Goal: Information Seeking & Learning: Compare options

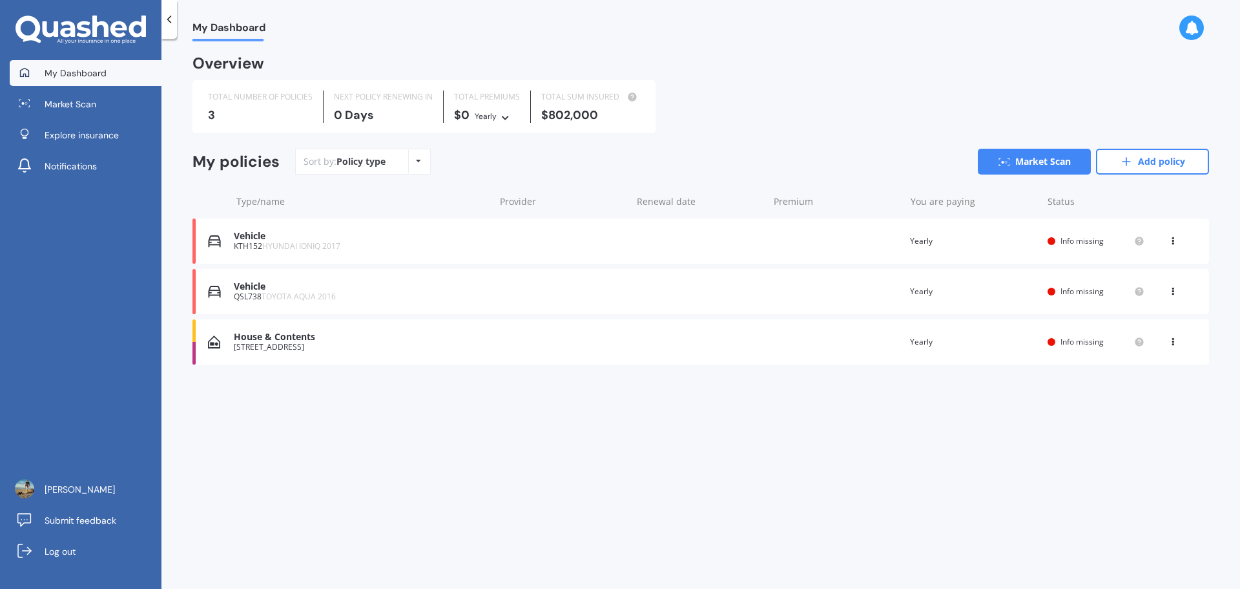
click at [442, 348] on div "[STREET_ADDRESS]" at bounding box center [361, 346] width 254 height 9
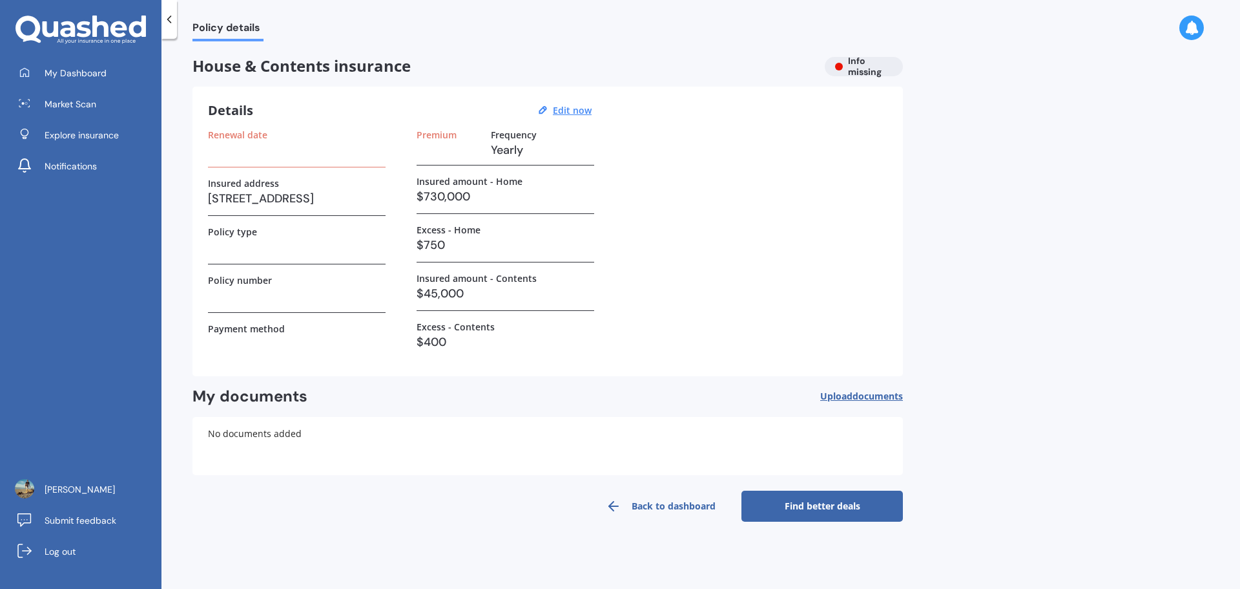
click at [591, 98] on div "Details Edit now Renewal date Insured address 37 Torquay Place, Bryndwr, Christ…" at bounding box center [548, 231] width 711 height 289
drag, startPoint x: 589, startPoint y: 102, endPoint x: 580, endPoint y: 112, distance: 13.3
click at [585, 108] on div "Details Edit now" at bounding box center [402, 110] width 388 height 17
click at [580, 112] on u "Edit now" at bounding box center [572, 110] width 39 height 12
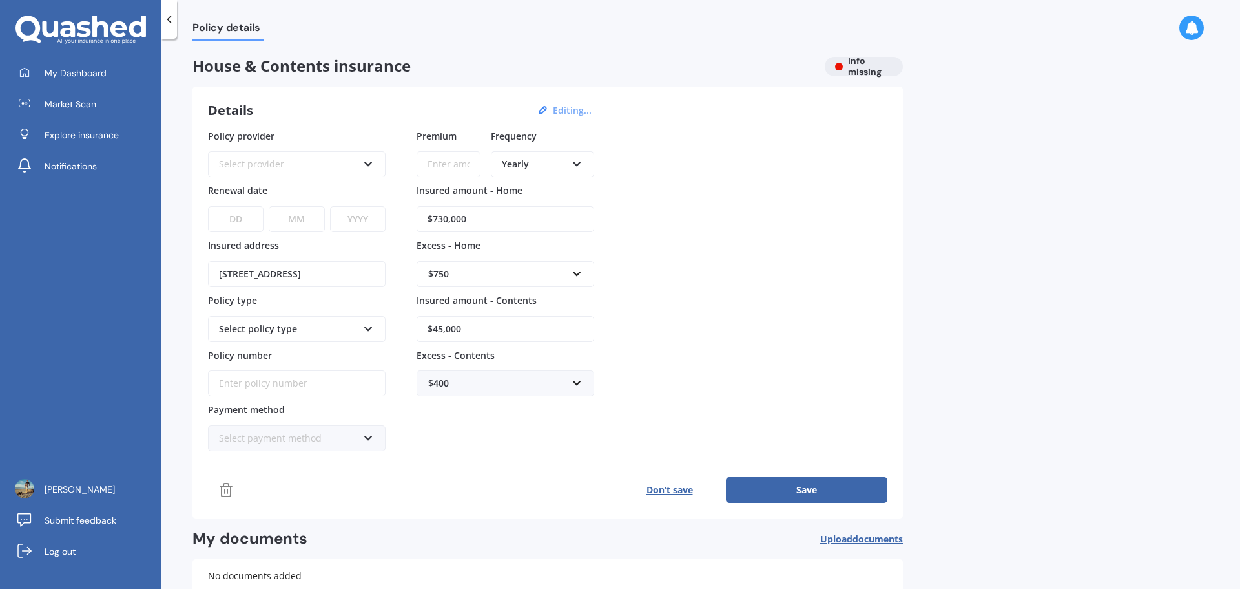
click at [309, 152] on div "Select provider AA AMI AMP ANZ ASB Ando BNZ Co-Operative Bank FMG Initio Kiwiba…" at bounding box center [297, 164] width 178 height 26
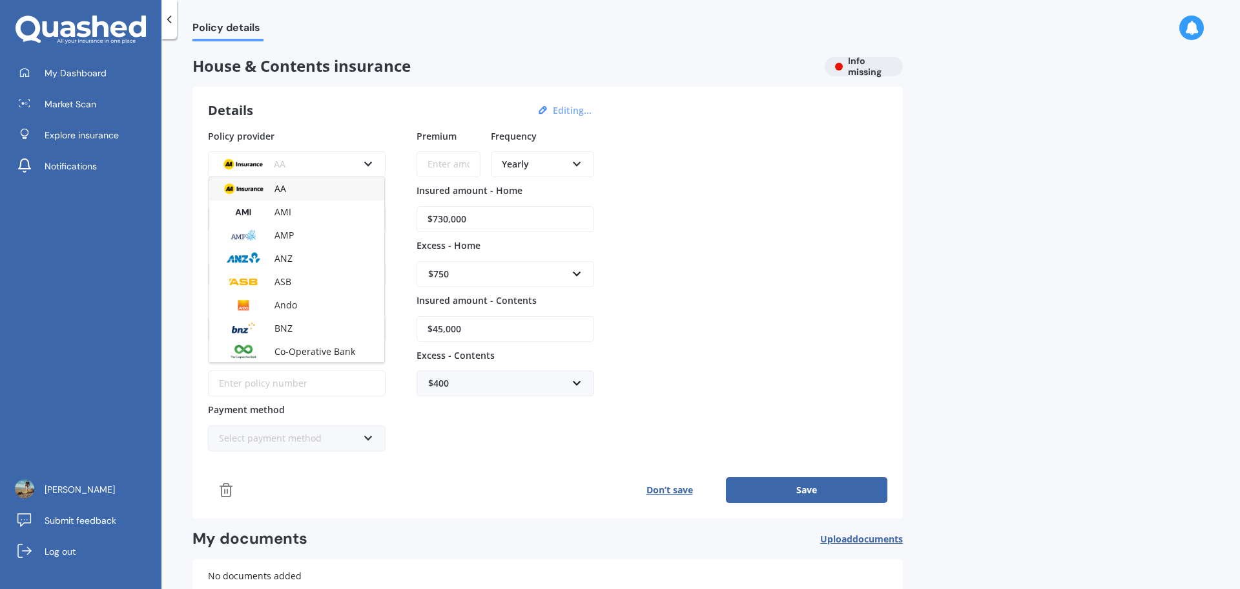
click at [327, 129] on label "Policy provider" at bounding box center [294, 135] width 172 height 12
click at [425, 165] on input "Premium" at bounding box center [449, 164] width 64 height 26
click at [467, 220] on input "$730,000" at bounding box center [506, 219] width 178 height 26
click at [297, 216] on div "Policy provider AA AA AMI AMP ANZ ASB Ando BNZ Co-Operative Bank FMG Initio Kiw…" at bounding box center [548, 290] width 680 height 322
type input "$8"
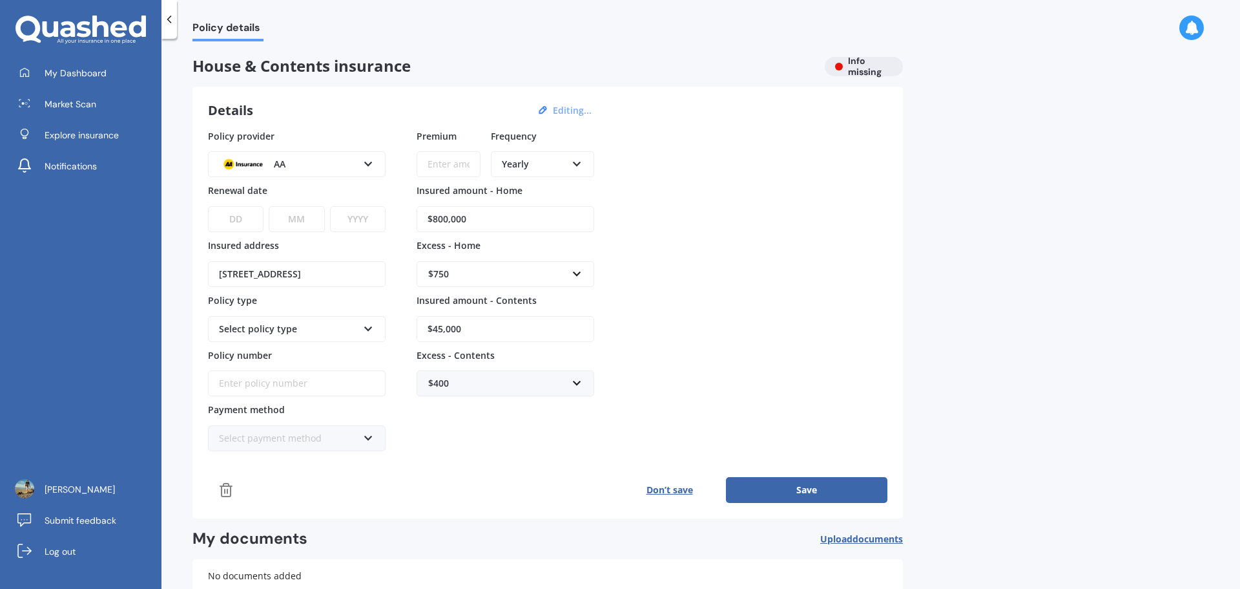
type input "$800,000"
click at [624, 240] on div "Policy provider AA AA AMI AMP ANZ ASB Ando BNZ Co-Operative Bank FMG Initio Kiw…" at bounding box center [548, 290] width 680 height 322
click at [340, 326] on div "Select policy type" at bounding box center [288, 329] width 139 height 14
click at [318, 353] on span "Home and Contents Insurance Package" at bounding box center [286, 357] width 132 height 21
click at [477, 327] on input "$45,000" at bounding box center [506, 329] width 178 height 26
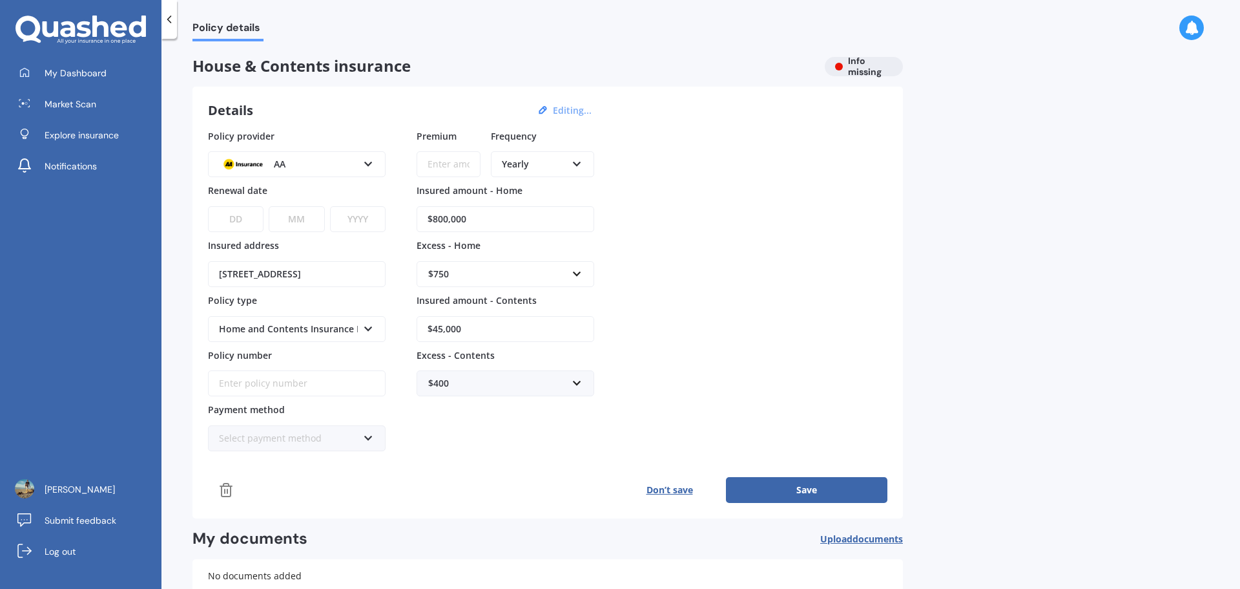
click at [311, 328] on div "Policy provider AA AA AMI AMP ANZ ASB Ando BNZ Co-Operative Bank FMG Initio Kiw…" at bounding box center [548, 290] width 680 height 322
click at [658, 342] on div "Policy provider AA AA AMI AMP ANZ ASB Ando BNZ Co-Operative Bank FMG Initio Kiw…" at bounding box center [548, 290] width 680 height 322
drag, startPoint x: 463, startPoint y: 334, endPoint x: 324, endPoint y: 329, distance: 139.6
click at [324, 329] on div "Policy provider AA AA AMI AMP ANZ ASB Ando BNZ Co-Operative Bank FMG Initio Kiw…" at bounding box center [548, 290] width 680 height 322
drag, startPoint x: 660, startPoint y: 310, endPoint x: 658, endPoint y: 318, distance: 8.2
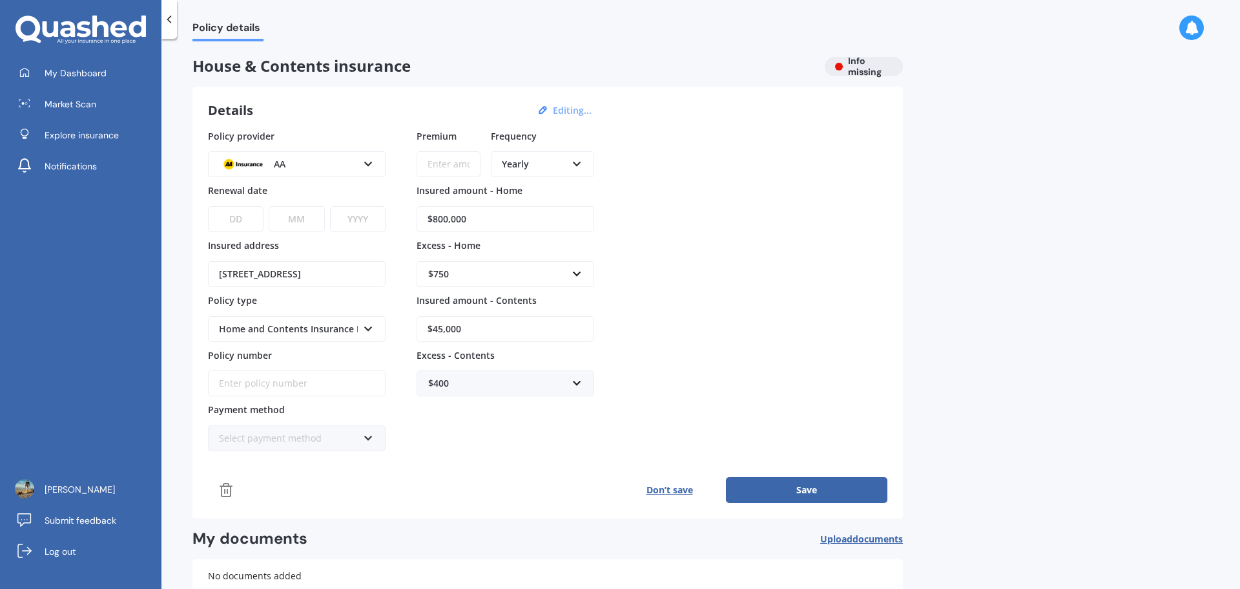
click at [660, 311] on div "Policy provider AA AA AMI AMP ANZ ASB Ando BNZ Co-Operative Bank FMG Initio Kiw…" at bounding box center [548, 290] width 680 height 322
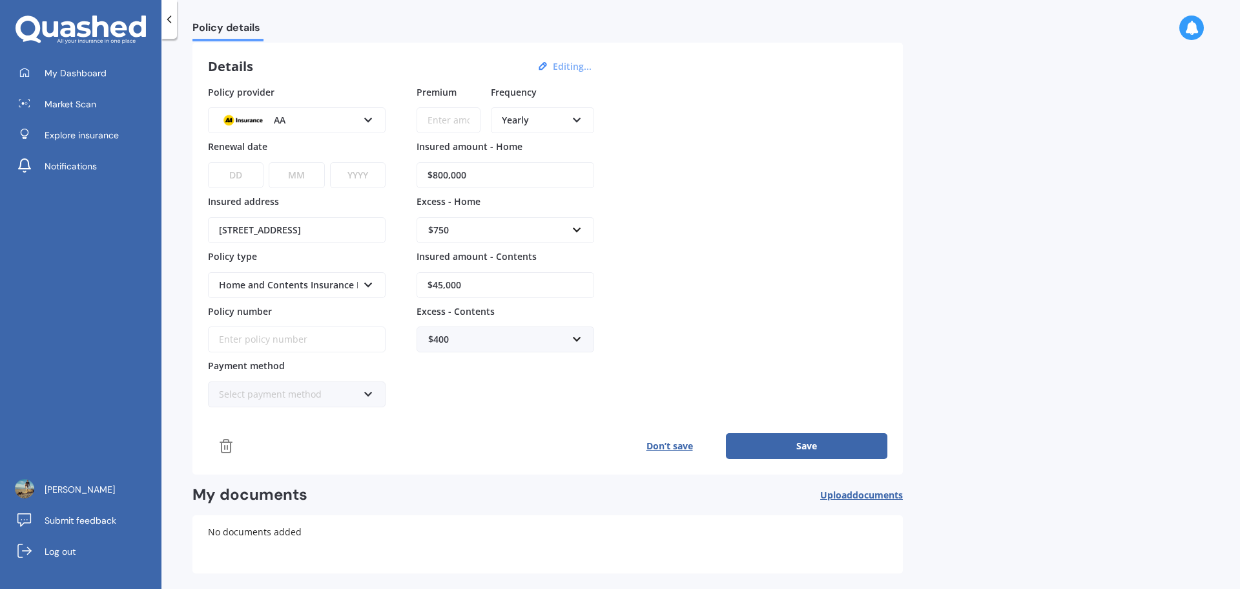
scroll to position [98, 0]
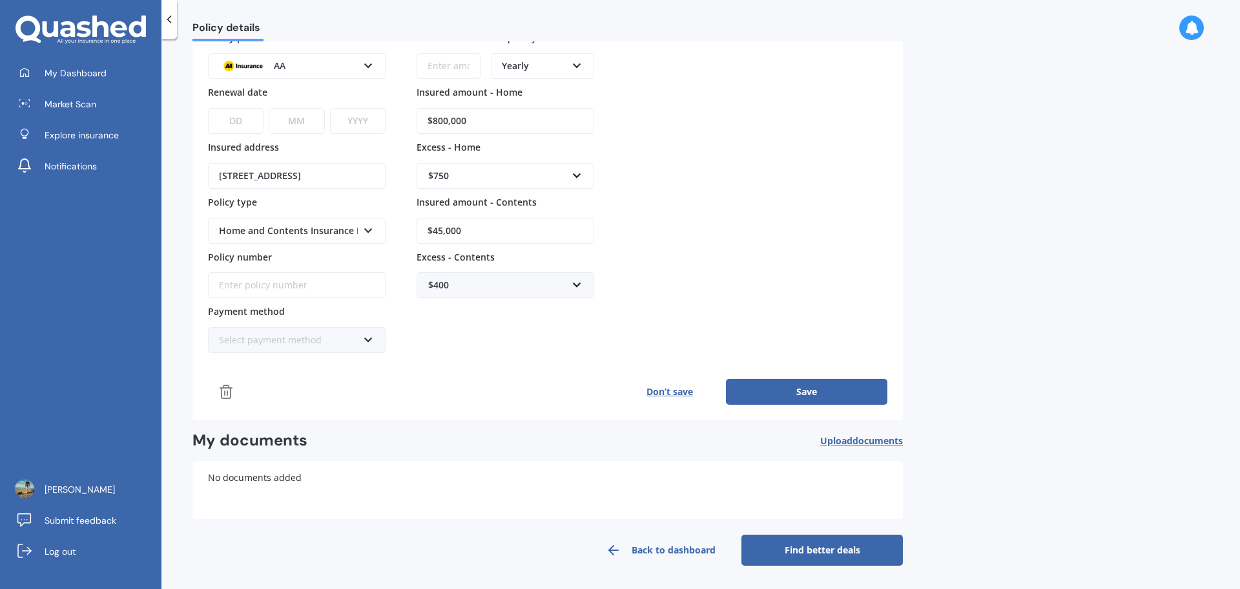
click at [249, 231] on div "Policy provider AA AA AMI AMP ANZ ASB Ando BNZ Co-Operative Bank FMG Initio Kiw…" at bounding box center [548, 192] width 680 height 322
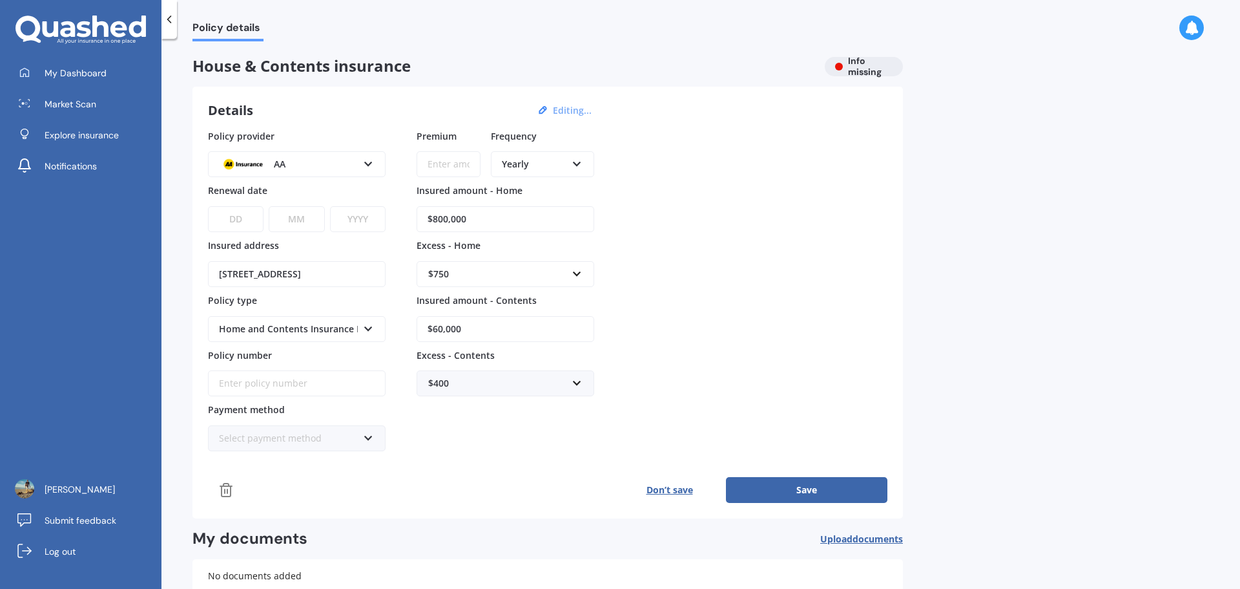
type input "$60,000"
click at [584, 280] on div "$750 $300 $400 $500 $750 $1,000 $2,000 $2,500" at bounding box center [506, 274] width 178 height 26
click at [483, 391] on div "$1,000" at bounding box center [505, 394] width 176 height 24
click at [835, 485] on button "Save" at bounding box center [806, 490] width 161 height 26
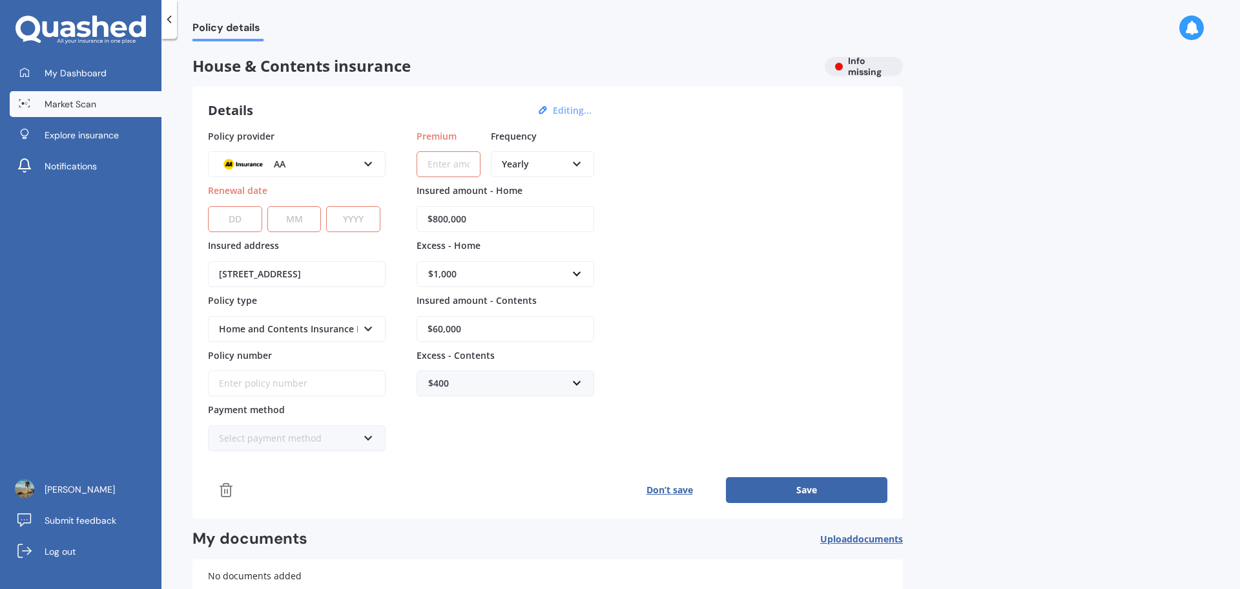
click at [77, 111] on link "Market Scan" at bounding box center [86, 104] width 152 height 26
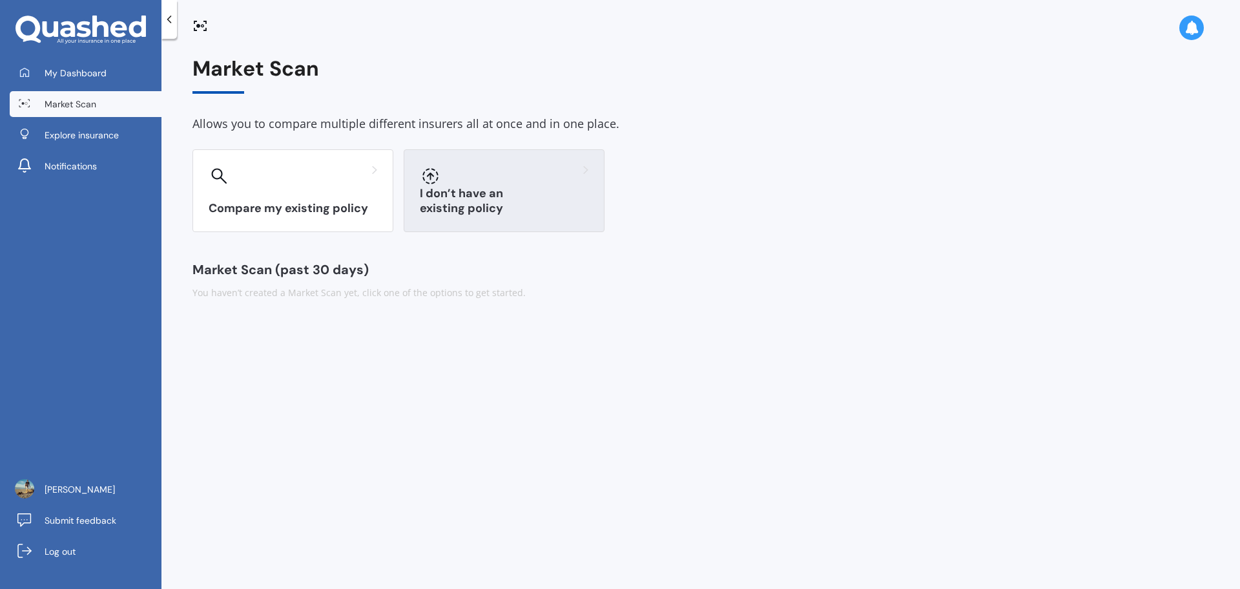
click at [499, 197] on div "I don’t have an existing policy" at bounding box center [504, 190] width 201 height 83
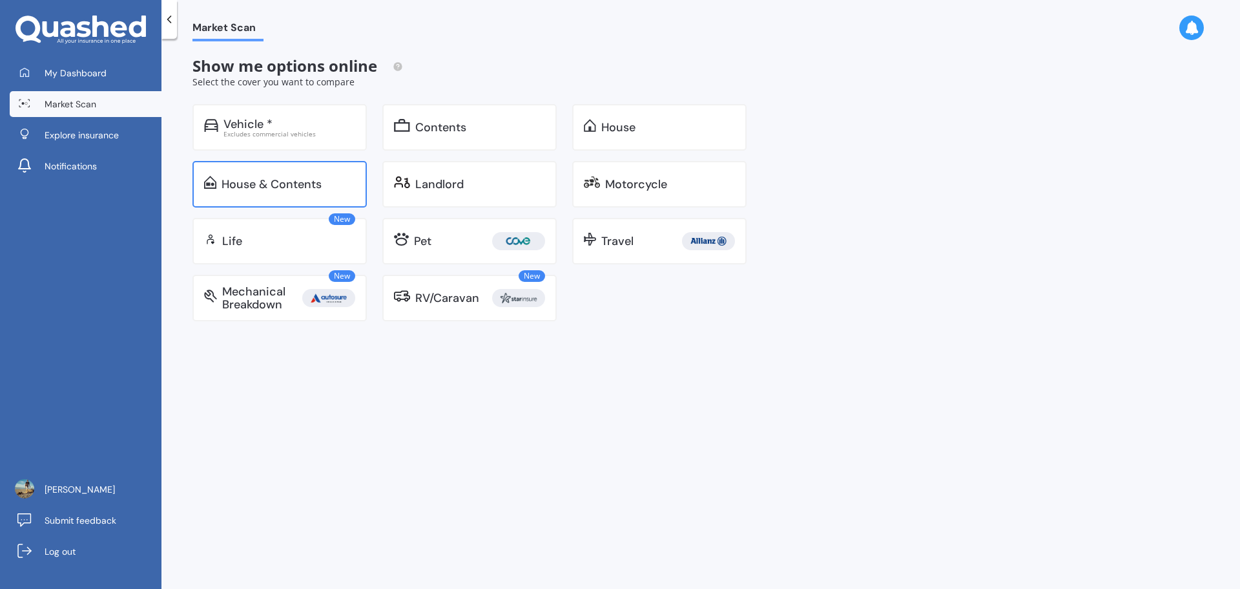
click at [304, 180] on div "House & Contents" at bounding box center [272, 184] width 100 height 13
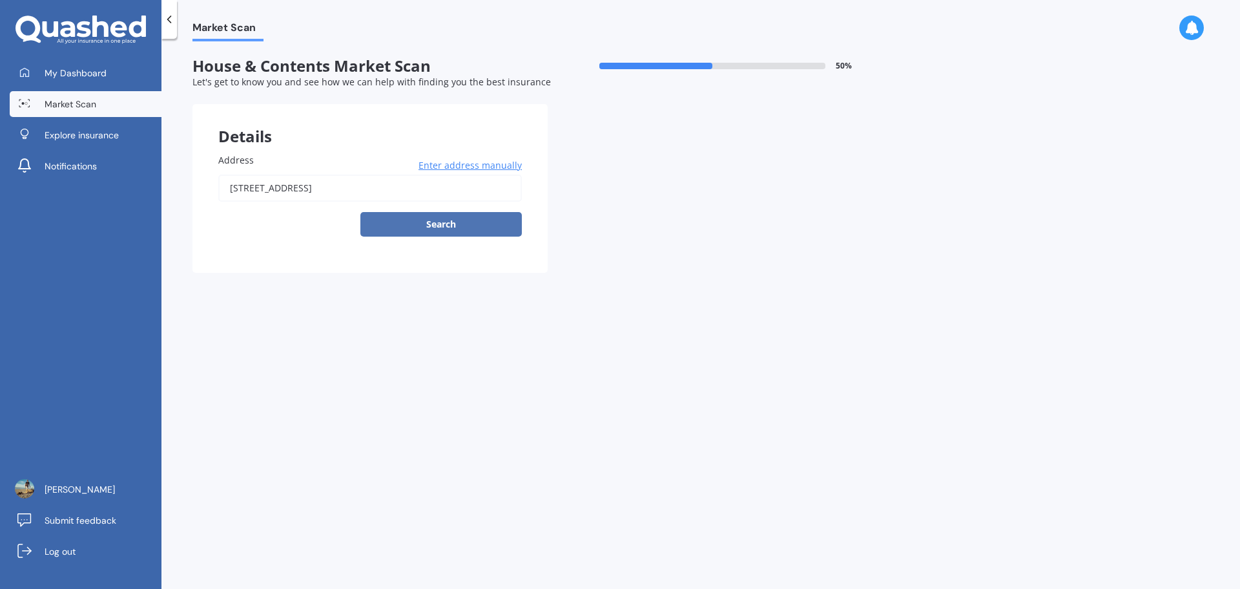
click at [430, 225] on button "Search" at bounding box center [440, 224] width 161 height 25
type input "[STREET_ADDRESS]"
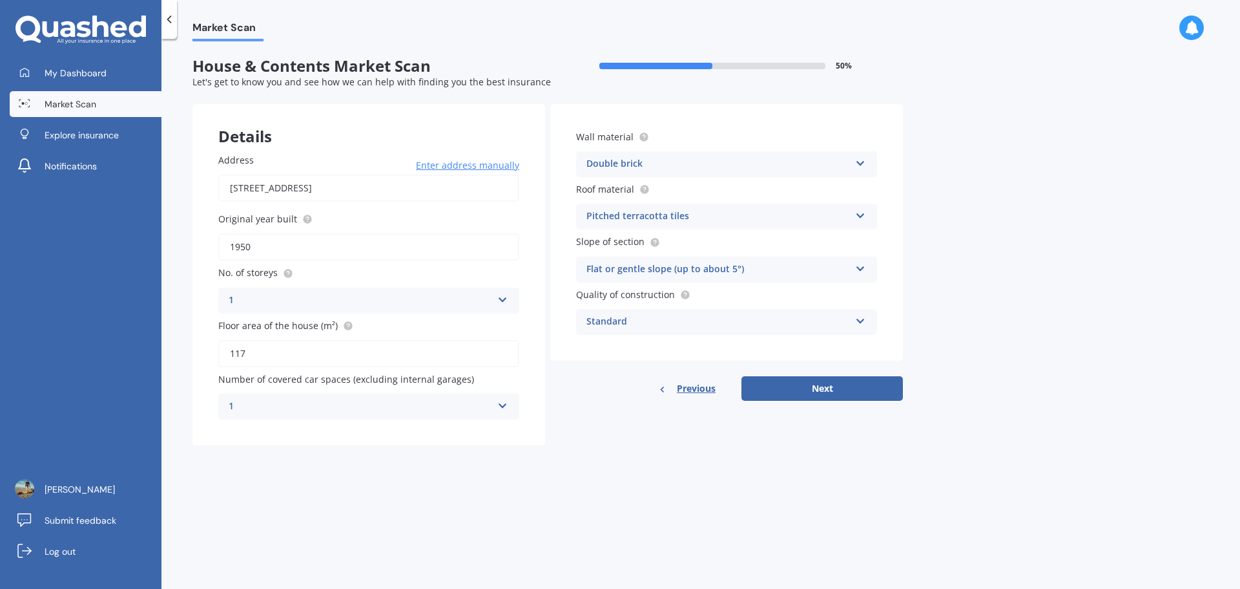
drag, startPoint x: 318, startPoint y: 360, endPoint x: -39, endPoint y: 349, distance: 357.4
click at [0, 349] on html "My Dashboard Market Scan Explore insurance Notifications Jono Begg Submit feedb…" at bounding box center [620, 294] width 1240 height 589
type input "119"
click at [364, 475] on div "Market Scan House & Contents Market Scan 50 % Let's get to know you and see how…" at bounding box center [700, 316] width 1079 height 550
click at [758, 214] on div "Pitched terracotta tiles" at bounding box center [719, 217] width 264 height 16
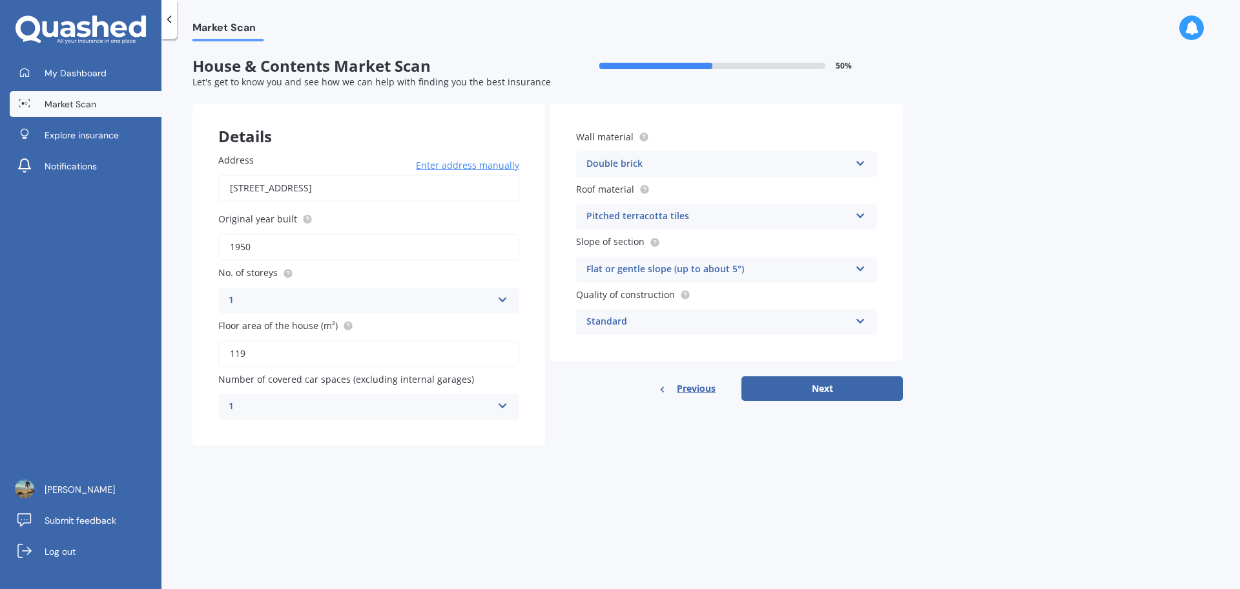
scroll to position [1, 0]
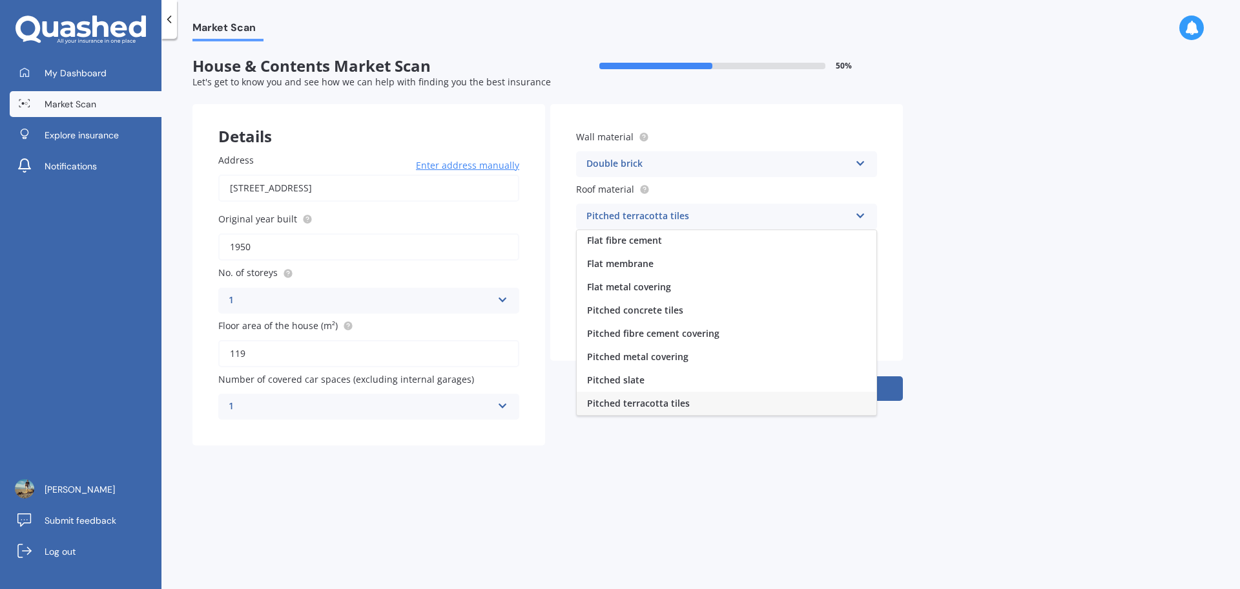
click at [682, 303] on div "Pitched concrete tiles" at bounding box center [727, 309] width 300 height 23
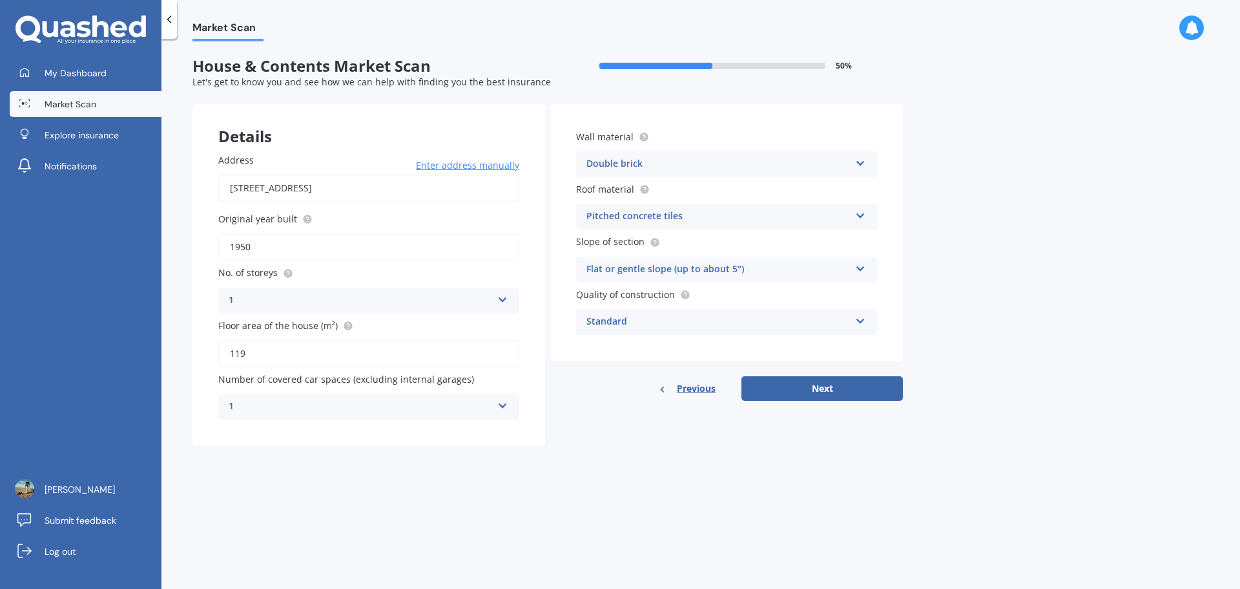
click at [723, 286] on div "Wall material Double brick Artificial weatherboard/plank cladding Blockwork Bri…" at bounding box center [726, 232] width 353 height 256
click at [736, 326] on div "Standard" at bounding box center [719, 322] width 264 height 16
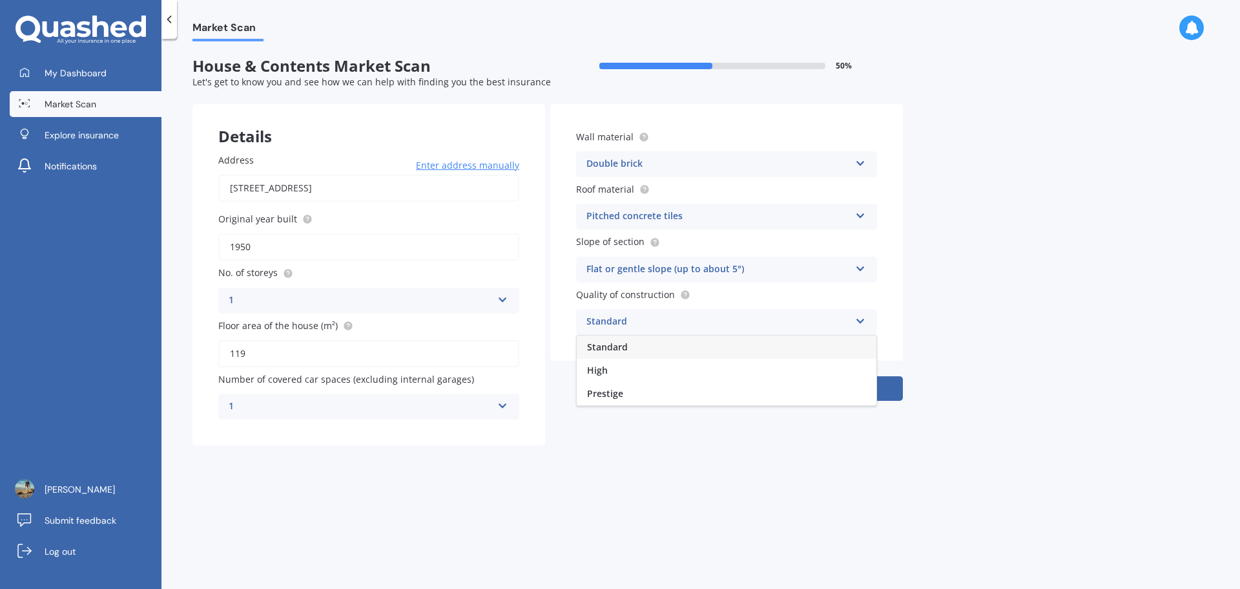
click at [720, 346] on div "Standard" at bounding box center [727, 346] width 300 height 23
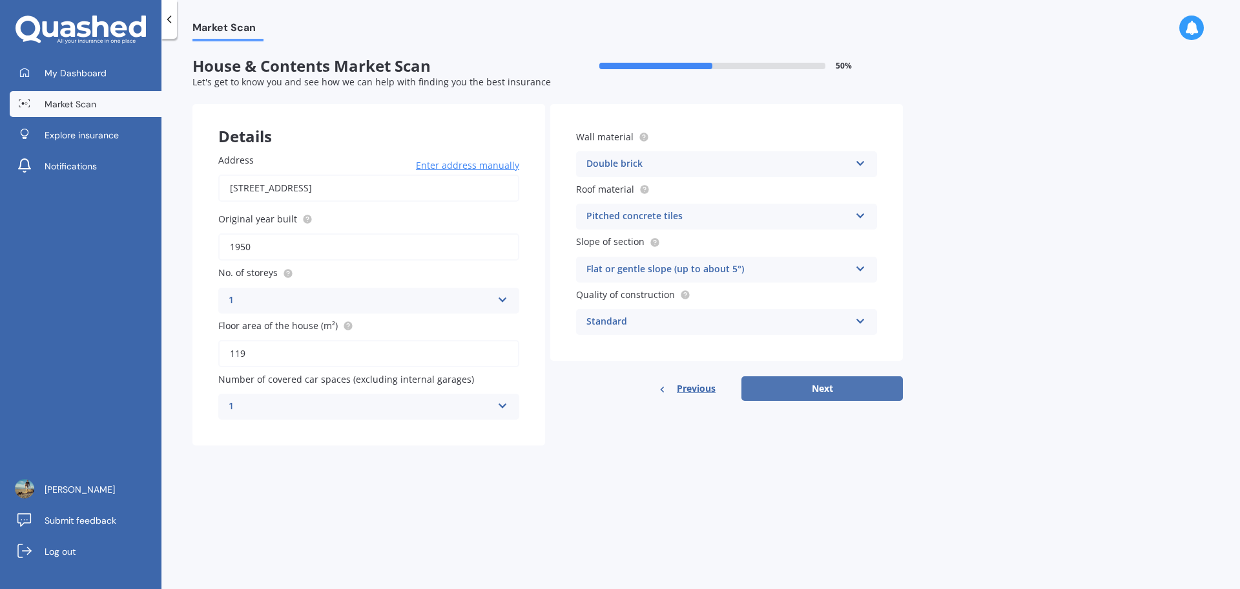
click at [808, 391] on button "Next" at bounding box center [822, 388] width 161 height 25
select select "17"
select select "11"
select select "1988"
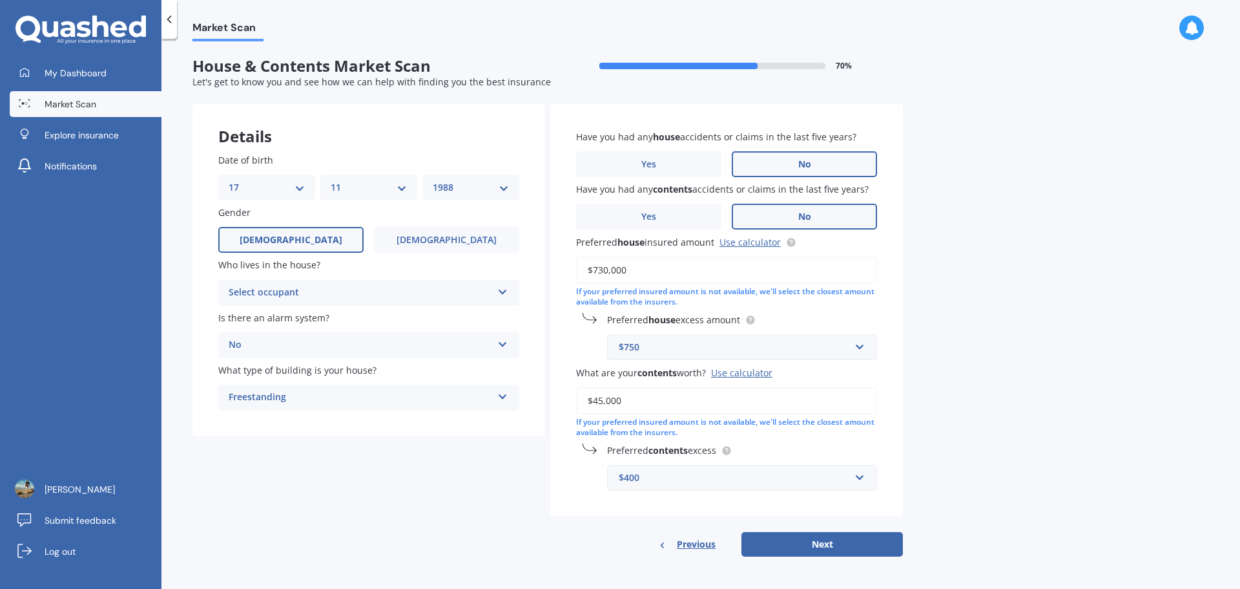
click at [382, 295] on div "Select occupant" at bounding box center [361, 293] width 264 height 16
click at [275, 325] on div "Owner" at bounding box center [369, 317] width 300 height 23
drag, startPoint x: 704, startPoint y: 264, endPoint x: 268, endPoint y: 267, distance: 436.1
click at [231, 269] on div "Details Date of birth DD 01 02 03 04 05 06 07 08 09 10 11 12 13 14 15 16 17 18 …" at bounding box center [548, 330] width 711 height 453
type input "$750,000"
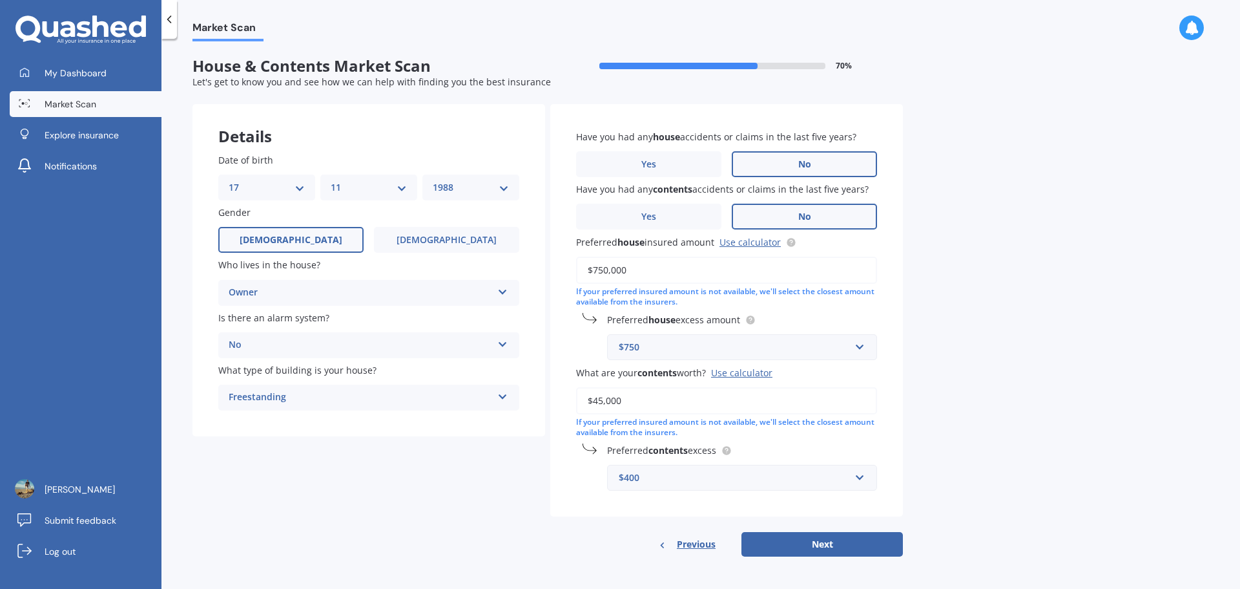
click at [726, 349] on div "$750" at bounding box center [734, 347] width 231 height 14
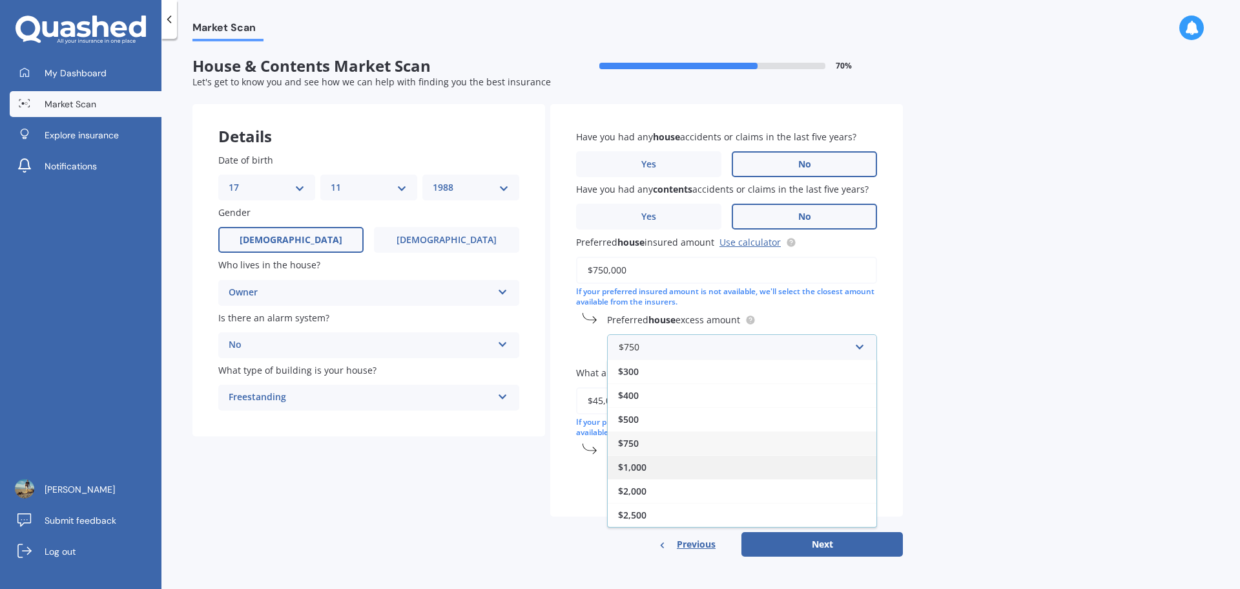
click at [654, 468] on div "$1,000" at bounding box center [742, 467] width 269 height 24
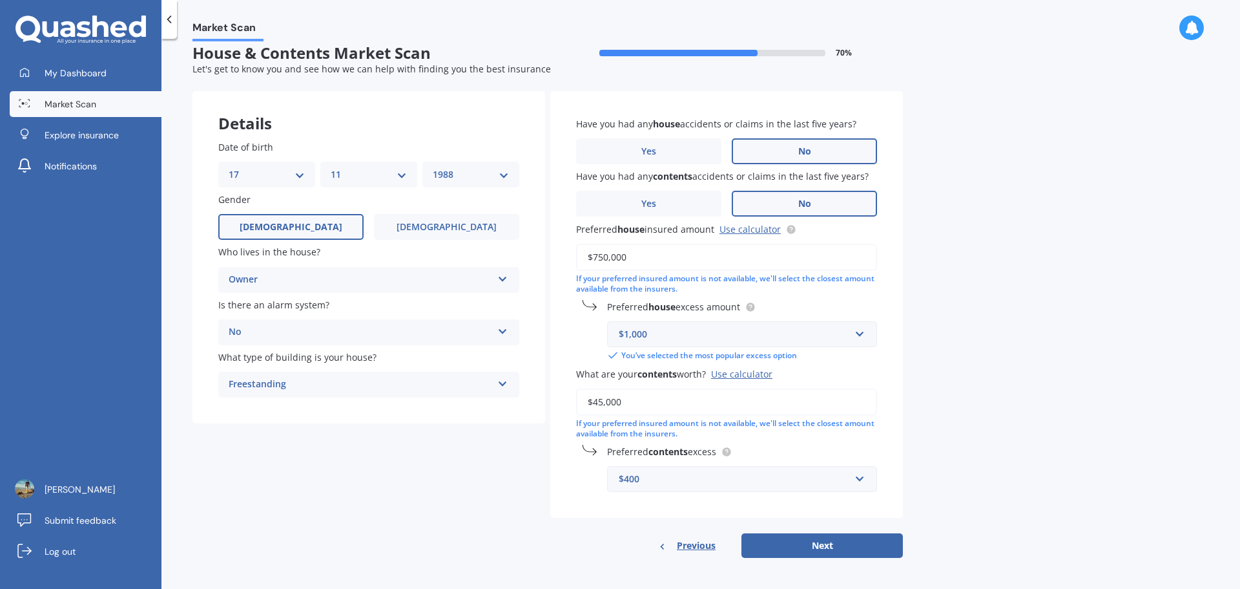
scroll to position [16, 0]
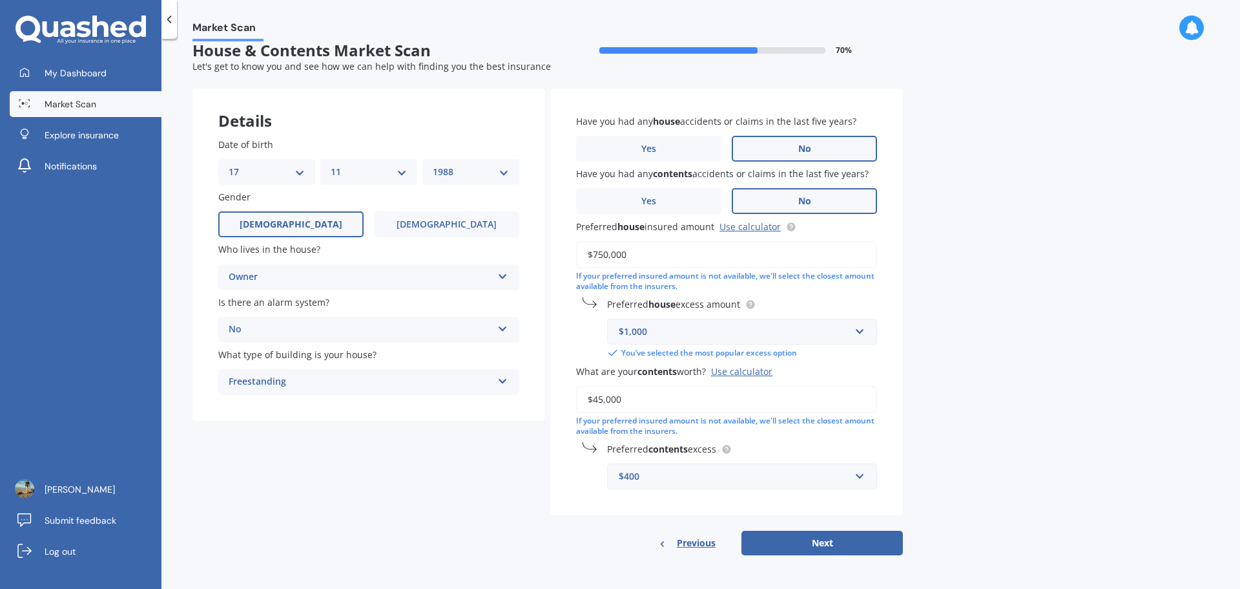
click at [729, 477] on div "$400" at bounding box center [734, 476] width 231 height 14
click at [553, 523] on div "Have you had any house accidents or claims in the last five years? Yes No Have …" at bounding box center [726, 322] width 353 height 467
click at [864, 541] on button "Next" at bounding box center [822, 542] width 161 height 25
select select "17"
select select "11"
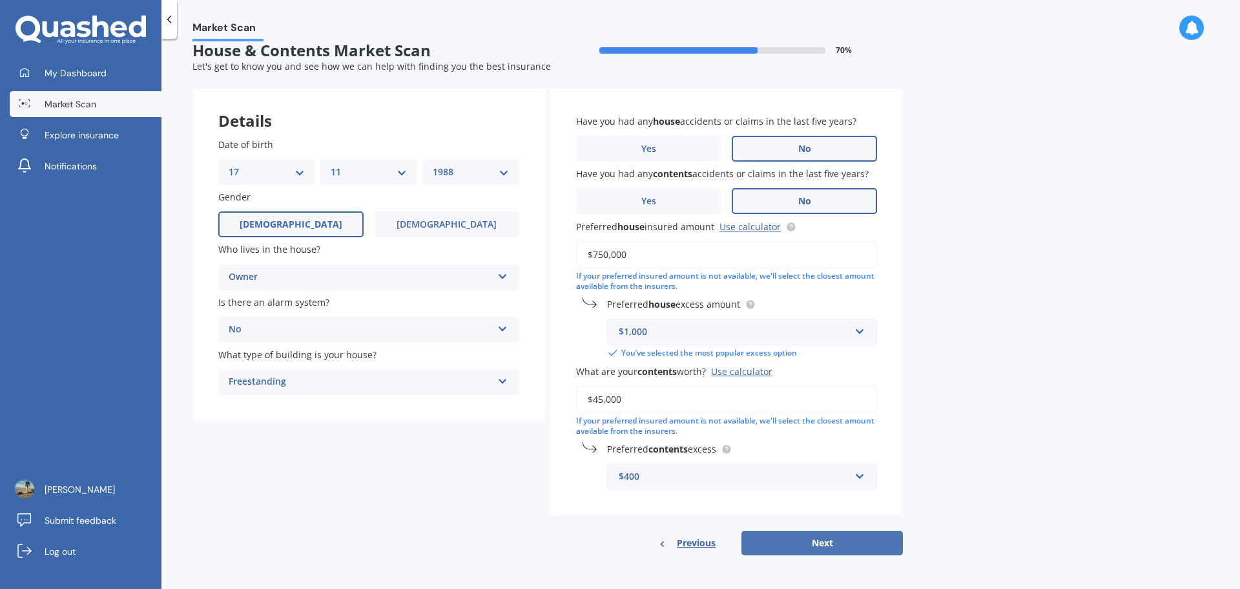
select select "1988"
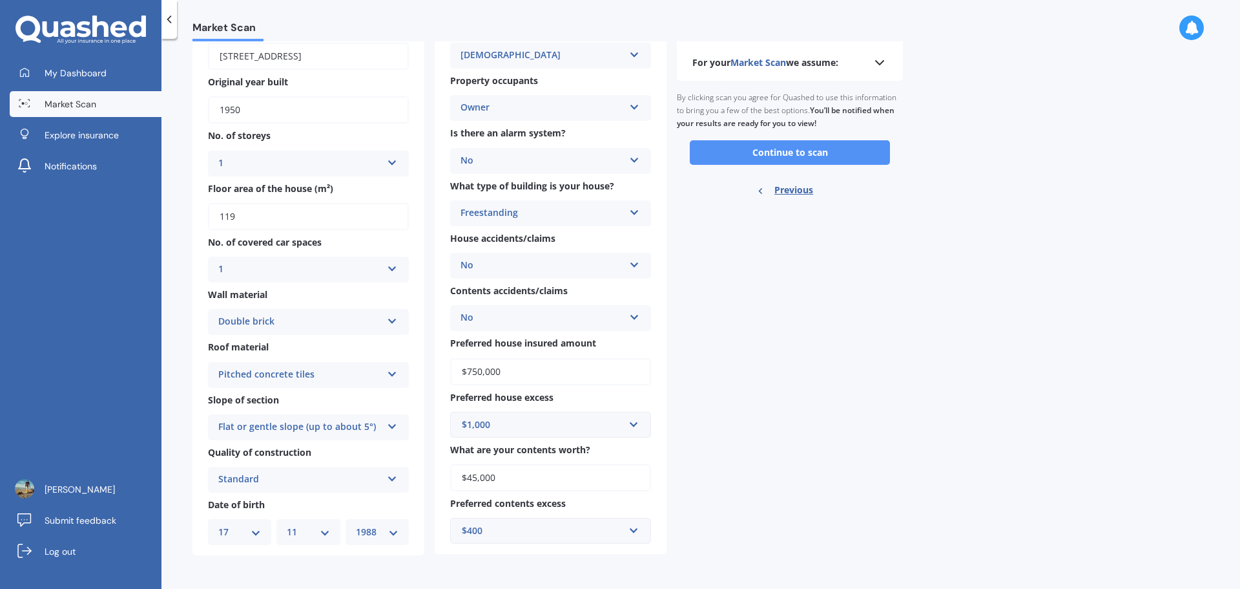
scroll to position [0, 0]
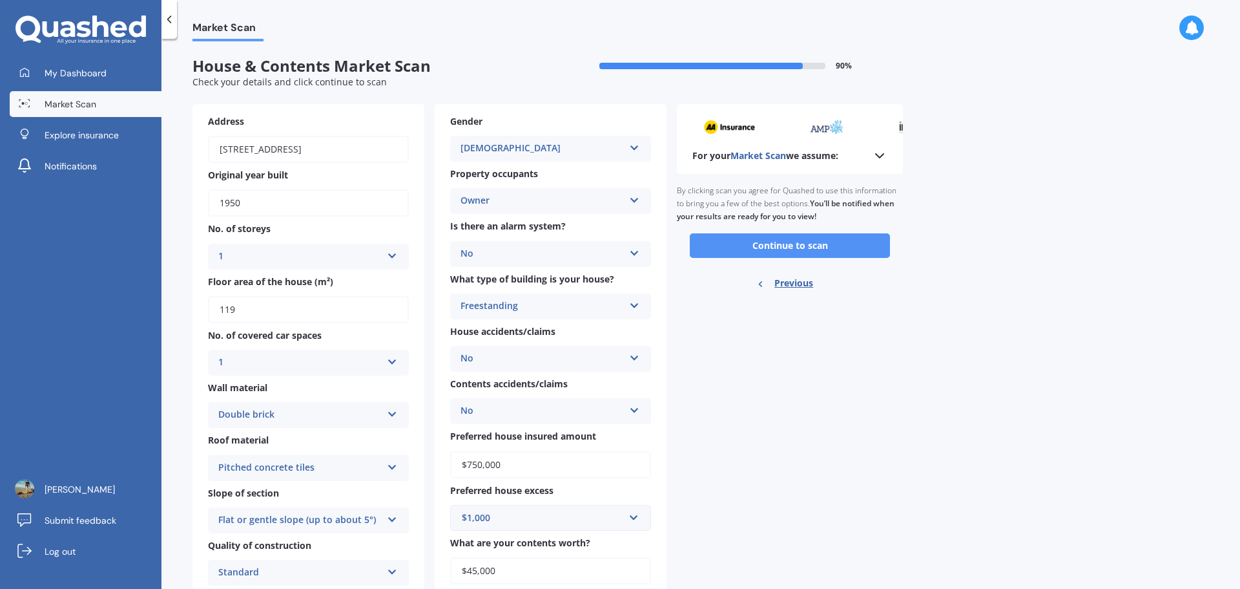
click at [802, 247] on button "Continue to scan" at bounding box center [790, 245] width 200 height 25
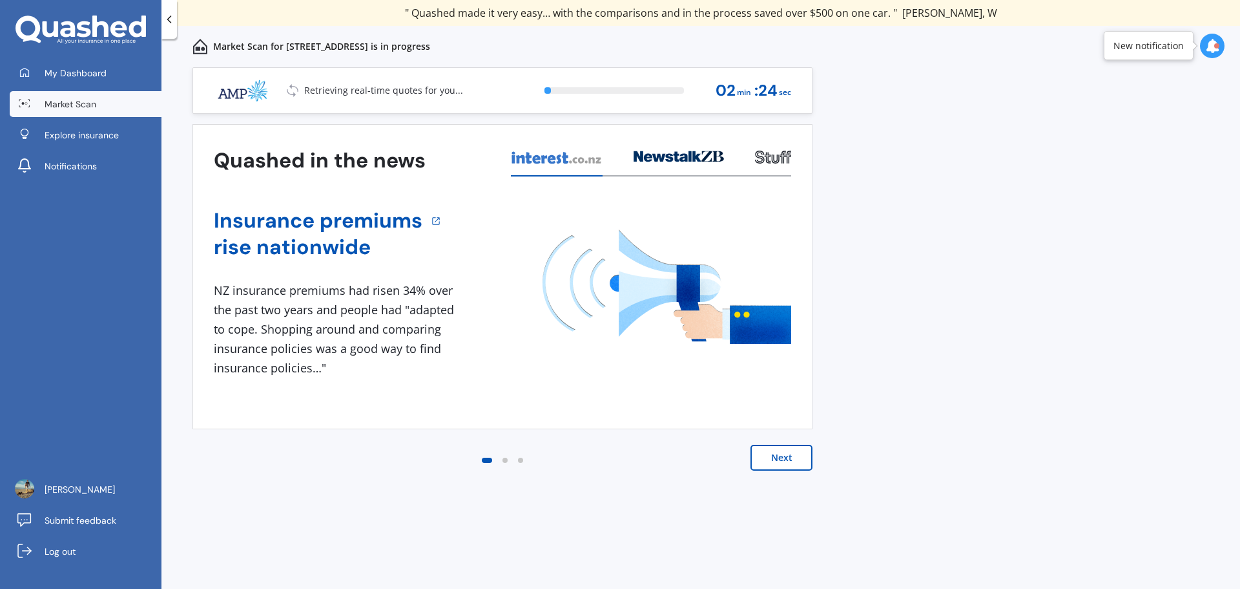
click at [771, 462] on button "Next" at bounding box center [782, 457] width 62 height 26
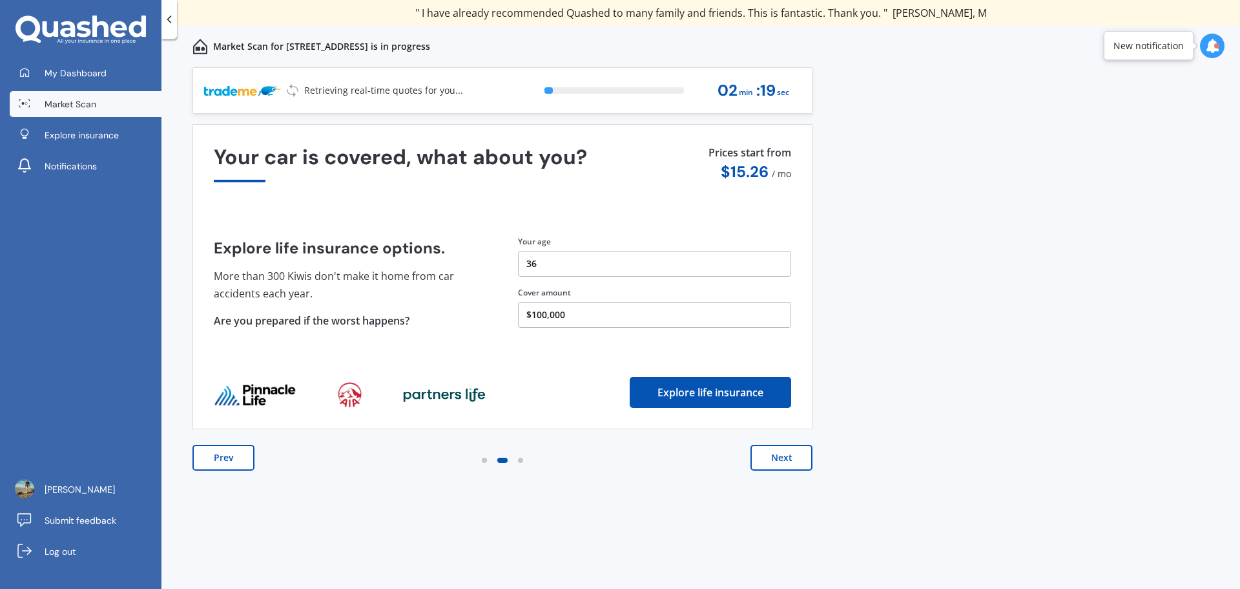
click at [771, 462] on button "Next" at bounding box center [782, 457] width 62 height 26
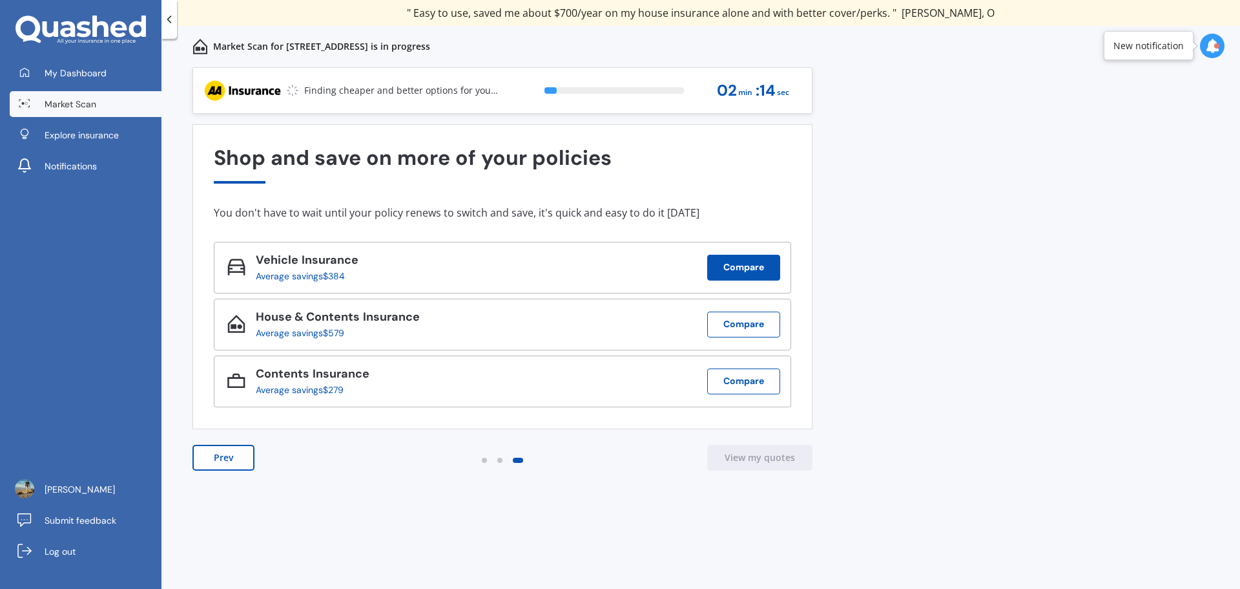
click at [739, 266] on button "Compare" at bounding box center [743, 268] width 73 height 26
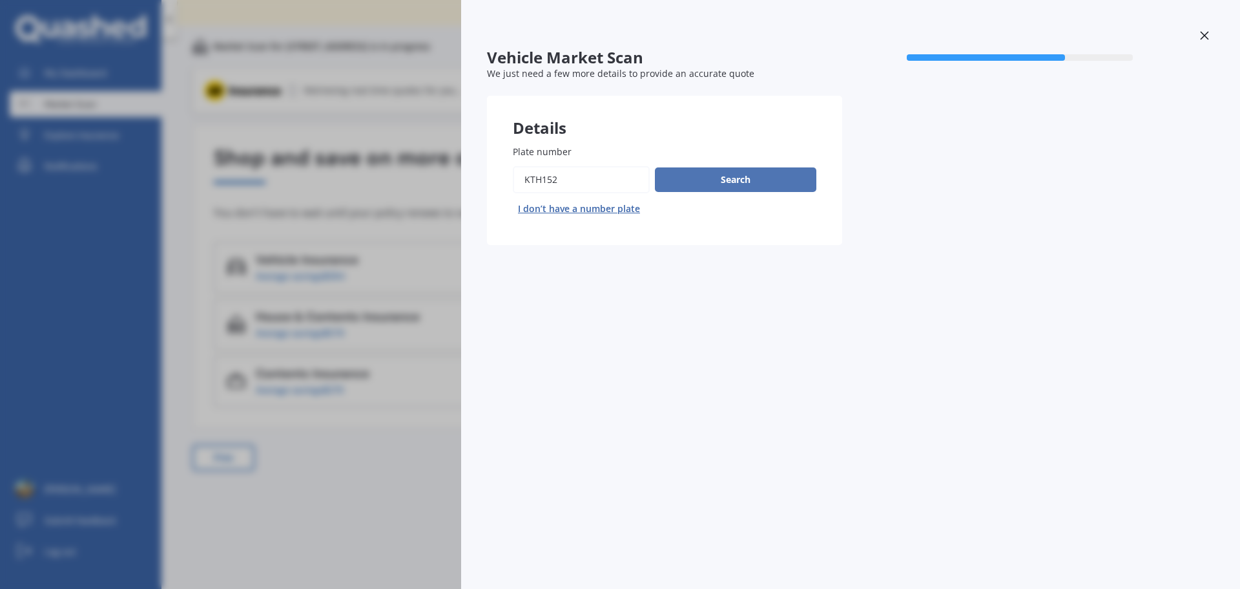
click at [705, 180] on button "Search" at bounding box center [735, 179] width 161 height 25
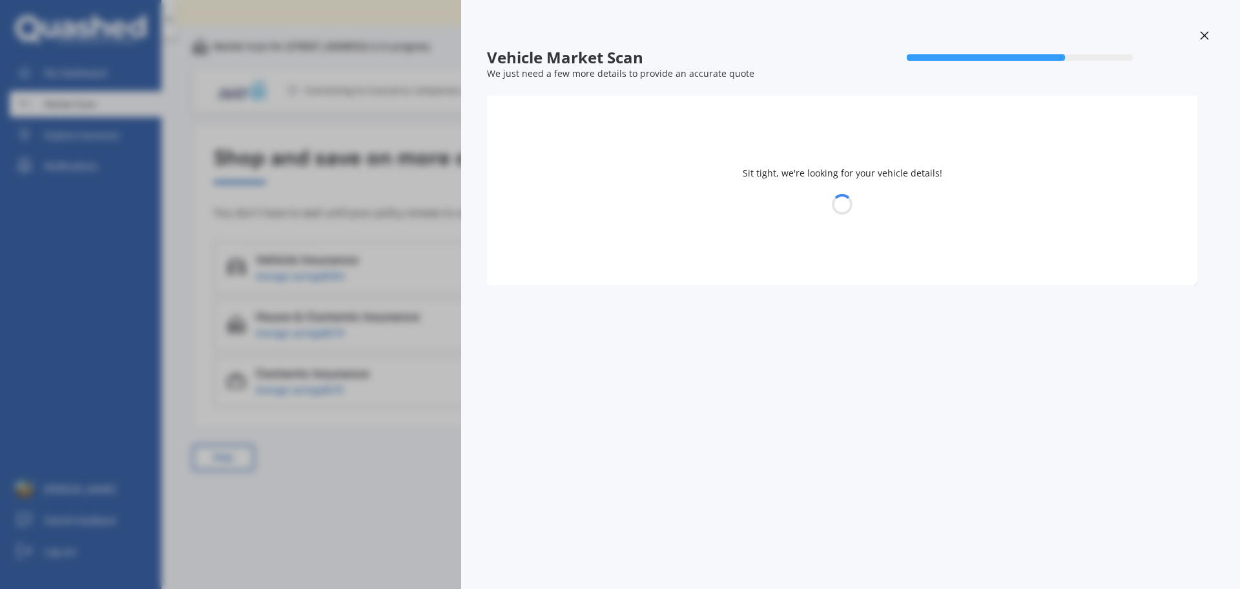
select select "HYUNDAI"
select select "IONIQ"
select select "17"
select select "11"
select select "1988"
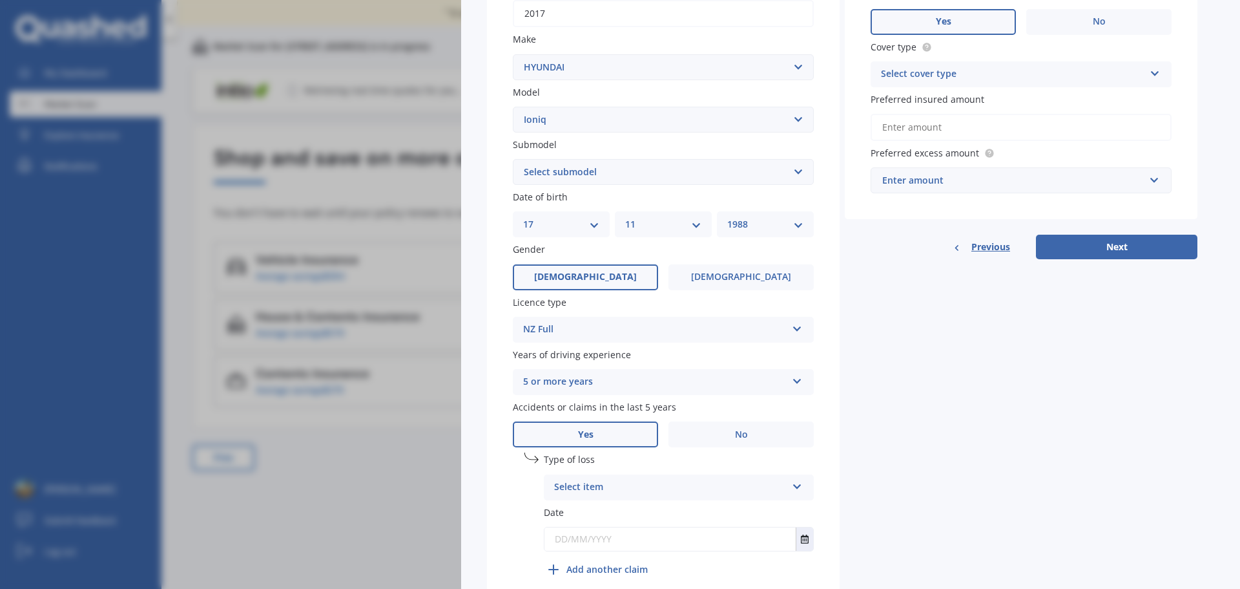
scroll to position [306, 0]
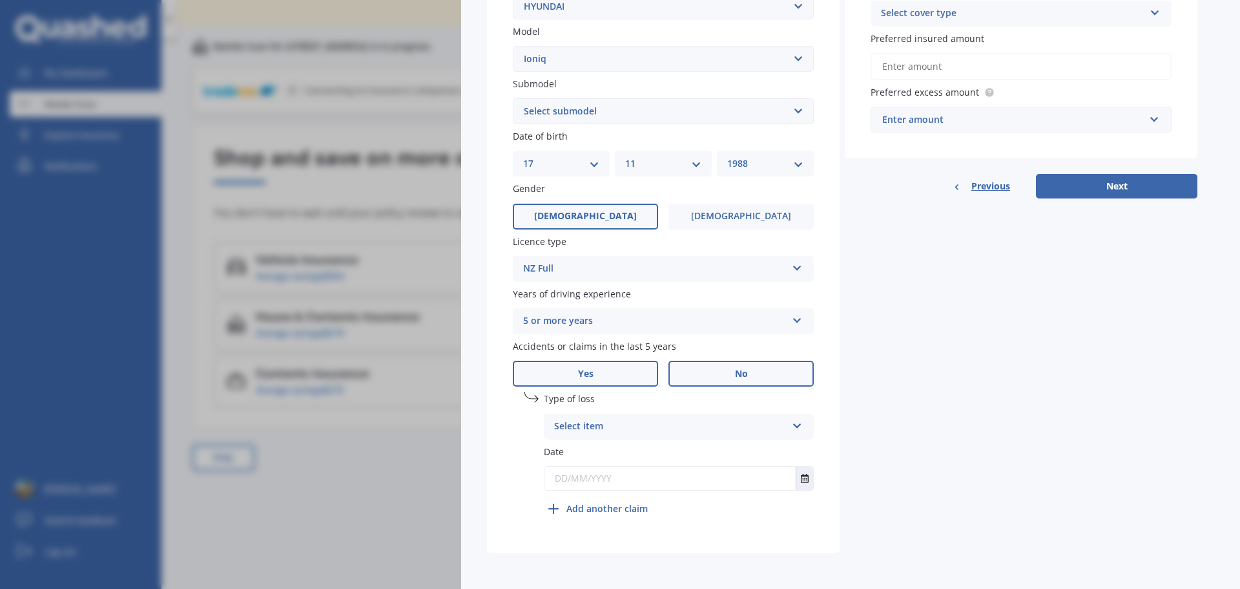
click at [735, 373] on span "No" at bounding box center [741, 373] width 13 height 11
click at [0, 0] on input "No" at bounding box center [0, 0] width 0 height 0
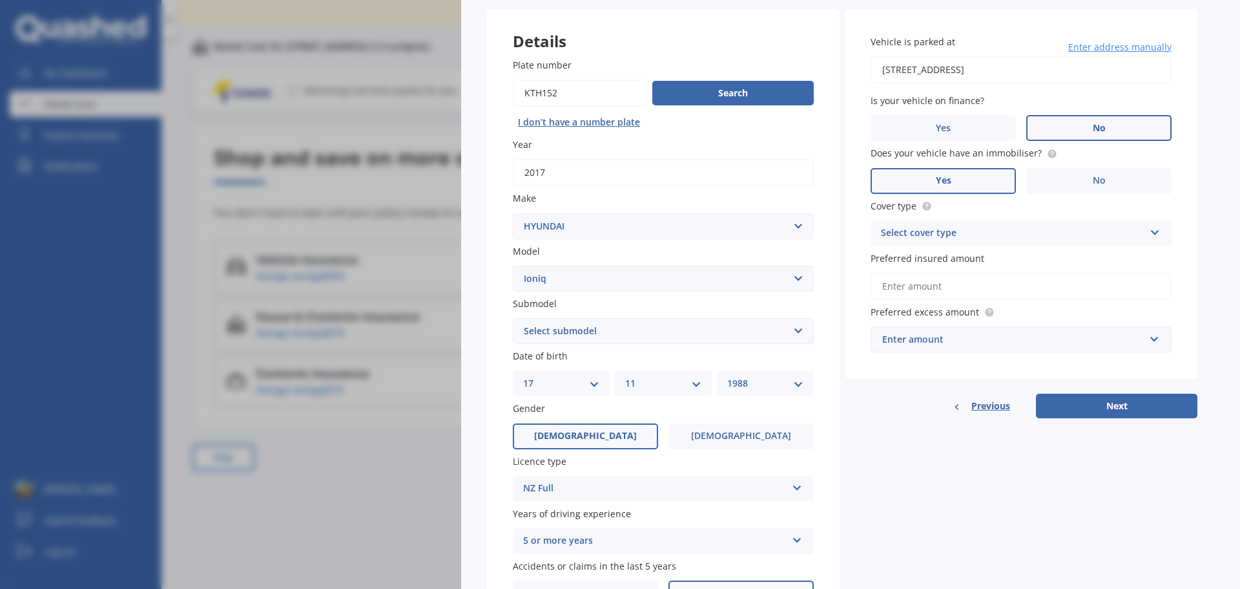
scroll to position [0, 0]
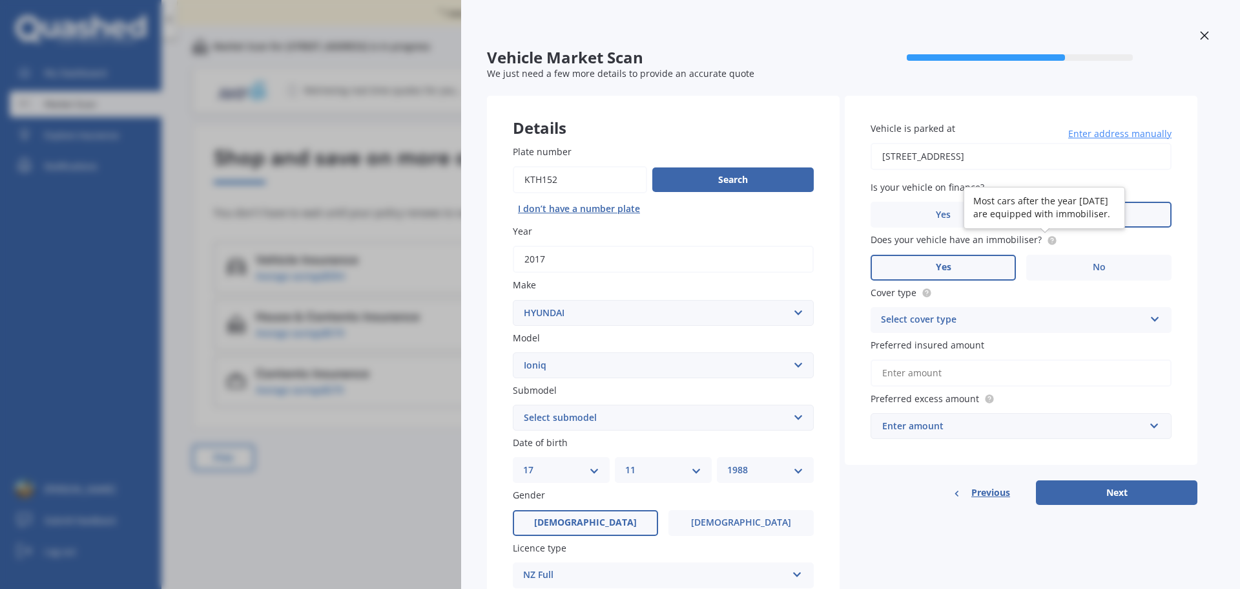
click at [1048, 242] on circle at bounding box center [1052, 240] width 8 height 8
click at [1009, 308] on div "Select cover type Comprehensive Third Party, Fire & Theft Third Party" at bounding box center [1021, 320] width 301 height 26
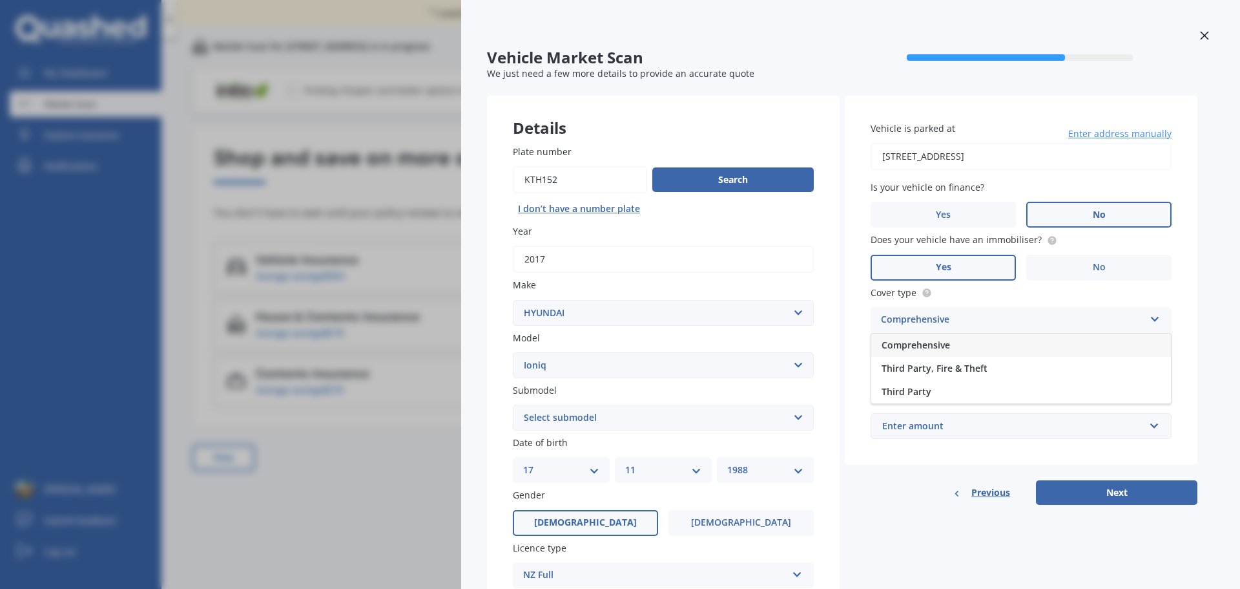
click at [940, 348] on span "Comprehensive" at bounding box center [916, 345] width 68 height 12
click at [928, 379] on input "Preferred insured amount" at bounding box center [1021, 372] width 301 height 27
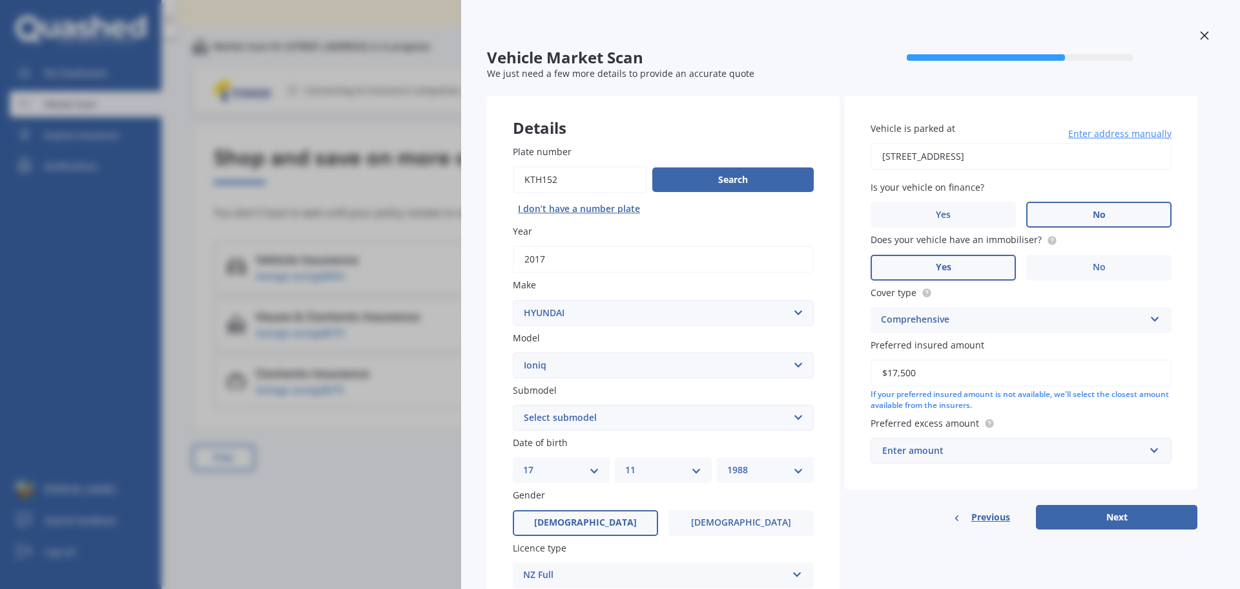
type input "$17,500"
click at [983, 443] on div "Enter amount" at bounding box center [1013, 450] width 262 height 14
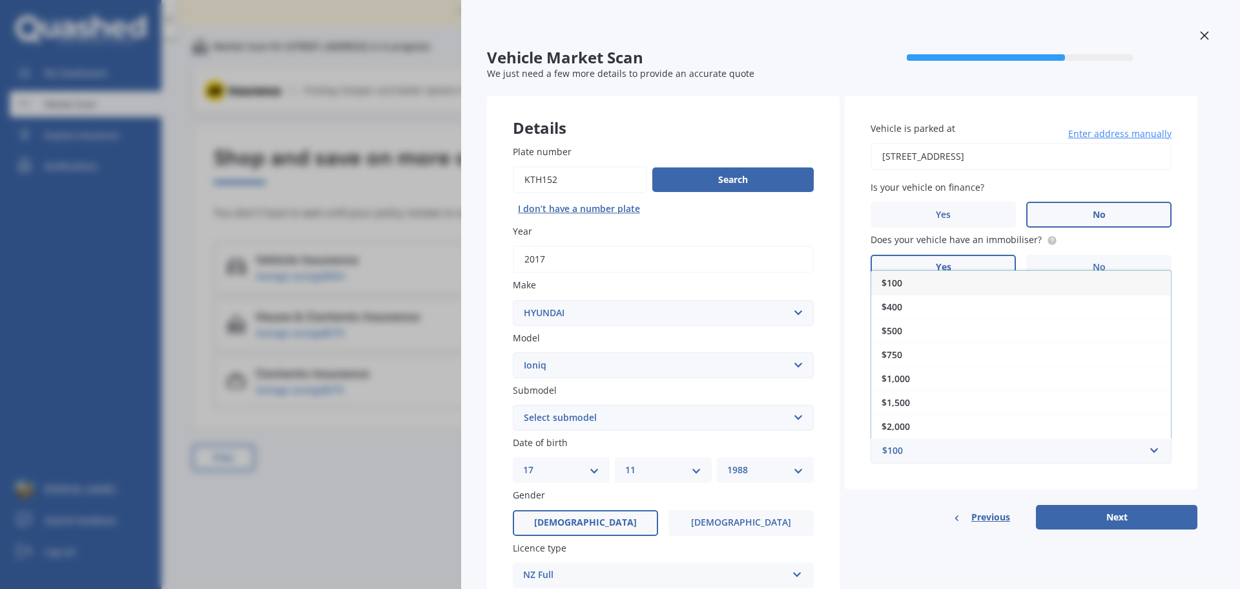
click at [939, 352] on div "$750" at bounding box center [1021, 354] width 300 height 24
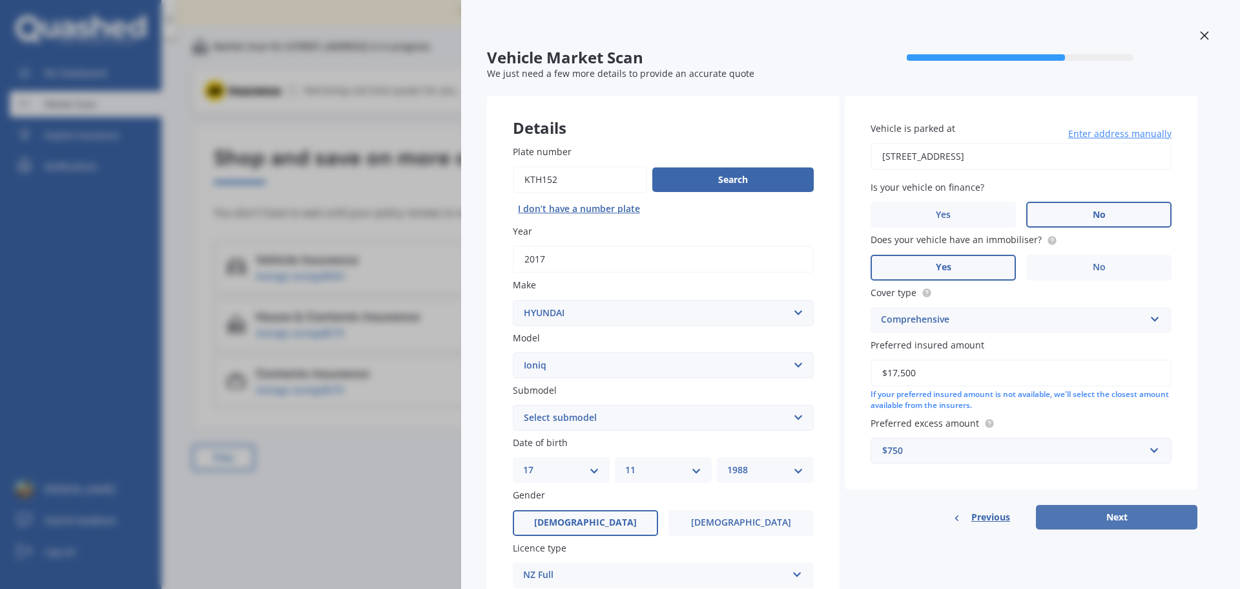
click at [1113, 517] on button "Next" at bounding box center [1116, 517] width 161 height 25
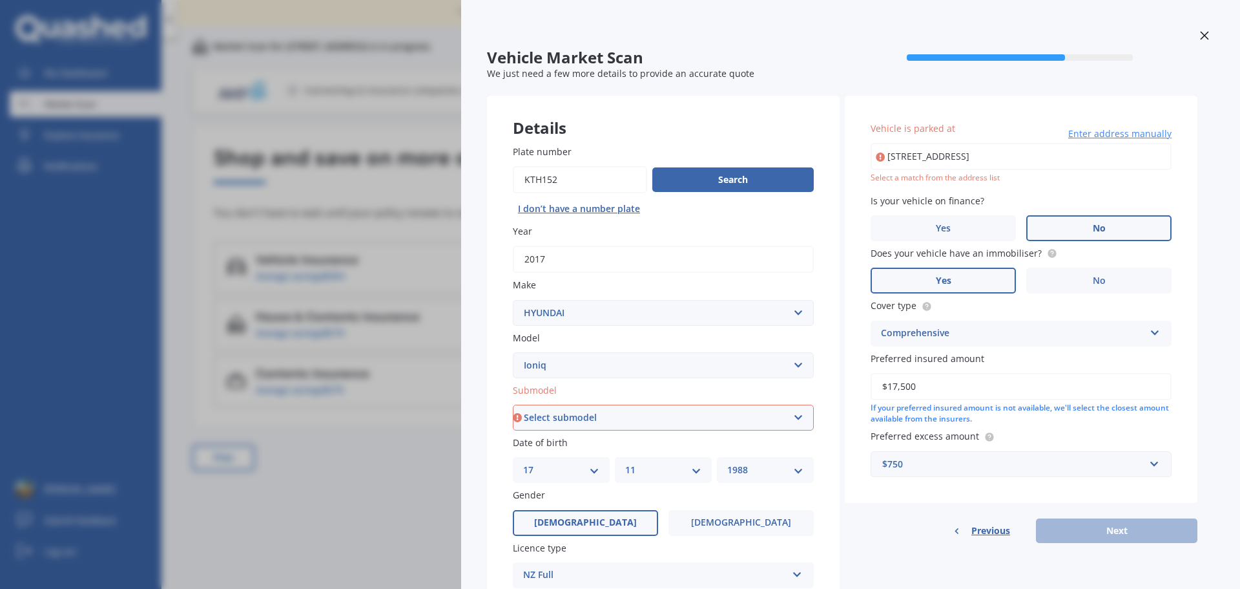
click at [1000, 165] on input "[STREET_ADDRESS]" at bounding box center [1021, 156] width 301 height 27
type input "[STREET_ADDRESS]"
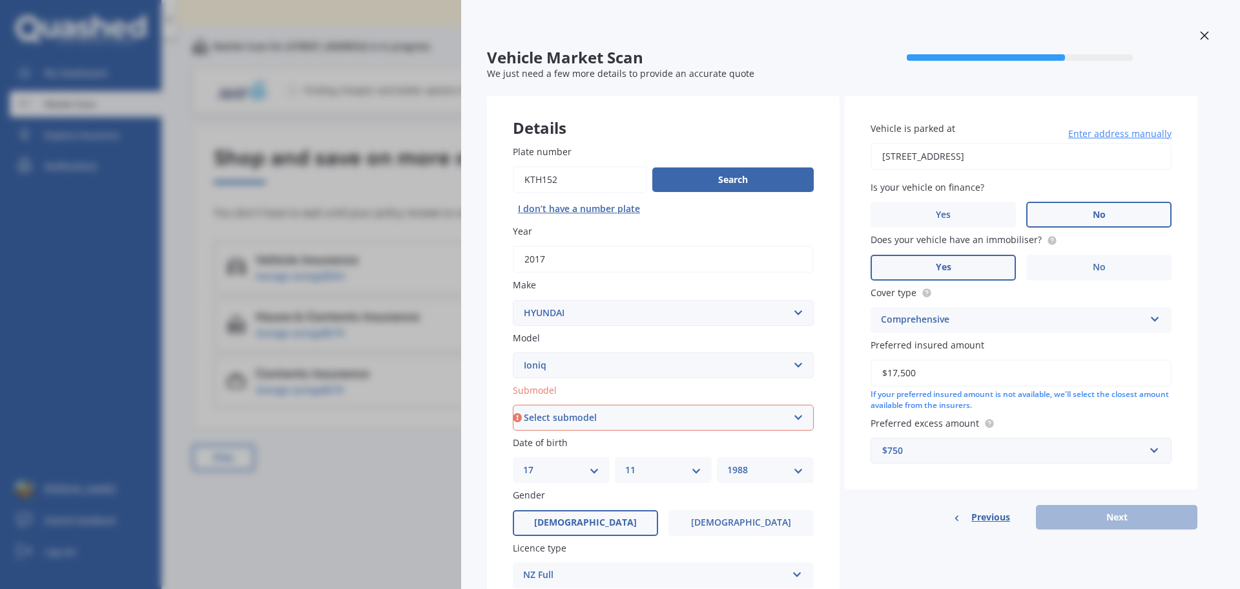
click at [622, 417] on select "Select submodel 1.6 Hybrid 1.6 Hybrid Elite Electric" at bounding box center [663, 417] width 301 height 26
select select "ELECTRIC"
click at [513, 404] on select "Select submodel 1.6 Hybrid 1.6 Hybrid Elite Electric" at bounding box center [663, 417] width 301 height 26
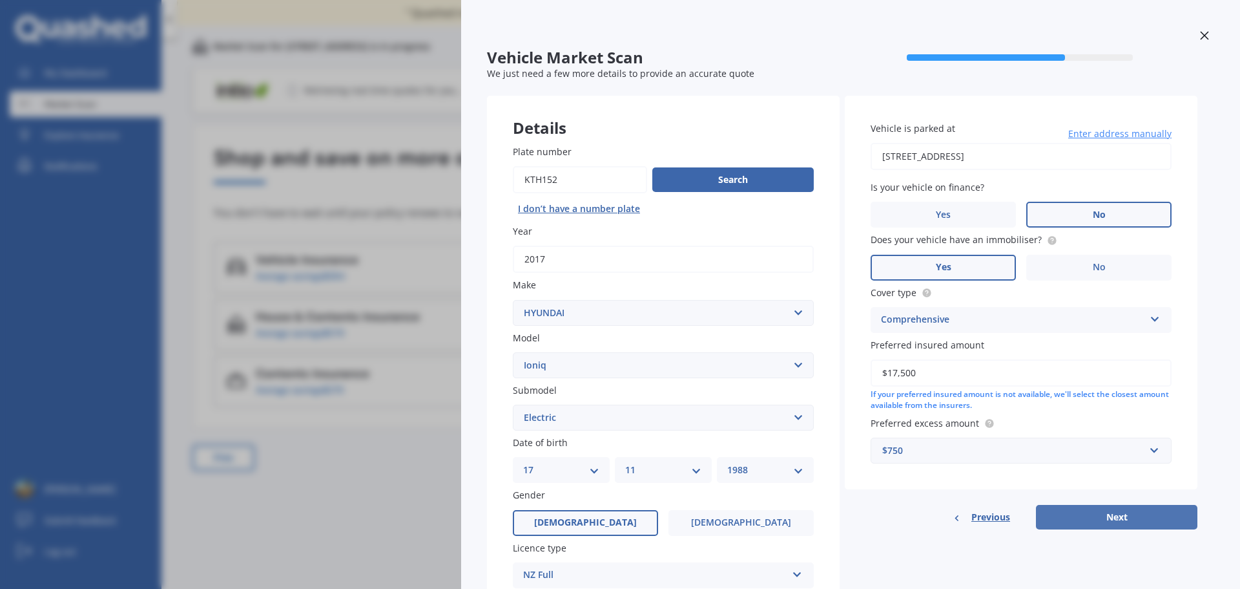
click at [1154, 512] on button "Next" at bounding box center [1116, 517] width 161 height 25
select select "17"
select select "11"
select select "1988"
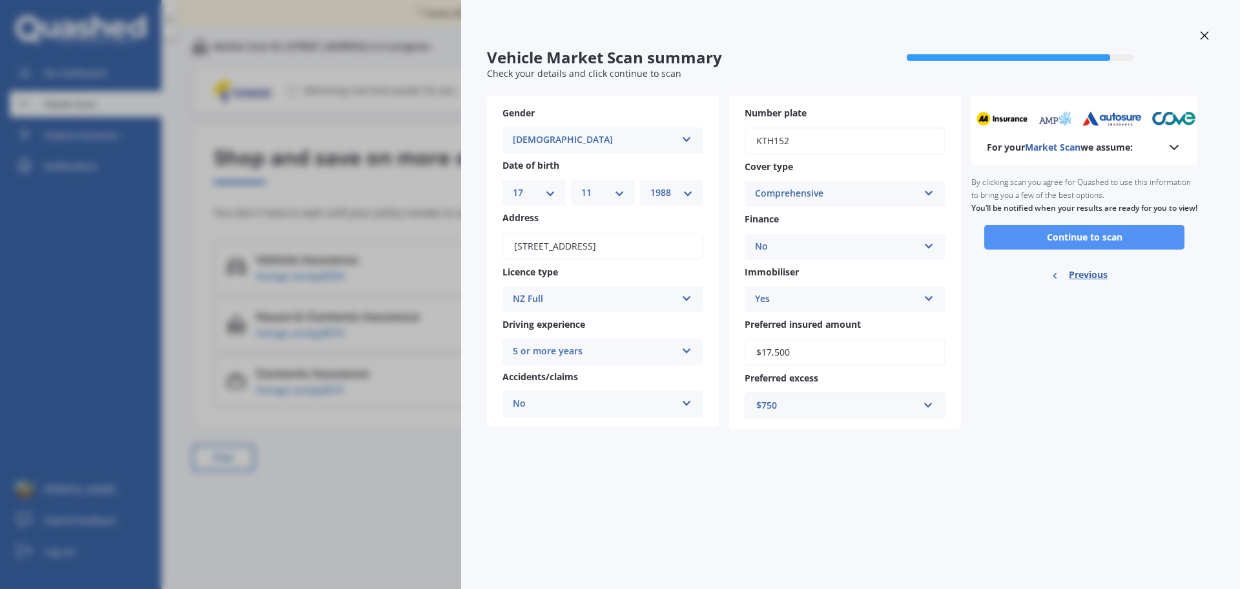
click at [1075, 247] on button "Continue to scan" at bounding box center [1084, 237] width 200 height 25
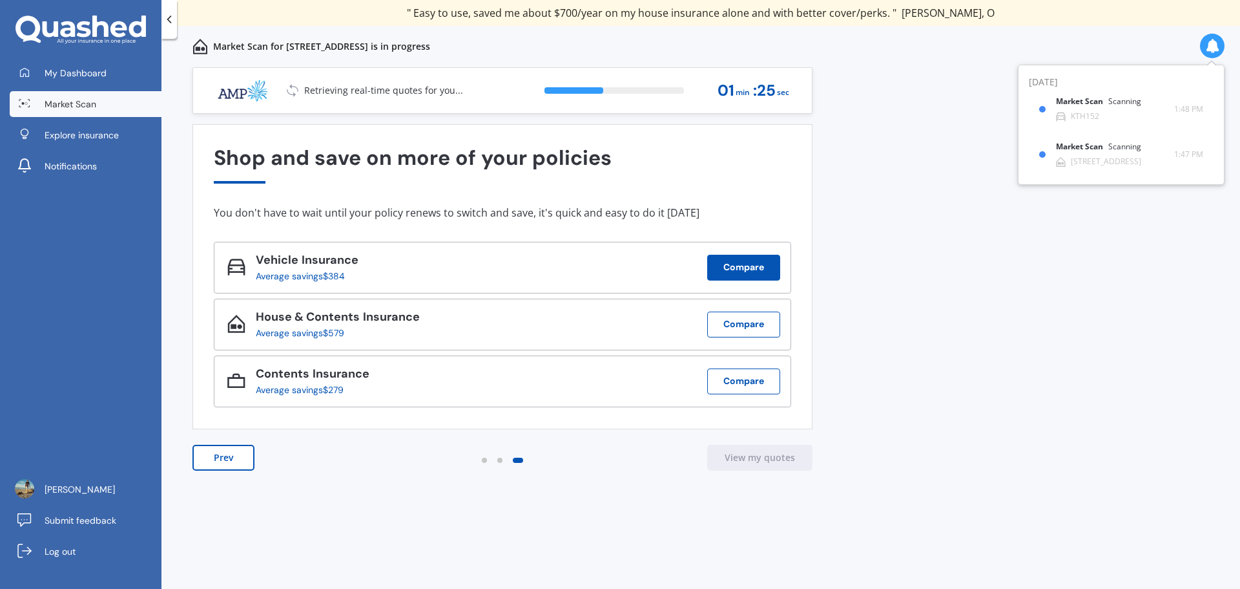
click at [758, 269] on button "Compare" at bounding box center [743, 268] width 73 height 26
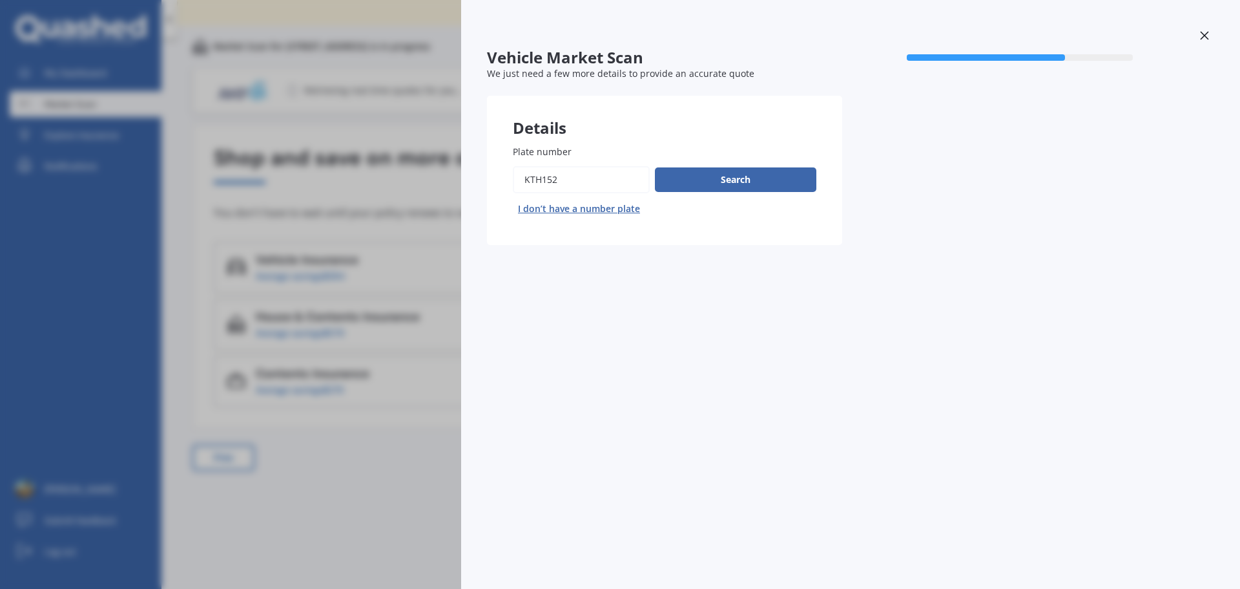
drag, startPoint x: 582, startPoint y: 183, endPoint x: 187, endPoint y: 150, distance: 396.7
click at [264, 156] on div "Vehicle Market Scan 70 % We just need a few more details to provide an accurate…" at bounding box center [620, 294] width 1240 height 589
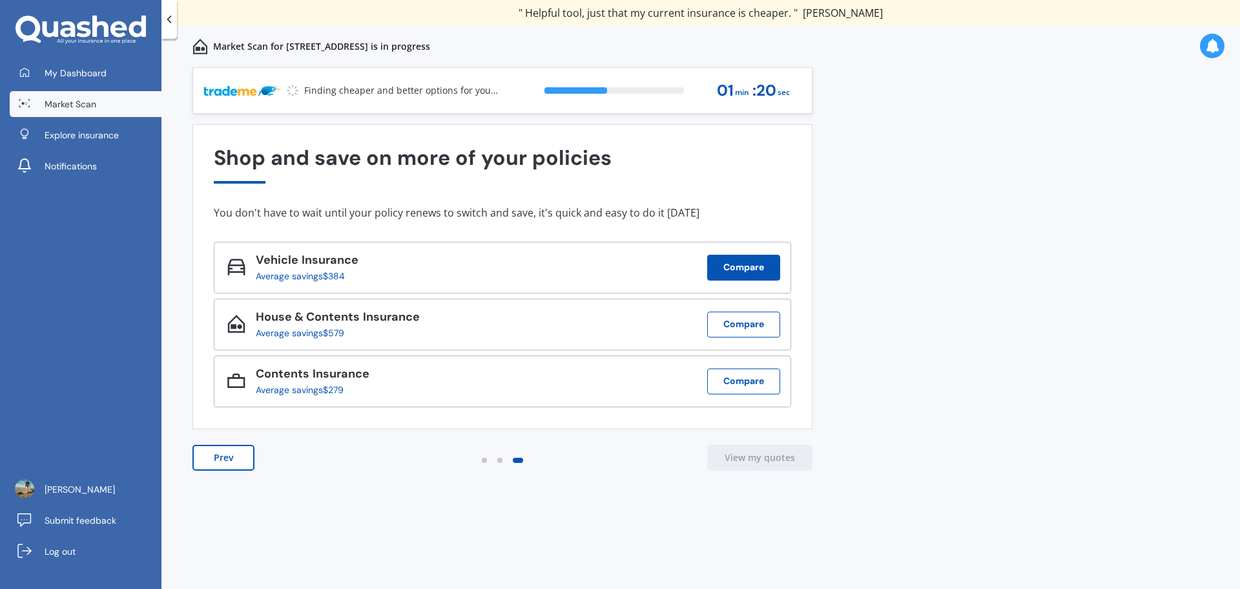
click at [768, 255] on button "Compare" at bounding box center [743, 268] width 73 height 26
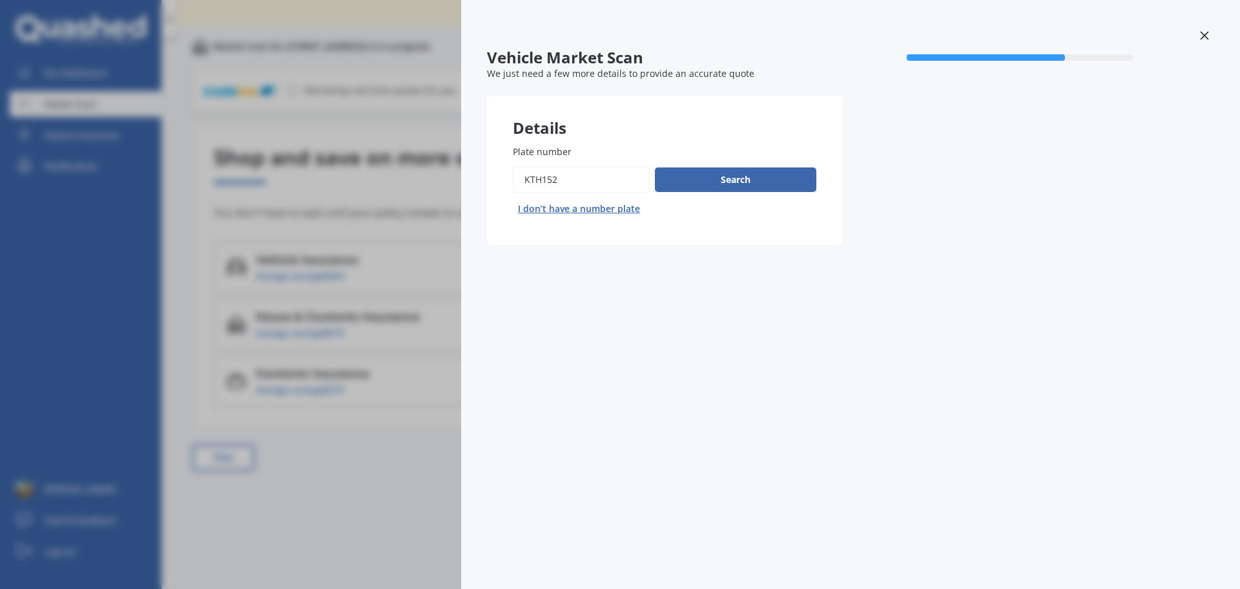
click at [594, 167] on input "Plate number" at bounding box center [581, 179] width 137 height 27
drag, startPoint x: 574, startPoint y: 174, endPoint x: 335, endPoint y: 182, distance: 239.1
click at [356, 182] on div "Vehicle Market Scan 70 % We just need a few more details to provide an accurate…" at bounding box center [620, 294] width 1240 height 589
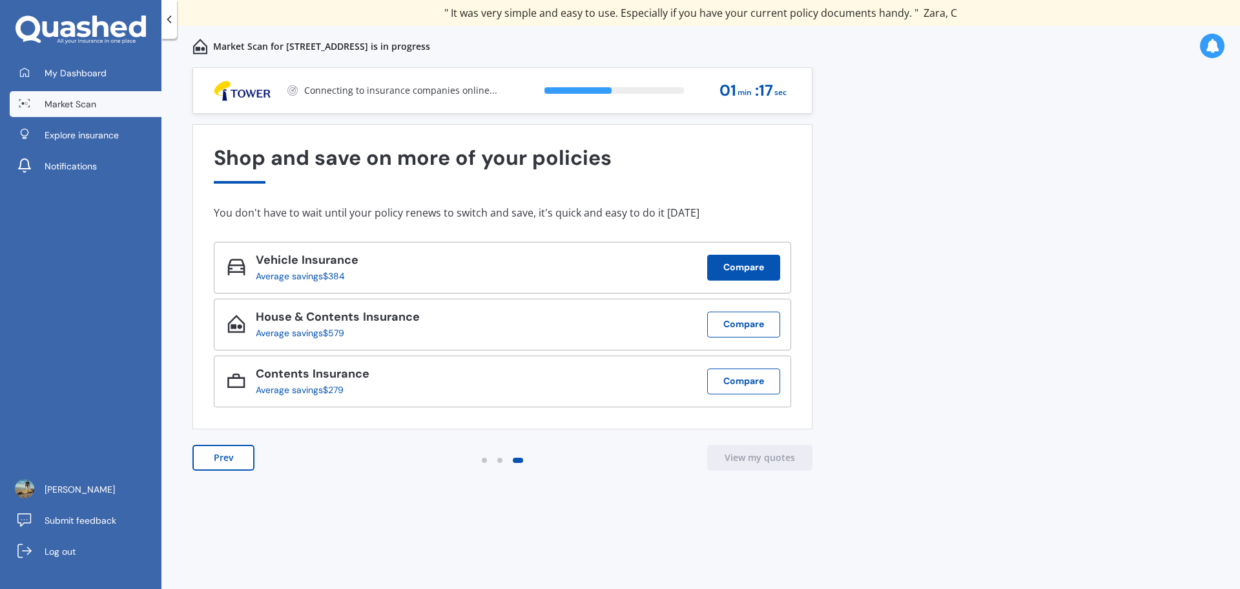
click at [737, 271] on button "Compare" at bounding box center [743, 268] width 73 height 26
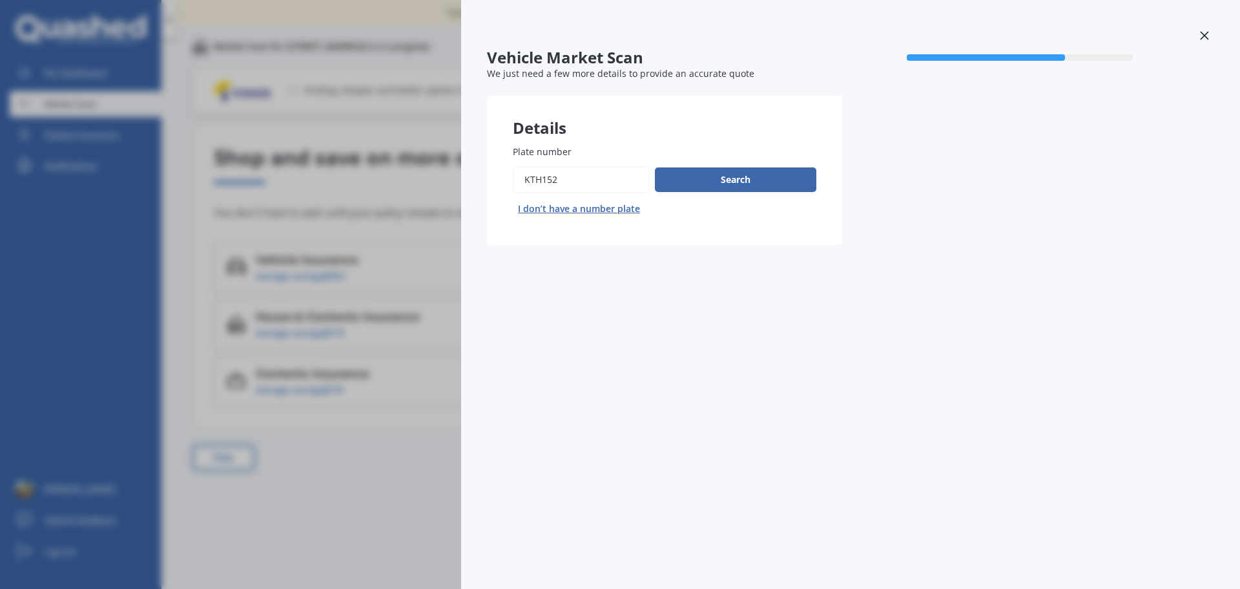
drag, startPoint x: 471, startPoint y: 187, endPoint x: 452, endPoint y: 190, distance: 19.0
click at [432, 184] on div "Vehicle Market Scan 70 % We just need a few more details to provide an accurate…" at bounding box center [620, 294] width 1240 height 589
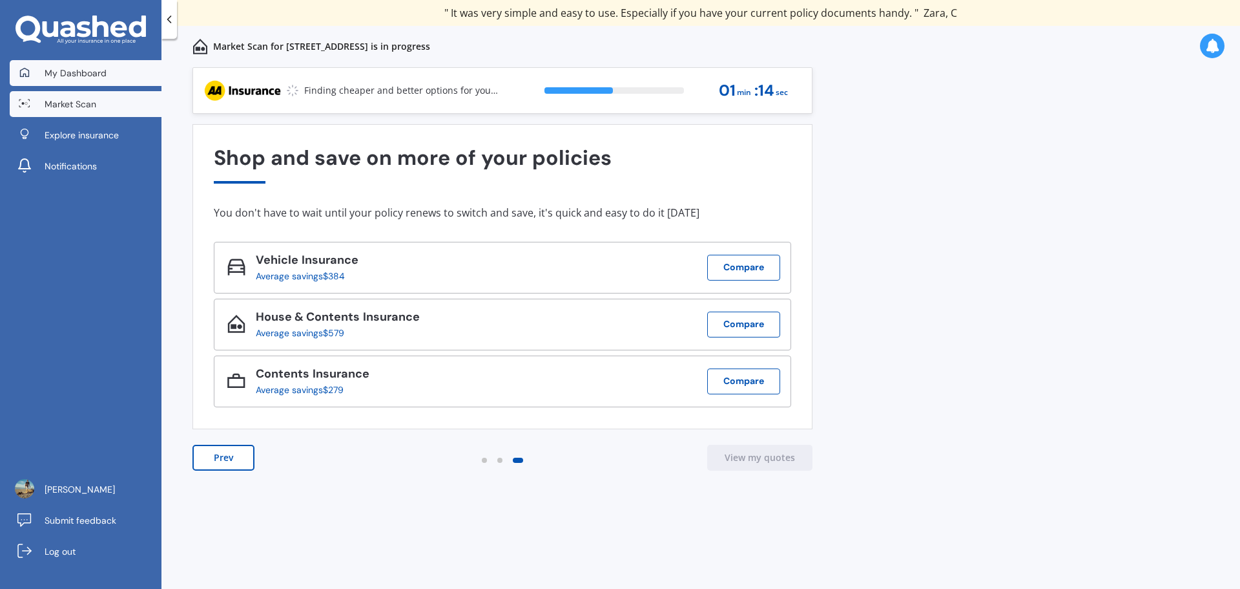
click at [93, 76] on span "My Dashboard" at bounding box center [76, 73] width 62 height 13
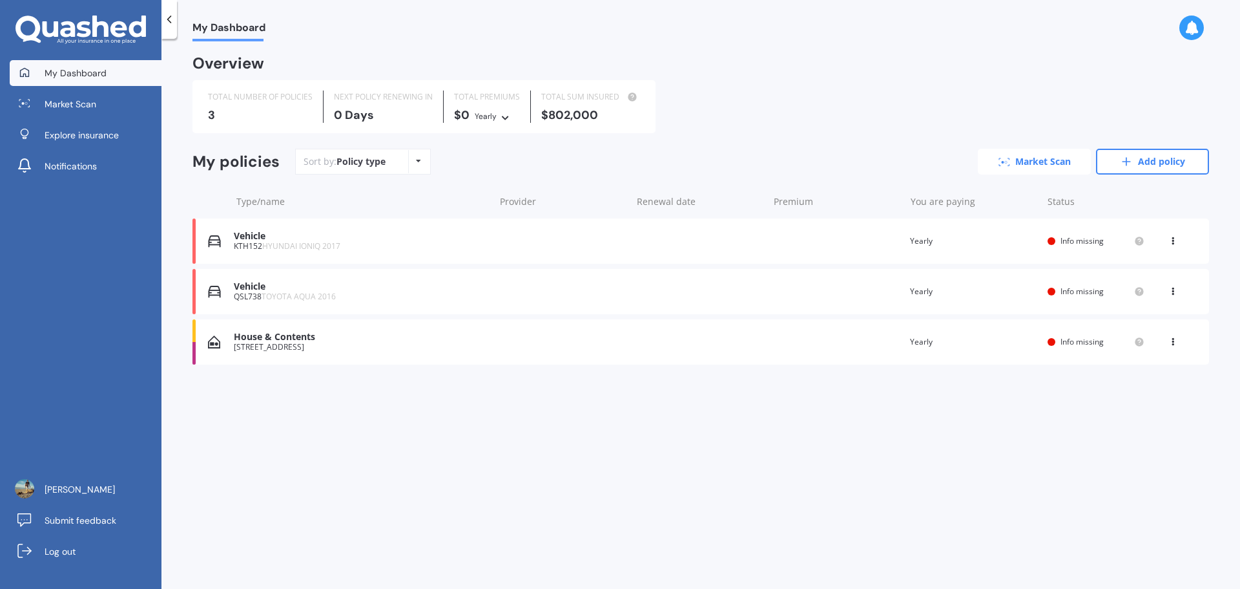
click at [1043, 163] on link "Market Scan" at bounding box center [1034, 162] width 113 height 26
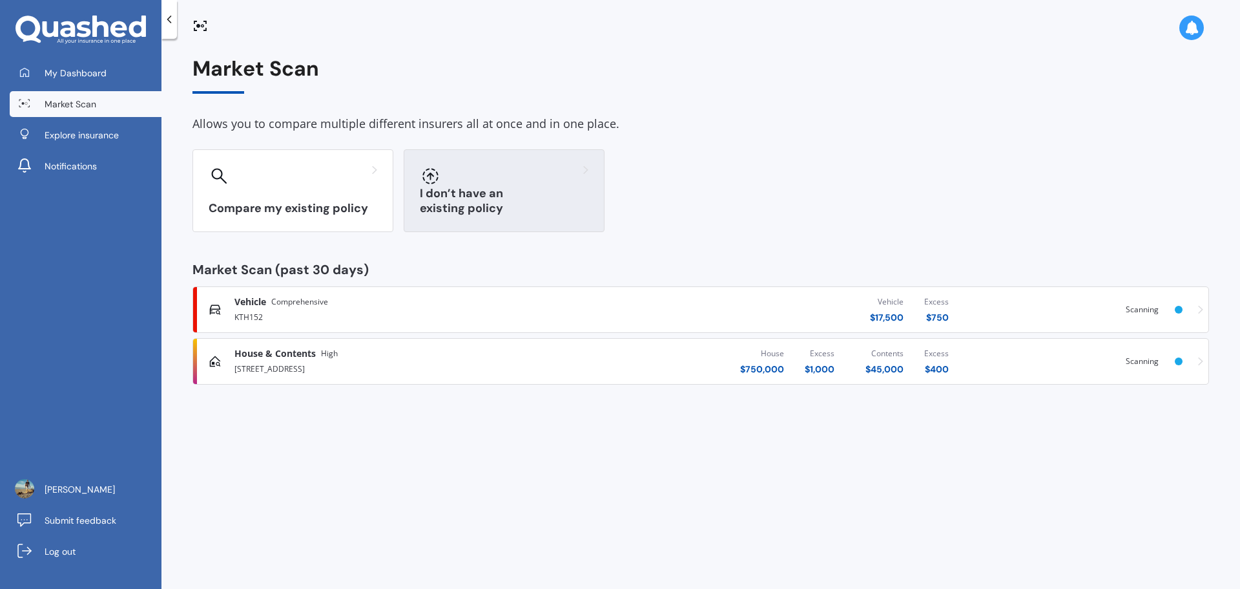
click at [524, 200] on div "I don’t have an existing policy" at bounding box center [504, 190] width 201 height 83
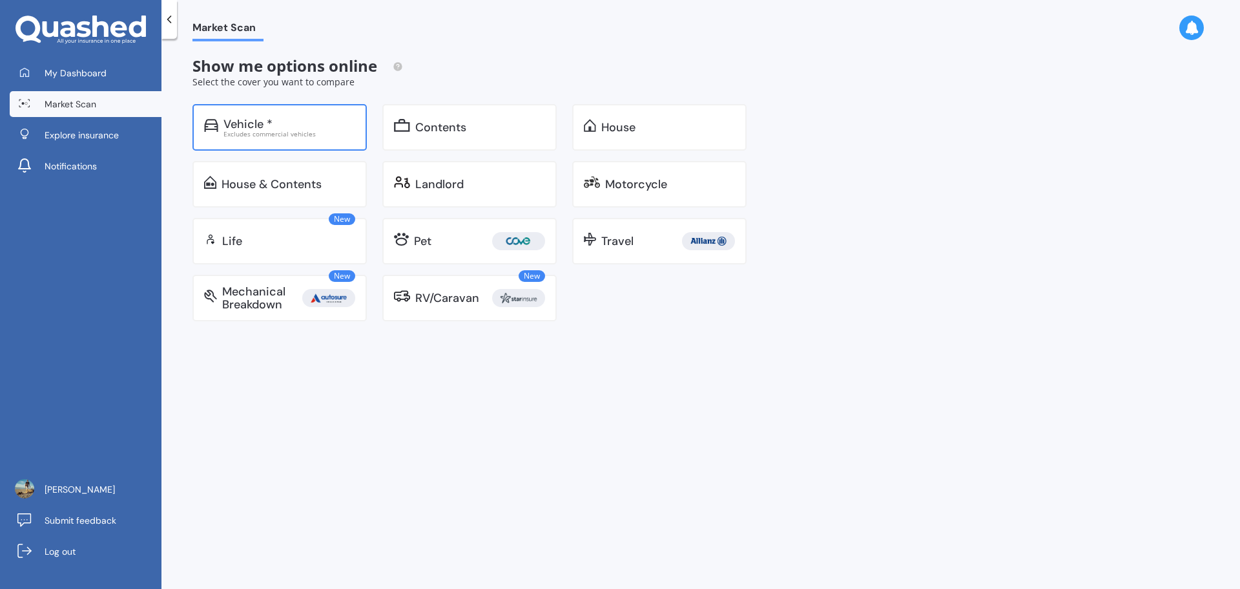
click at [282, 137] on div "Excludes commercial vehicles" at bounding box center [290, 133] width 132 height 6
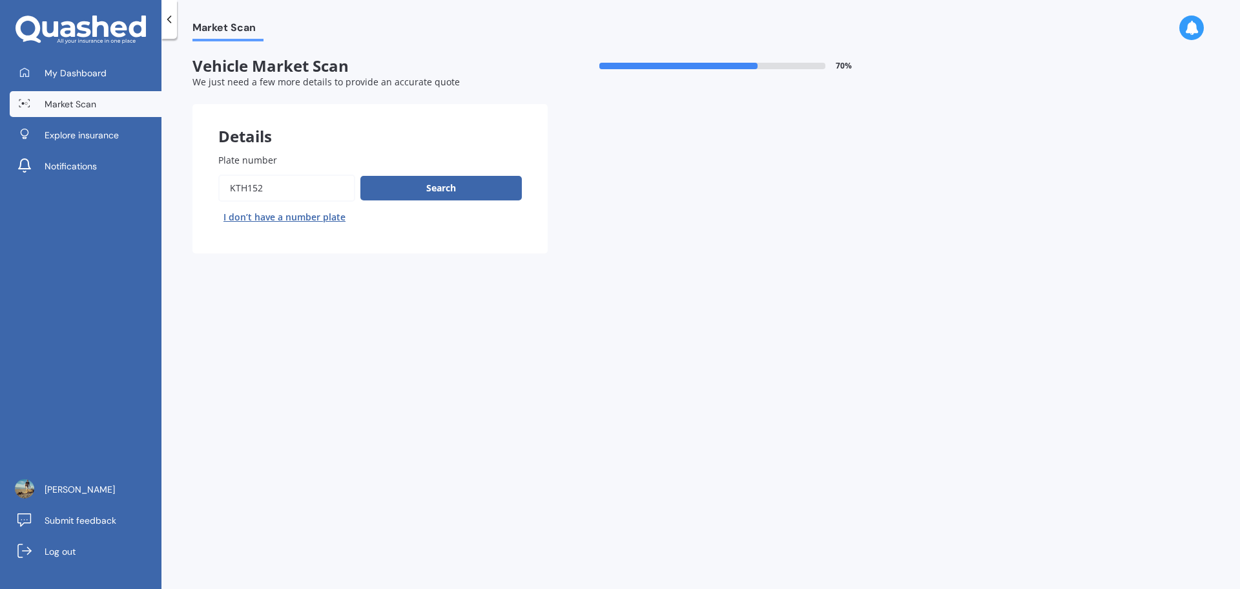
drag, startPoint x: 263, startPoint y: 193, endPoint x: 8, endPoint y: 172, distance: 256.1
click at [8, 172] on div "My Dashboard Market Scan Explore insurance Notifications Jono Begg Submit feedb…" at bounding box center [620, 294] width 1240 height 589
type input "mzm442"
click at [475, 183] on button "Search" at bounding box center [440, 188] width 161 height 25
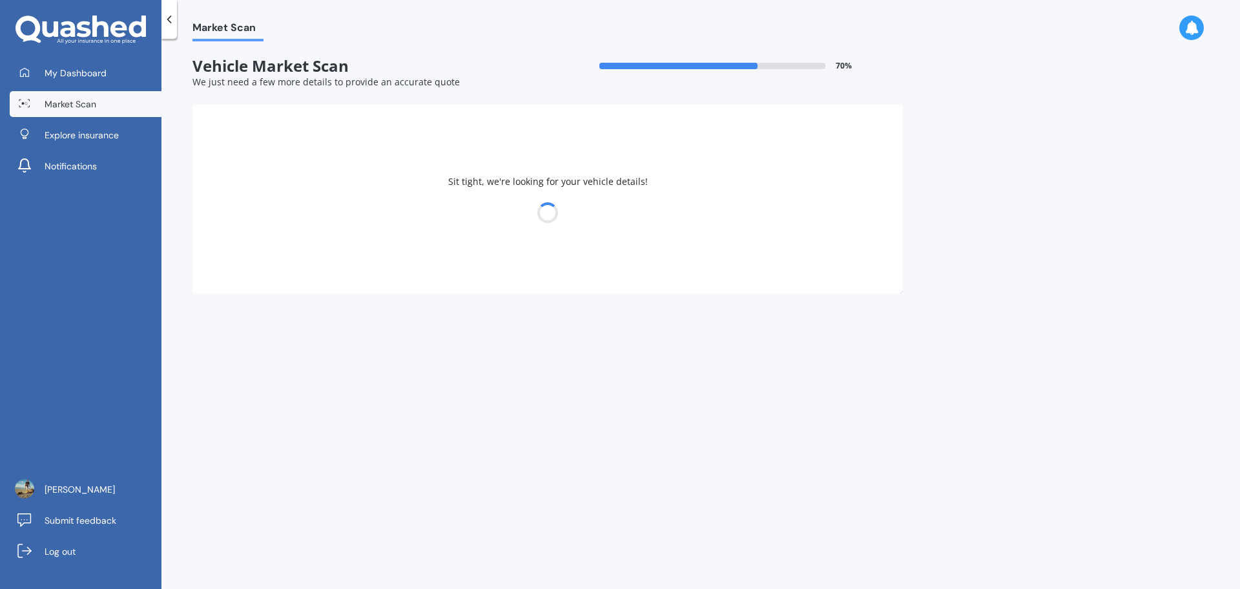
select select "HONDA"
select select "EDIX"
select select "17"
select select "11"
select select "1988"
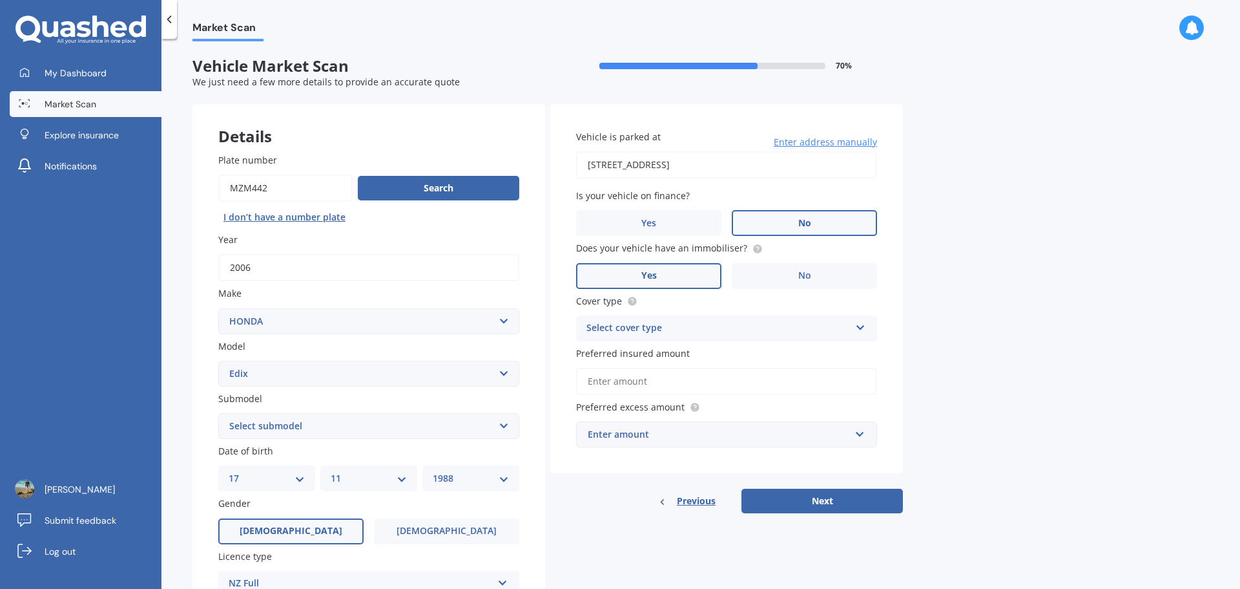
click at [360, 422] on select "Select submodel Diesel Petrol" at bounding box center [368, 426] width 301 height 26
select select "PETROL"
click at [218, 413] on select "Select submodel Diesel Petrol" at bounding box center [368, 426] width 301 height 26
click at [666, 328] on div "Select cover type" at bounding box center [719, 328] width 264 height 16
click at [643, 378] on span "Third Party, Fire & Theft" at bounding box center [640, 376] width 106 height 12
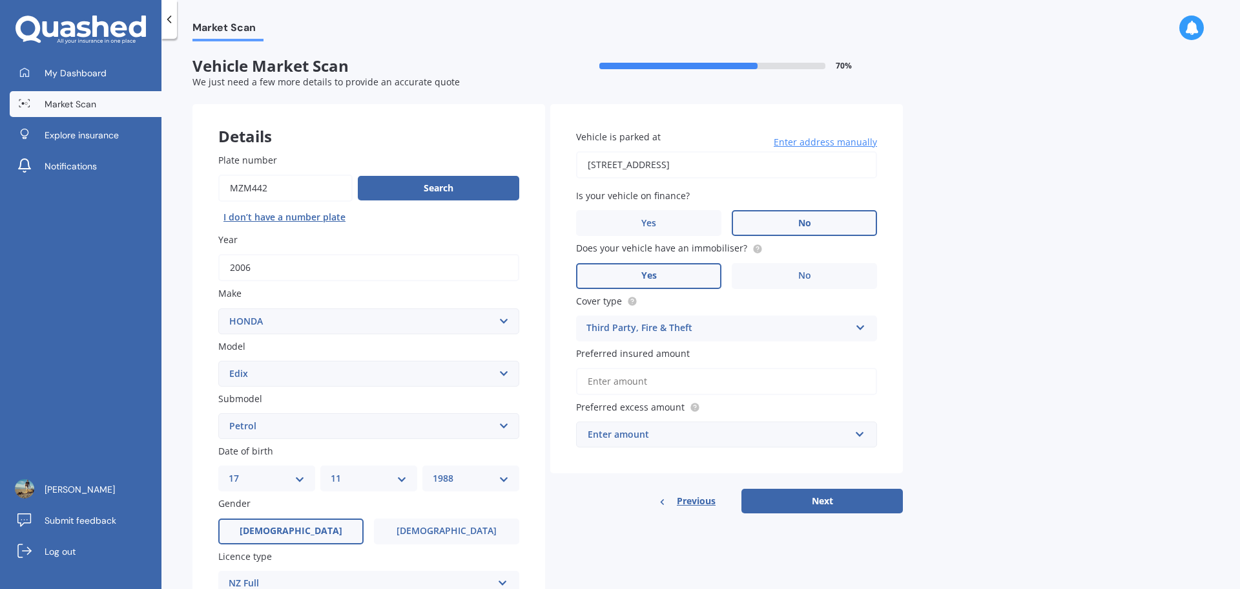
click at [664, 391] on input "Preferred insured amount" at bounding box center [726, 381] width 301 height 27
click at [623, 382] on input "Preferred insured amount" at bounding box center [726, 381] width 301 height 27
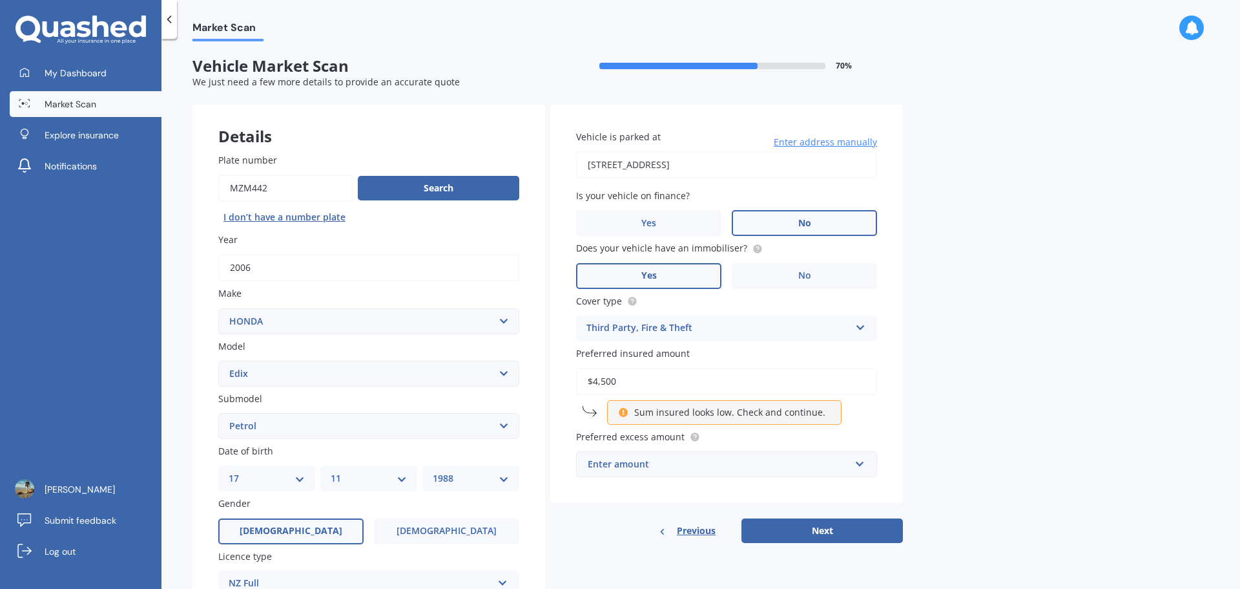
click at [860, 417] on div "$4,500 Sum insured looks low. Check and continue." at bounding box center [726, 396] width 301 height 57
click at [603, 383] on input "$4,500" at bounding box center [726, 381] width 301 height 27
click at [600, 380] on input "$4,500" at bounding box center [726, 381] width 301 height 27
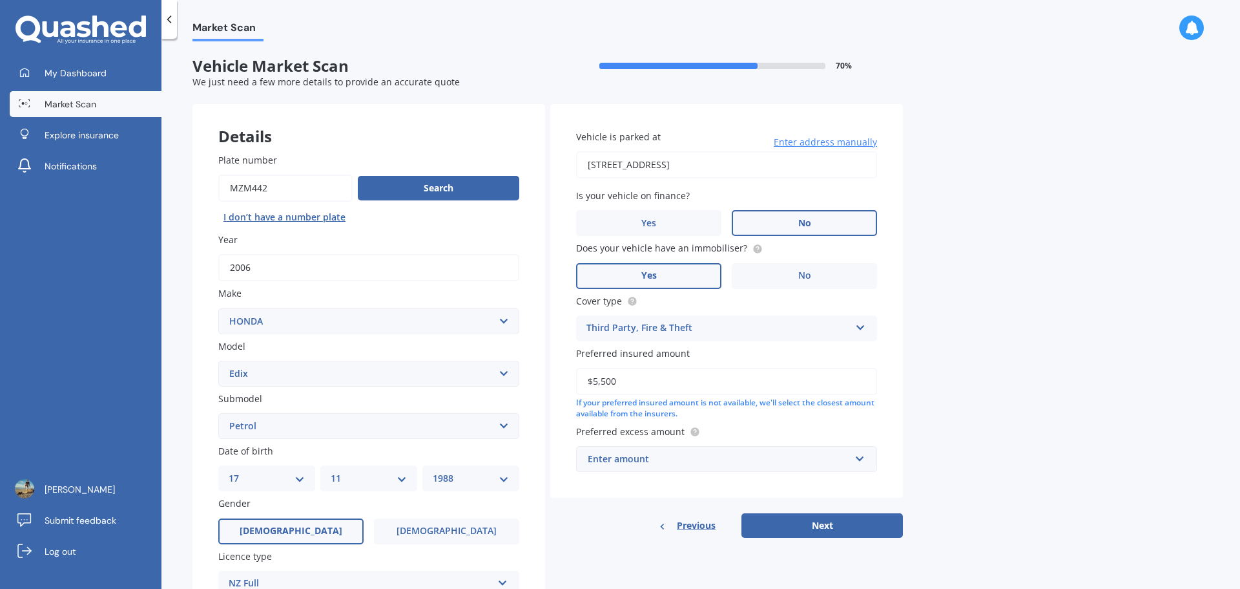
click at [729, 381] on input "$5,500" at bounding box center [726, 381] width 301 height 27
type input "$5,500"
click at [731, 414] on div "If your preferred insured amount is not available, we'll select the closest amo…" at bounding box center [726, 408] width 301 height 22
click at [705, 453] on div "Enter amount" at bounding box center [719, 459] width 262 height 14
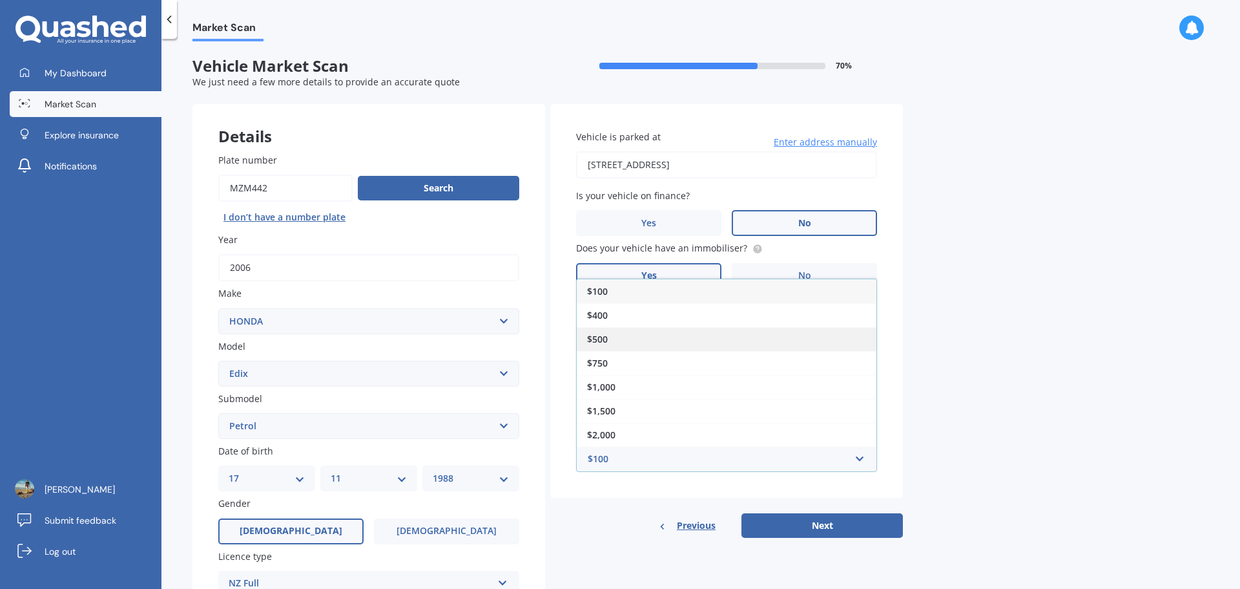
click at [618, 340] on div "$500" at bounding box center [727, 339] width 300 height 24
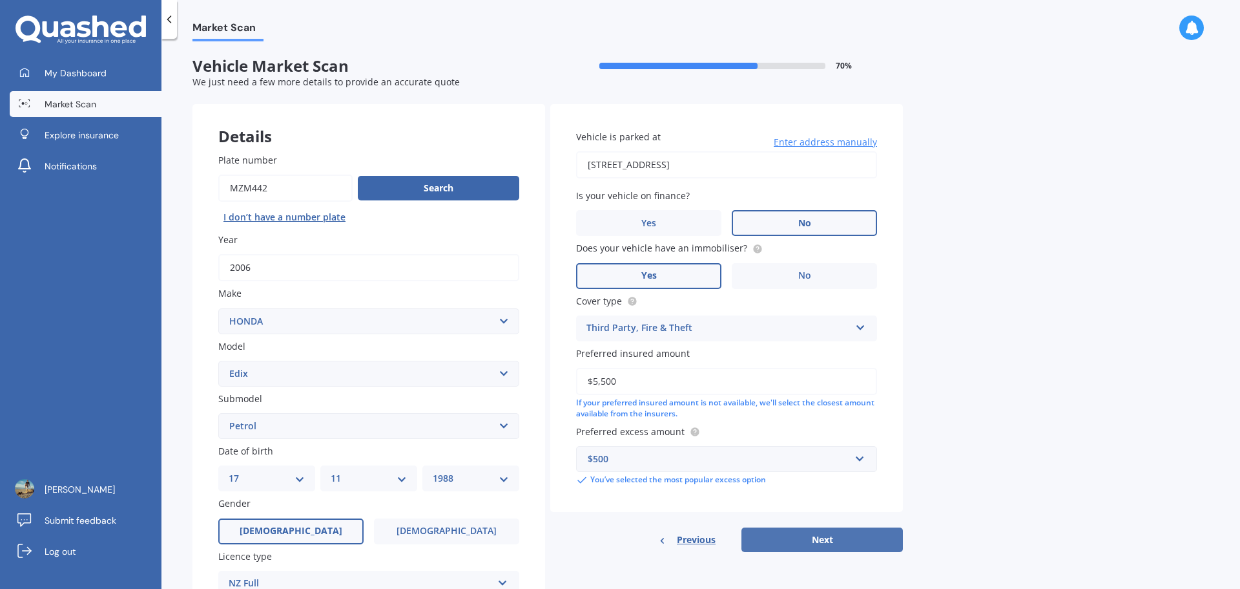
click at [785, 543] on button "Next" at bounding box center [822, 539] width 161 height 25
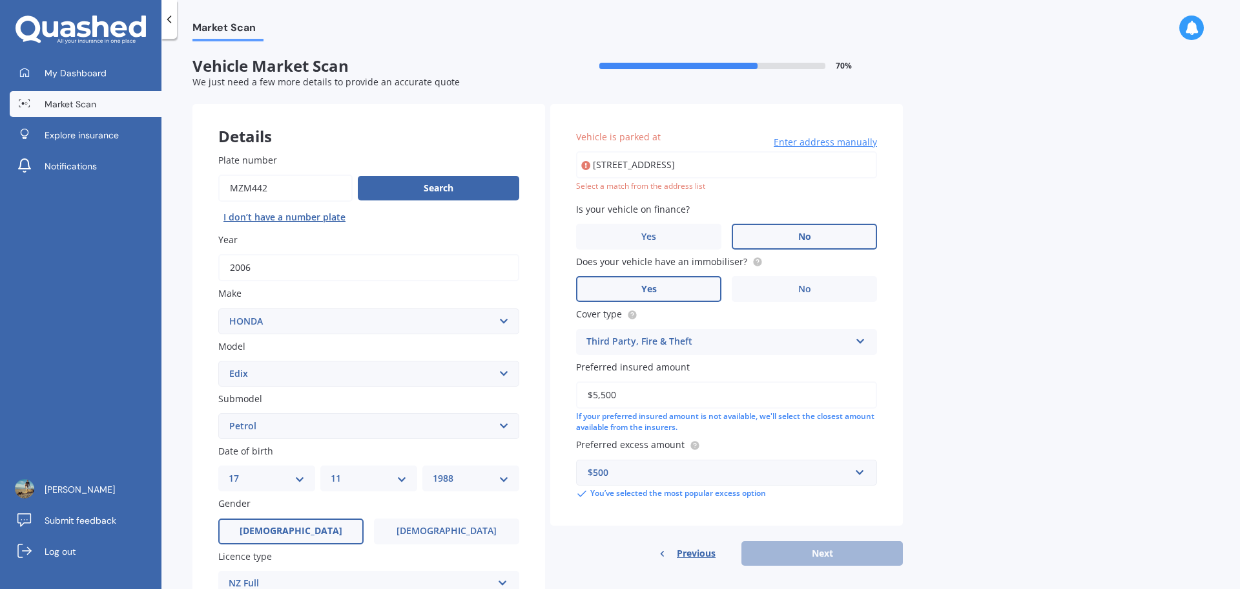
type input "[STREET_ADDRESS]"
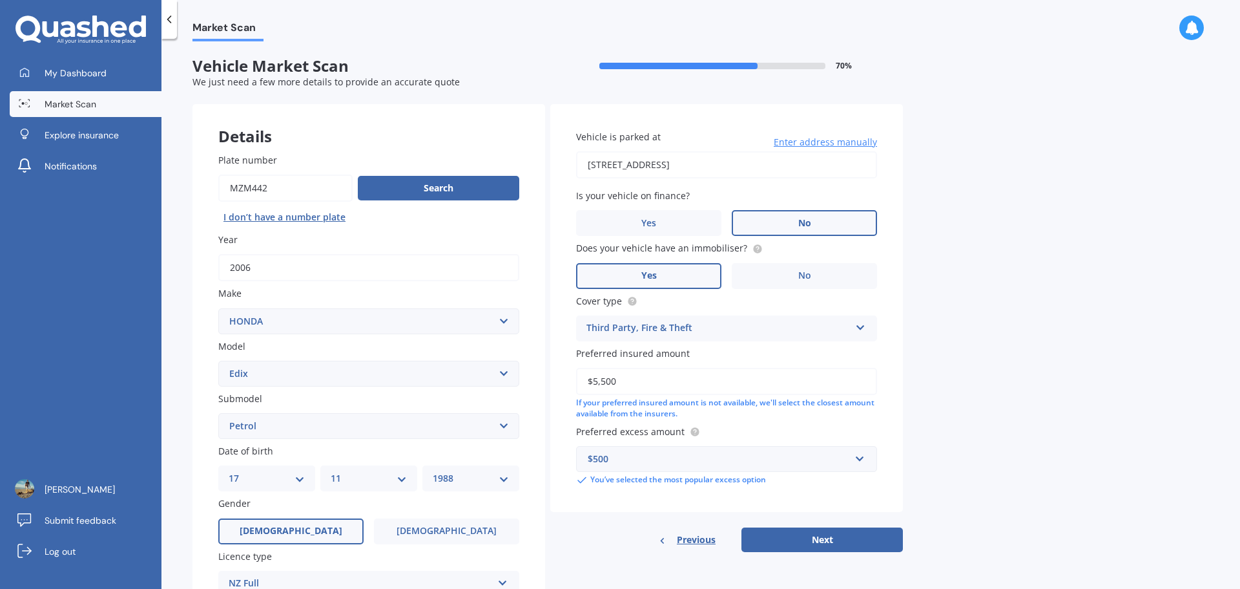
click at [789, 543] on button "Next" at bounding box center [822, 539] width 161 height 25
select select "17"
select select "11"
select select "1988"
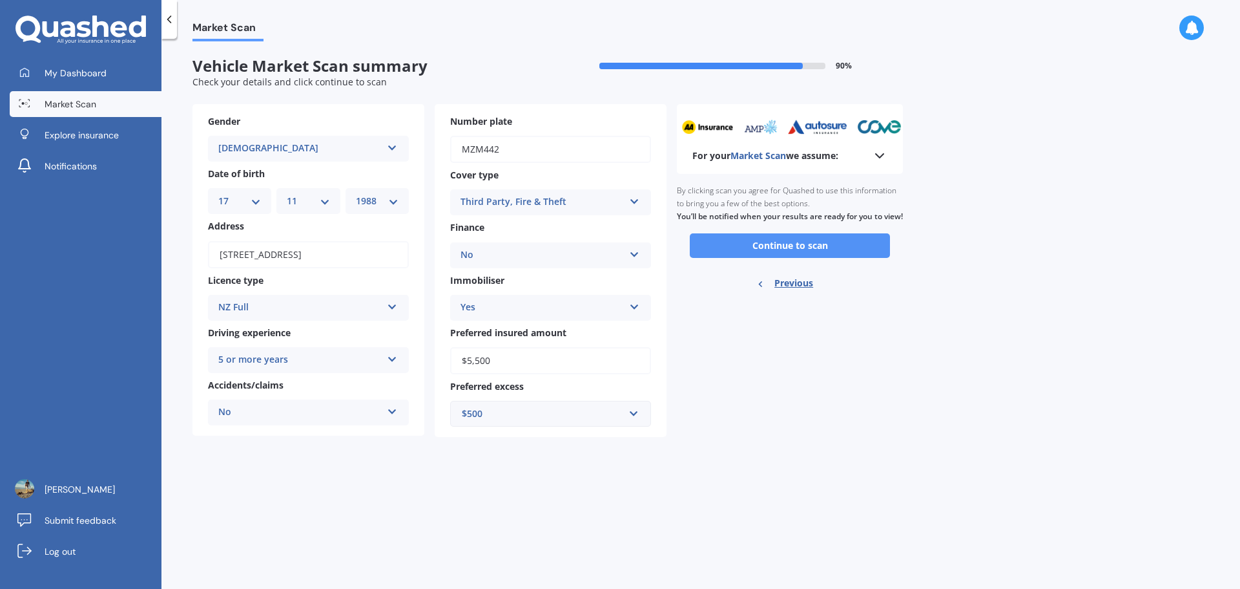
click at [800, 258] on button "Continue to scan" at bounding box center [790, 245] width 200 height 25
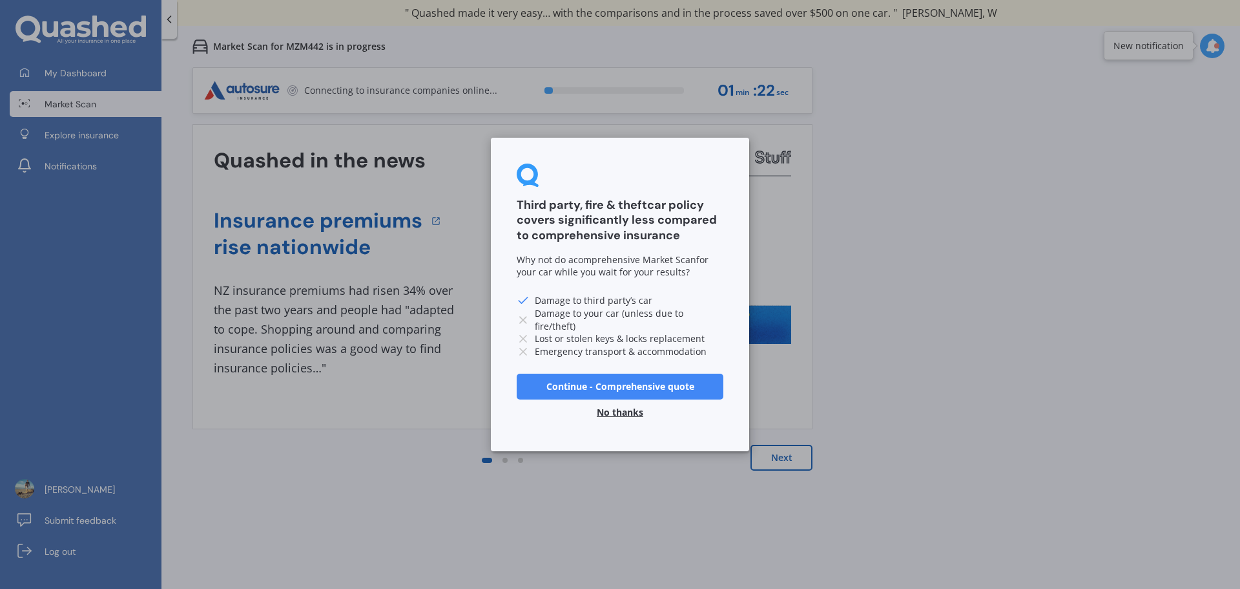
click at [627, 408] on button "No thanks" at bounding box center [620, 412] width 62 height 26
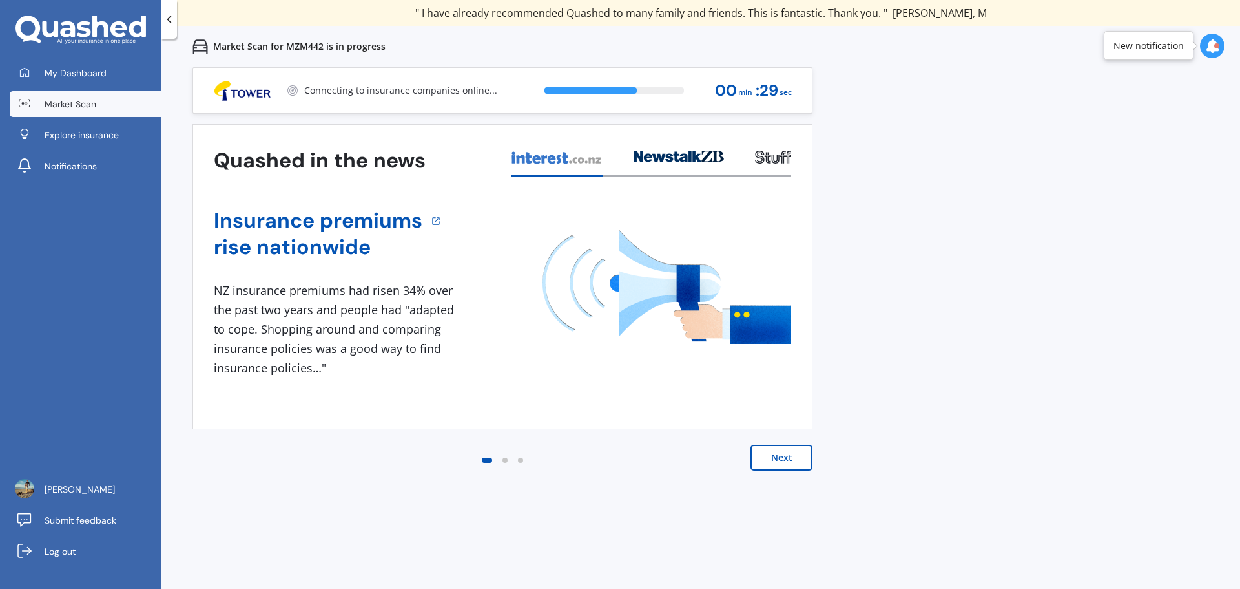
click at [90, 101] on span "Market Scan" at bounding box center [71, 104] width 52 height 13
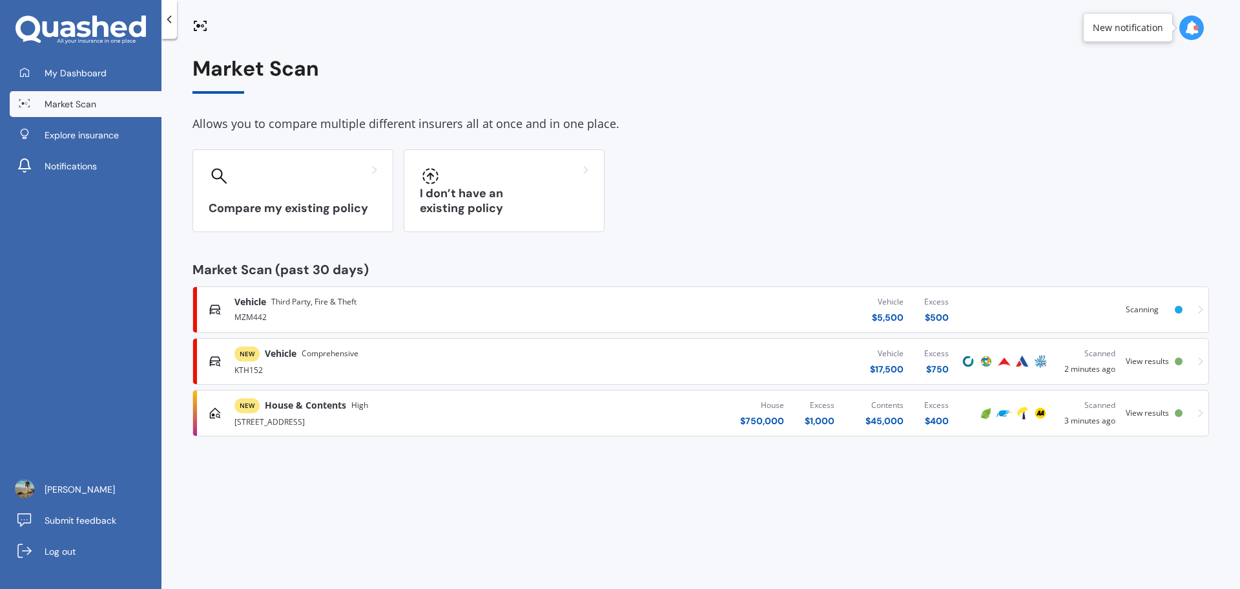
click at [1179, 410] on div at bounding box center [1179, 413] width 8 height 8
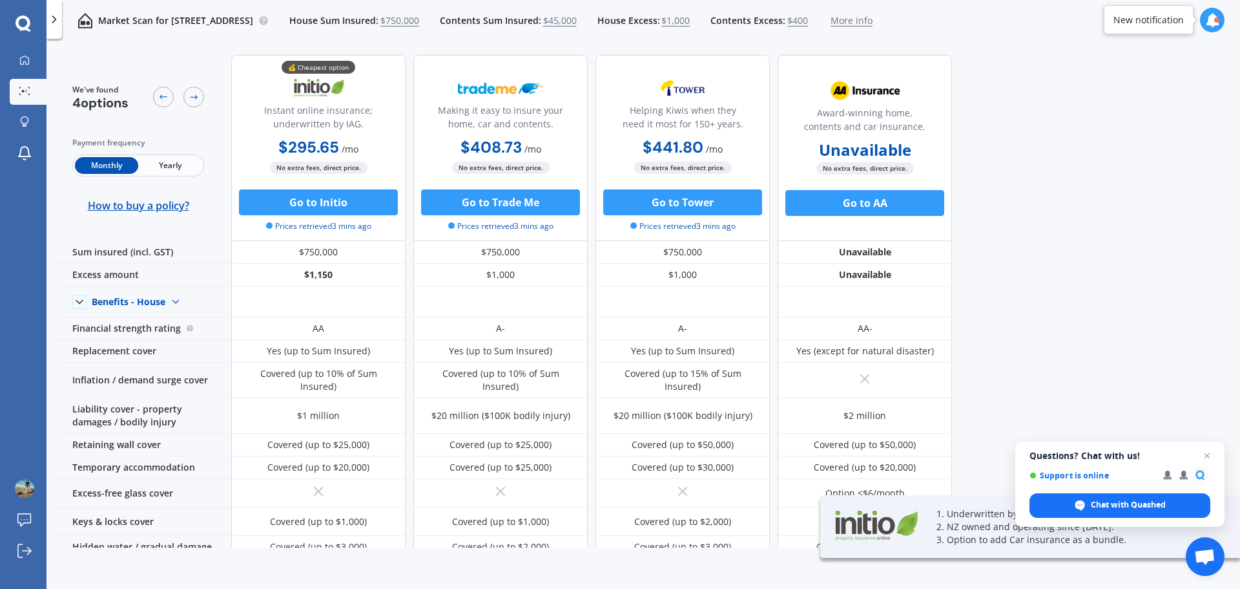
click at [173, 160] on span "Yearly" at bounding box center [169, 165] width 63 height 17
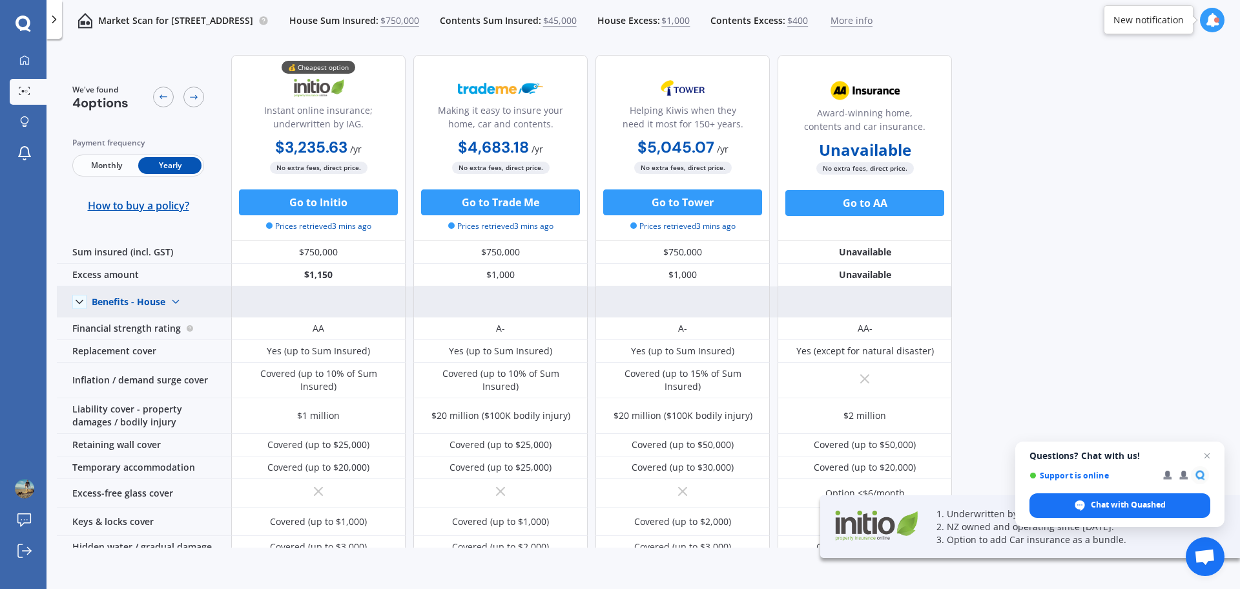
click at [180, 303] on img at bounding box center [175, 301] width 21 height 21
click at [178, 303] on img at bounding box center [175, 301] width 21 height 21
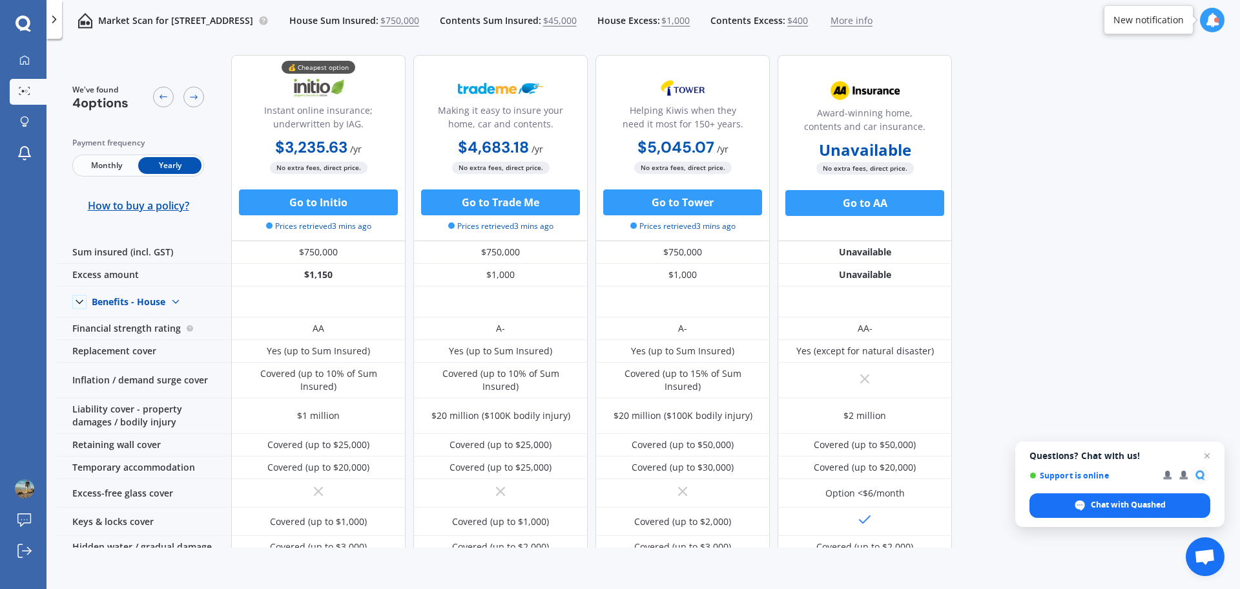
click at [1128, 290] on div "We've found 4 options Payment frequency Monthly Yearly How to buy a policy? 💰 C…" at bounding box center [648, 296] width 1183 height 503
click at [1207, 456] on span "Close chat" at bounding box center [1208, 456] width 16 height 16
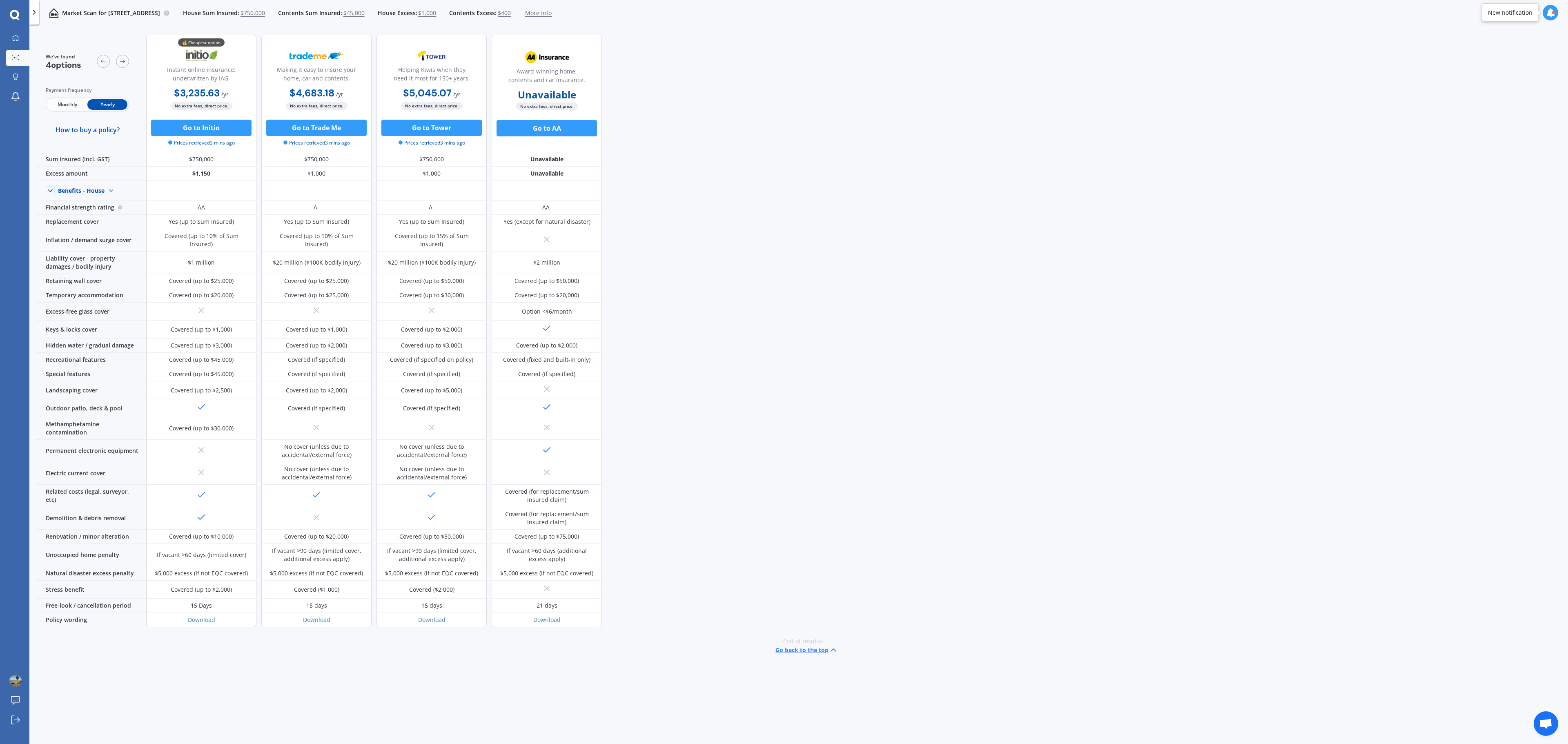
drag, startPoint x: 886, startPoint y: 195, endPoint x: 899, endPoint y: 194, distance: 13.0
click at [784, 195] on div "We've found 4 options Payment frequency Monthly Yearly How to buy a policy? 💰 C…" at bounding box center [802, 373] width 1532 height 690
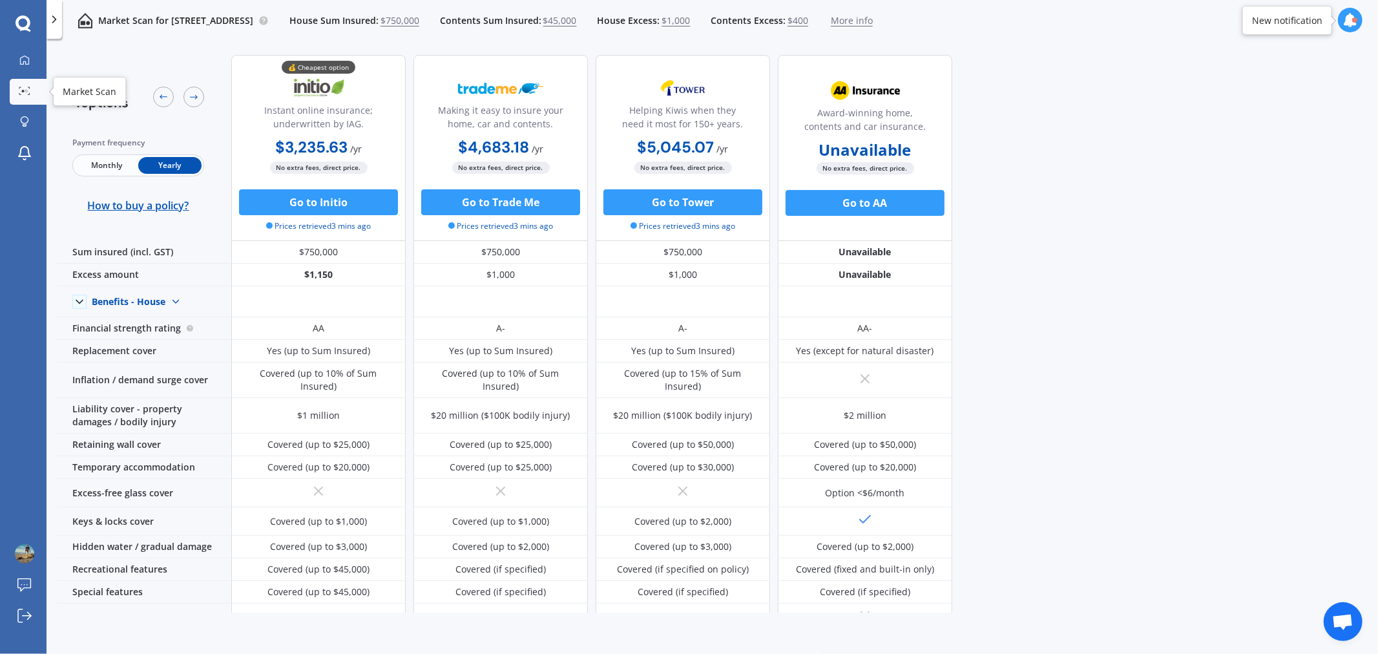
click at [22, 94] on div at bounding box center [24, 92] width 19 height 10
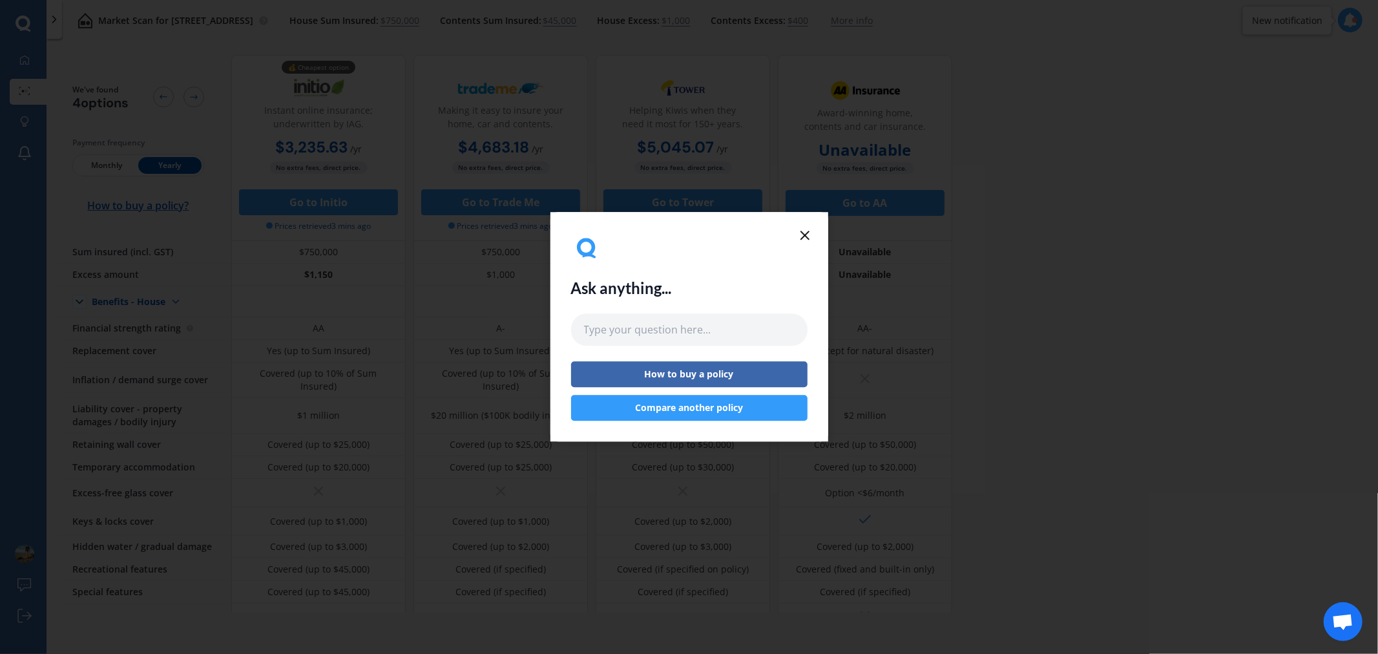
click at [795, 237] on div "Ask anything... How to buy a policy Compare another policy" at bounding box center [689, 327] width 236 height 188
click at [800, 234] on icon at bounding box center [805, 235] width 16 height 16
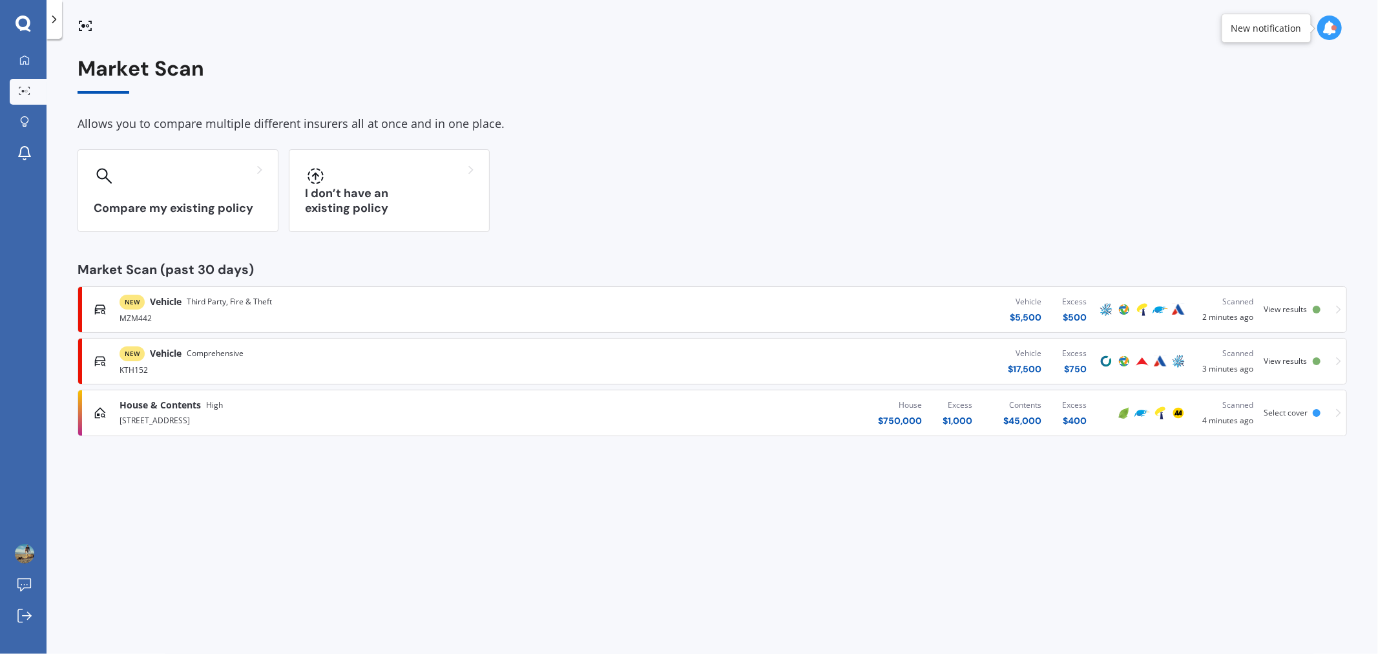
click at [1240, 360] on div "View results" at bounding box center [1288, 361] width 49 height 9
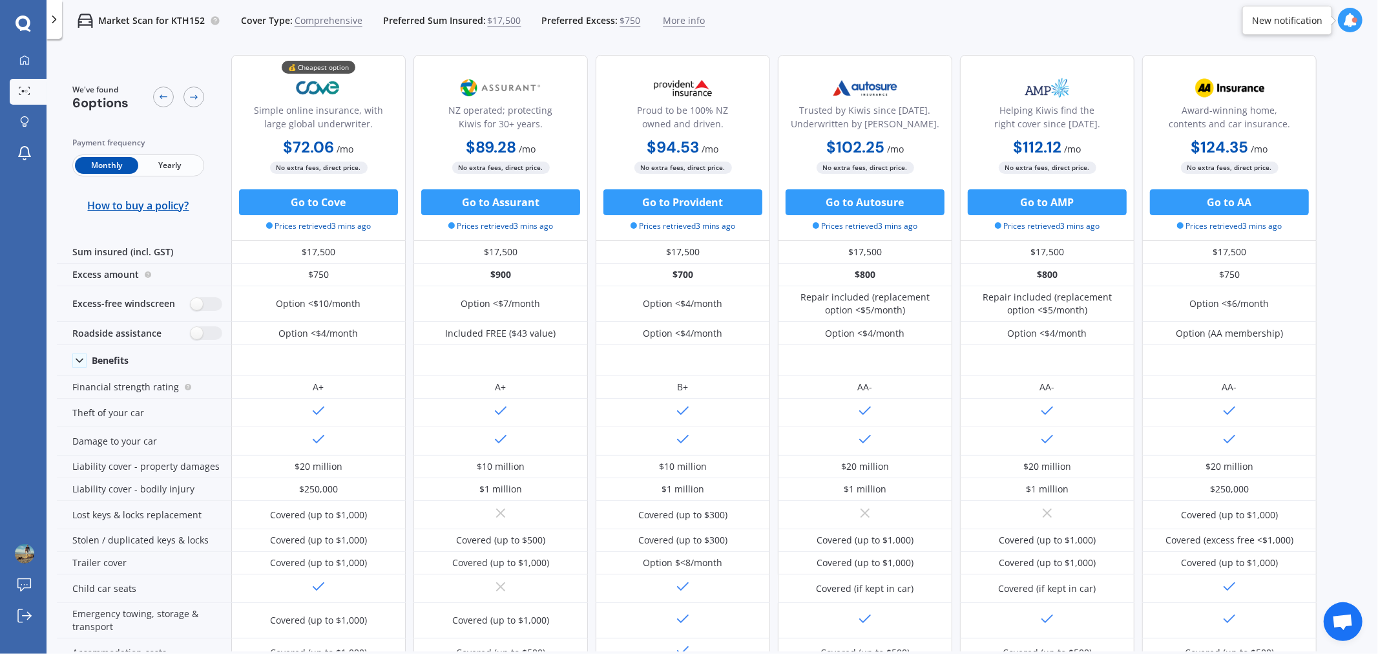
click at [156, 165] on span "Yearly" at bounding box center [169, 165] width 63 height 17
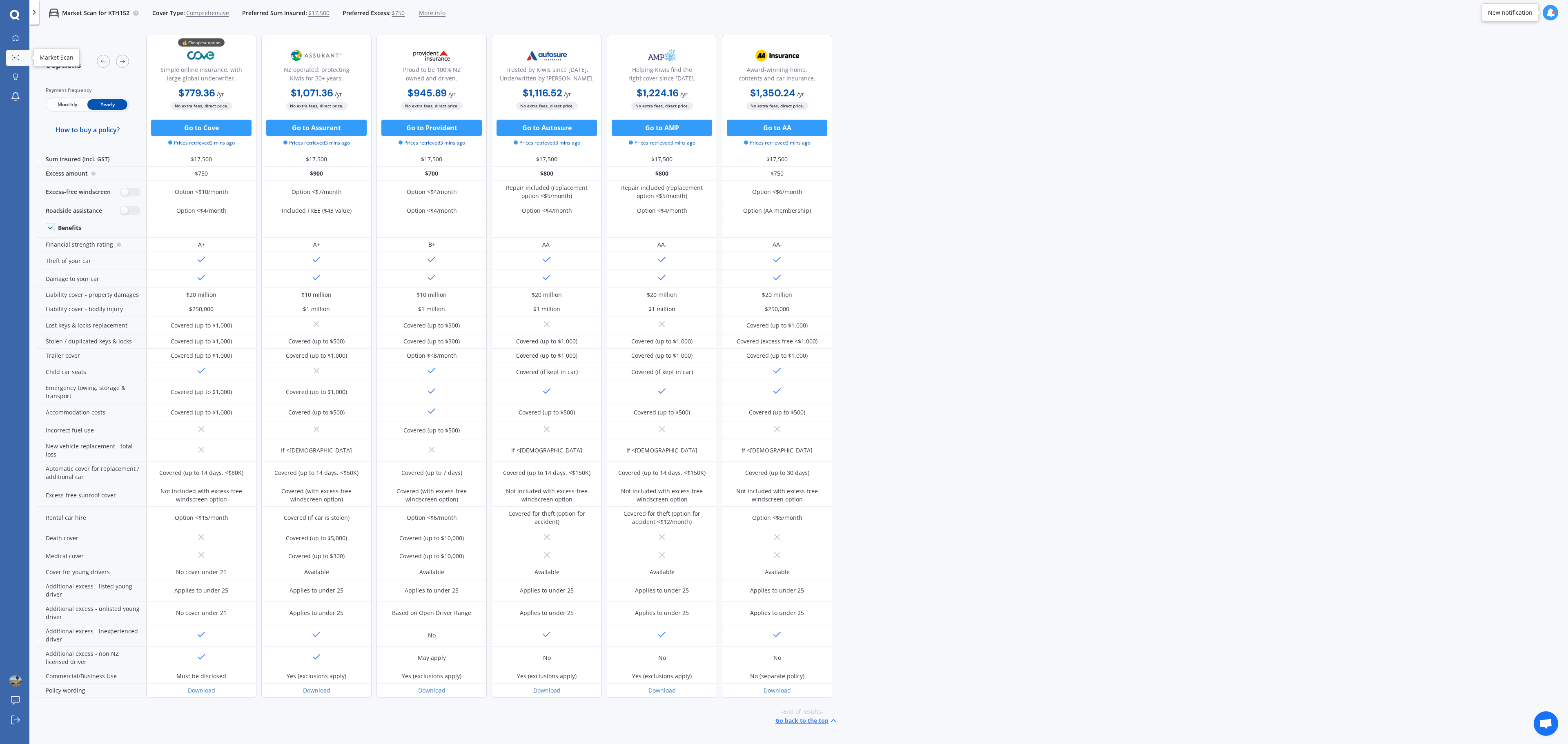
click at [16, 55] on icon at bounding box center [16, 58] width 8 height 5
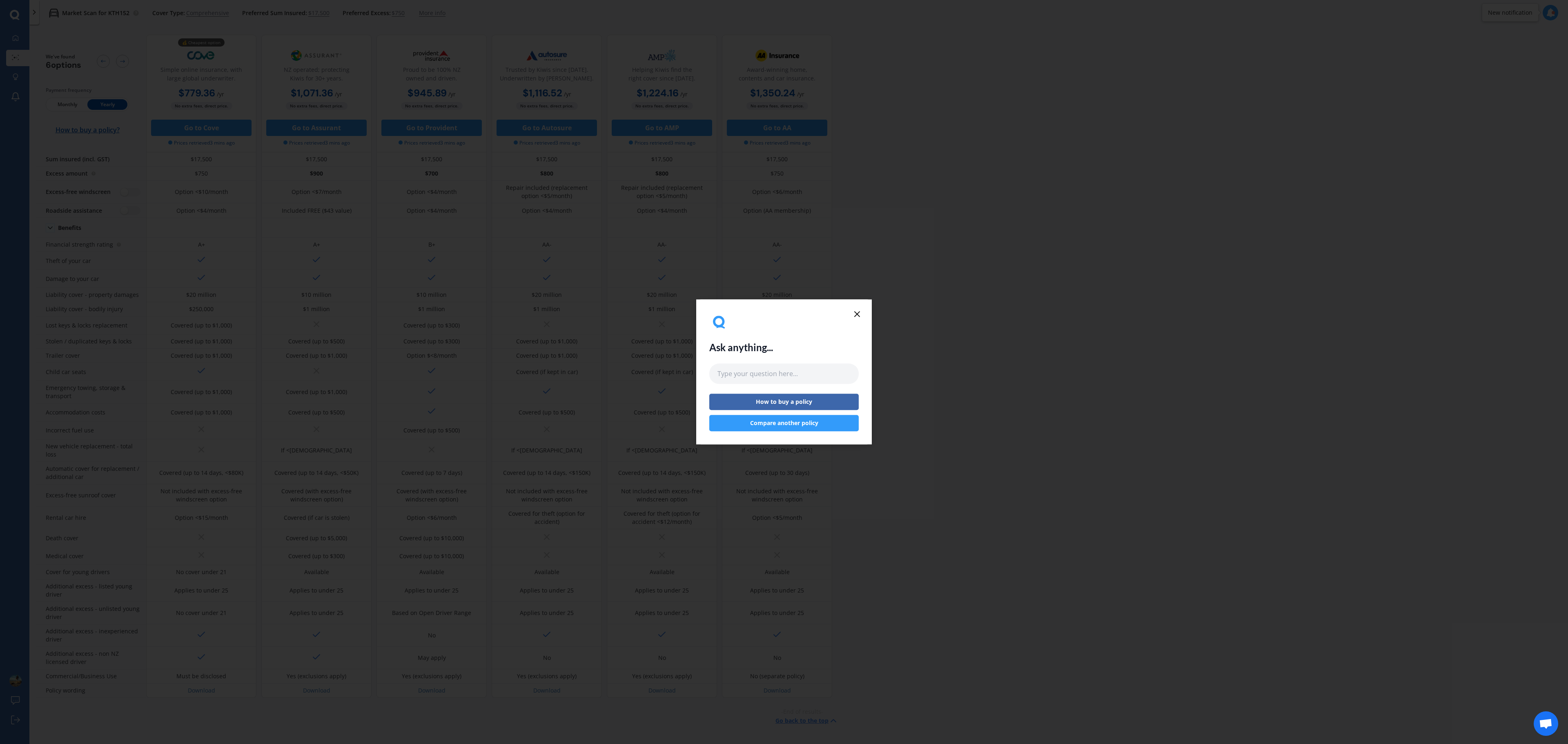
click at [784, 315] on div "Ask anything... How to buy a policy Compare another policy" at bounding box center [784, 372] width 149 height 119
click at [784, 314] on icon at bounding box center [857, 314] width 10 height 10
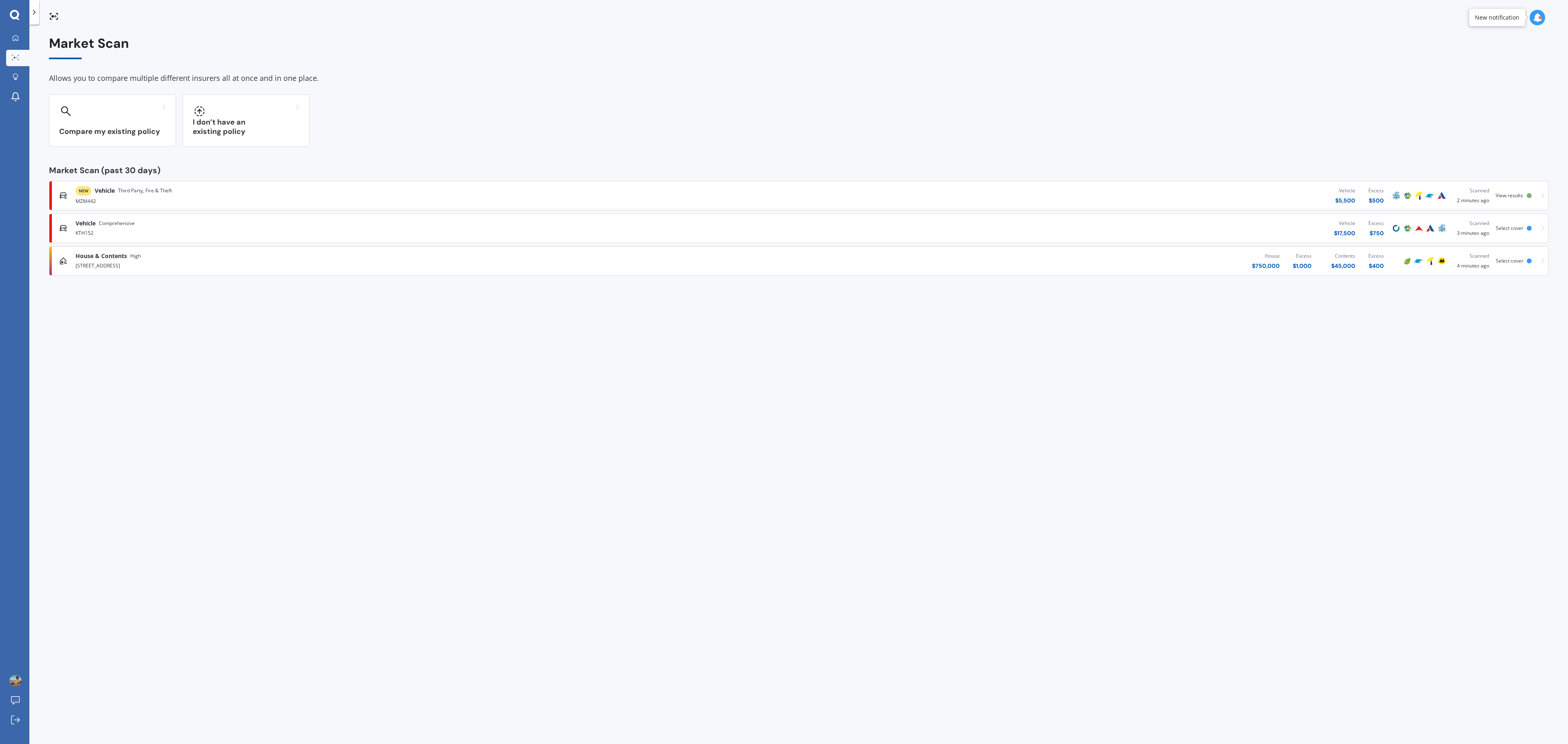
click at [784, 193] on span "View results" at bounding box center [1509, 195] width 27 height 7
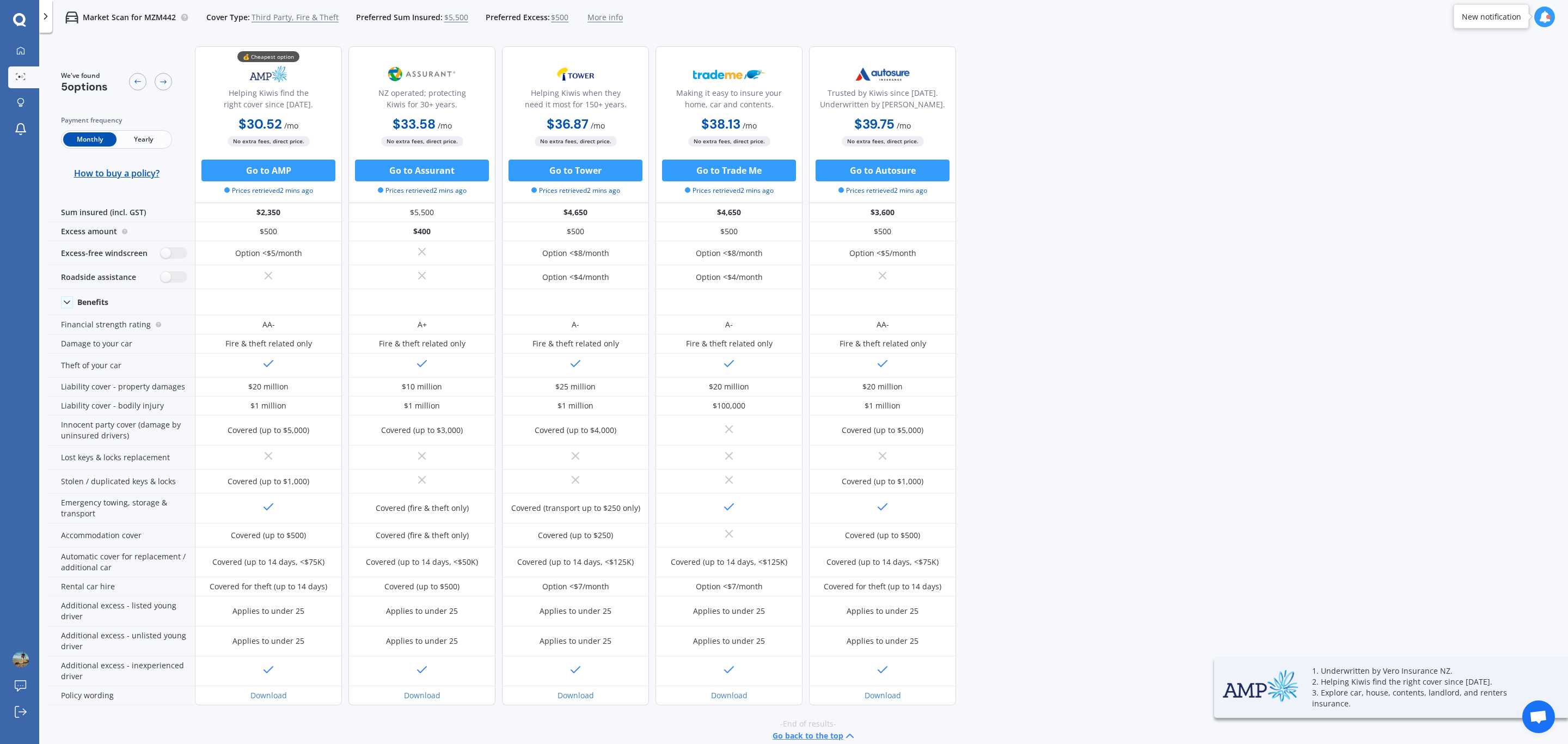
click at [165, 139] on span "Yearly" at bounding box center [142, 139] width 53 height 14
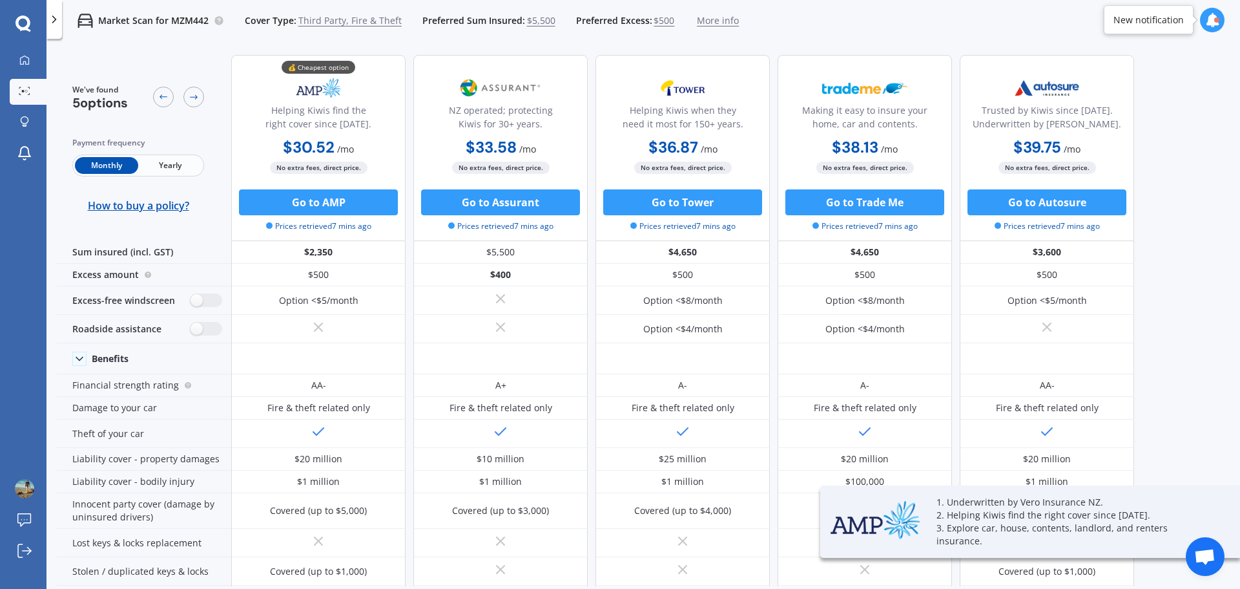
click at [356, 23] on span "Third Party, Fire & Theft" at bounding box center [349, 20] width 103 height 13
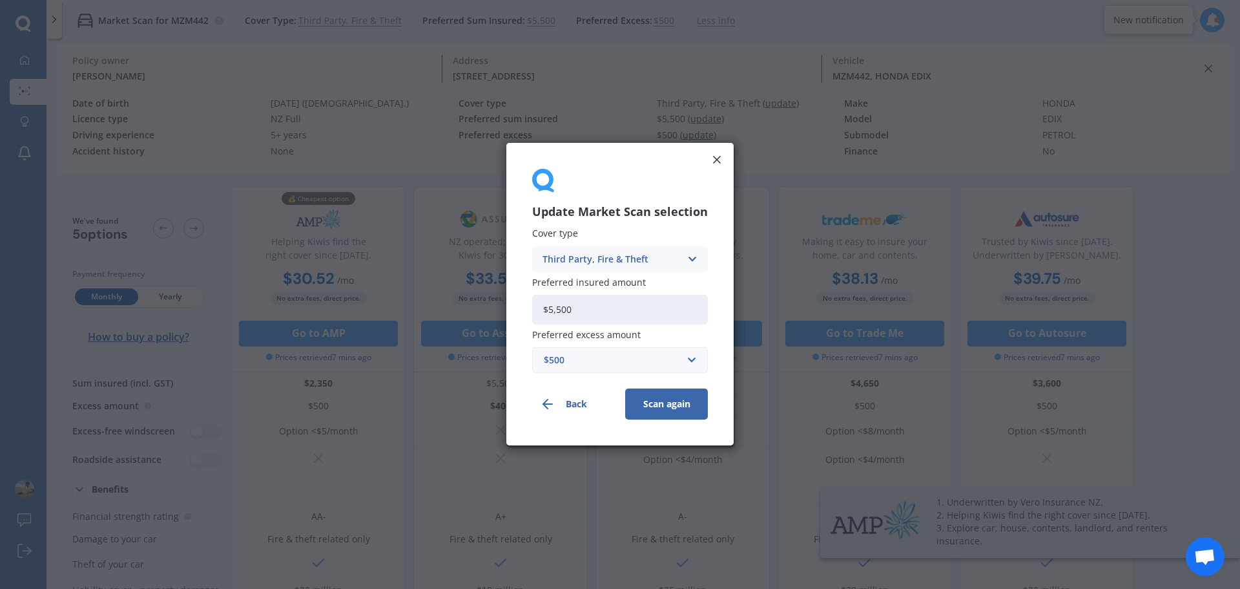
click at [653, 260] on div "Third Party, Fire & Theft" at bounding box center [612, 259] width 138 height 14
click at [574, 289] on span "Comprehensive" at bounding box center [577, 284] width 68 height 9
click at [671, 406] on button "Scan again" at bounding box center [666, 404] width 83 height 31
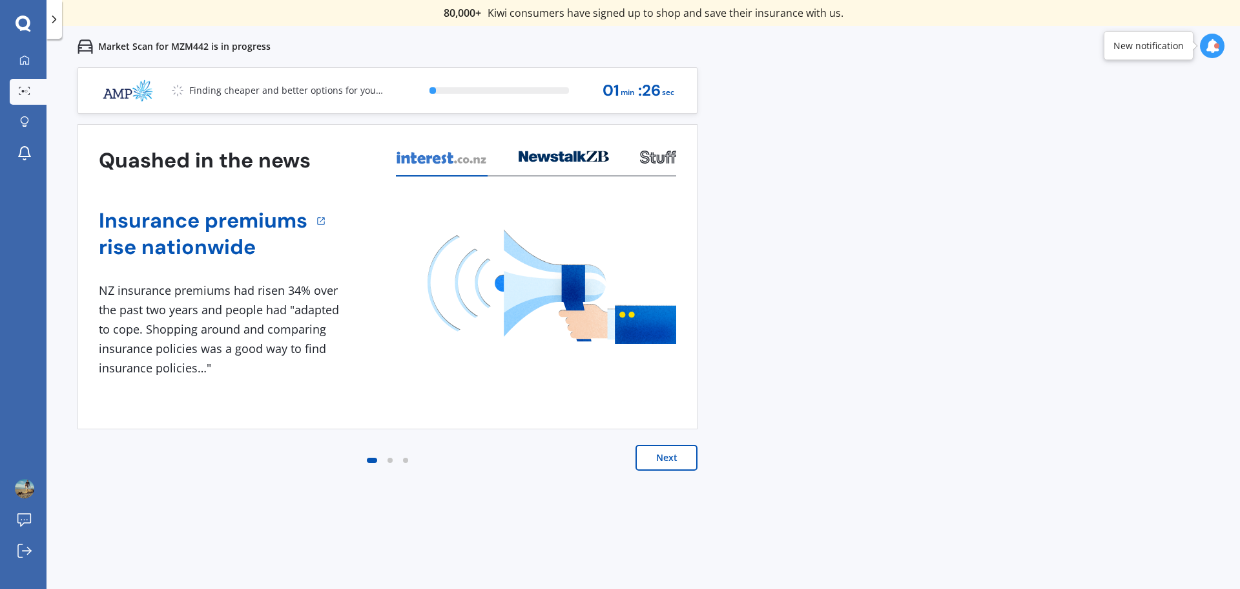
click at [1215, 48] on icon at bounding box center [1212, 46] width 14 height 14
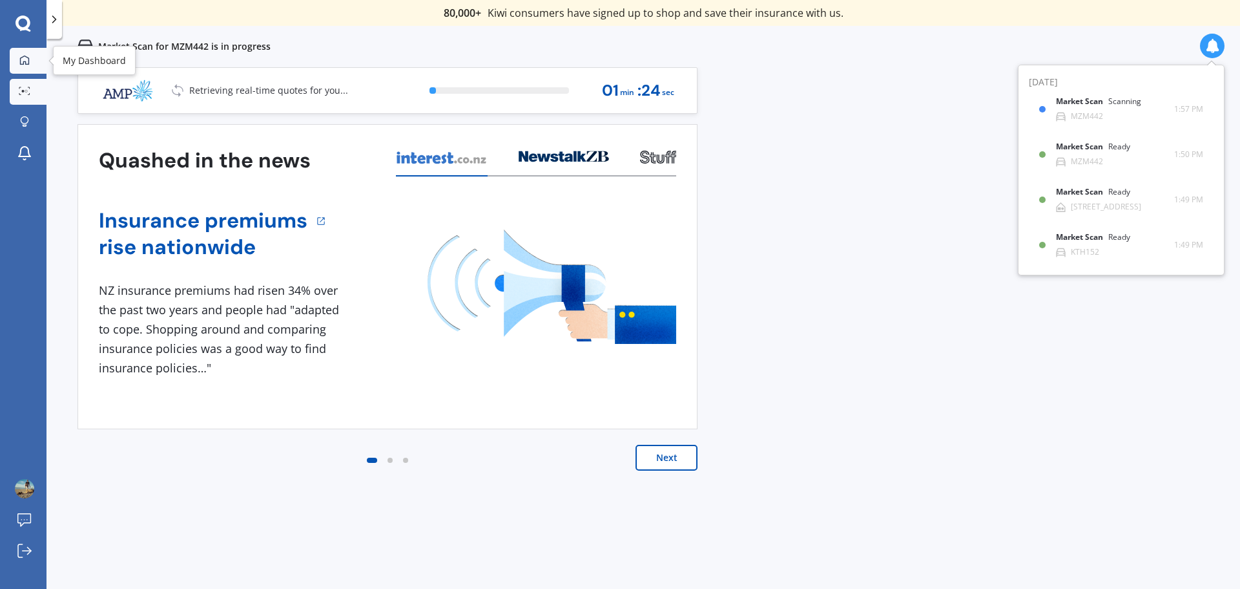
click at [21, 65] on div at bounding box center [24, 61] width 19 height 12
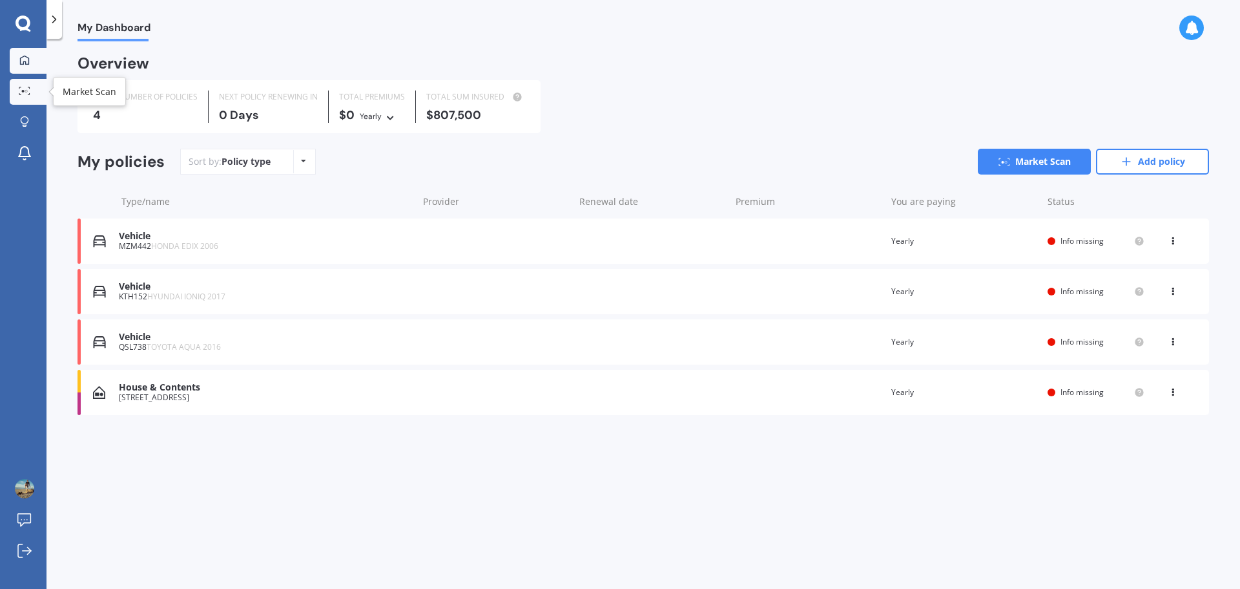
click at [32, 98] on link "Market Scan" at bounding box center [28, 92] width 37 height 26
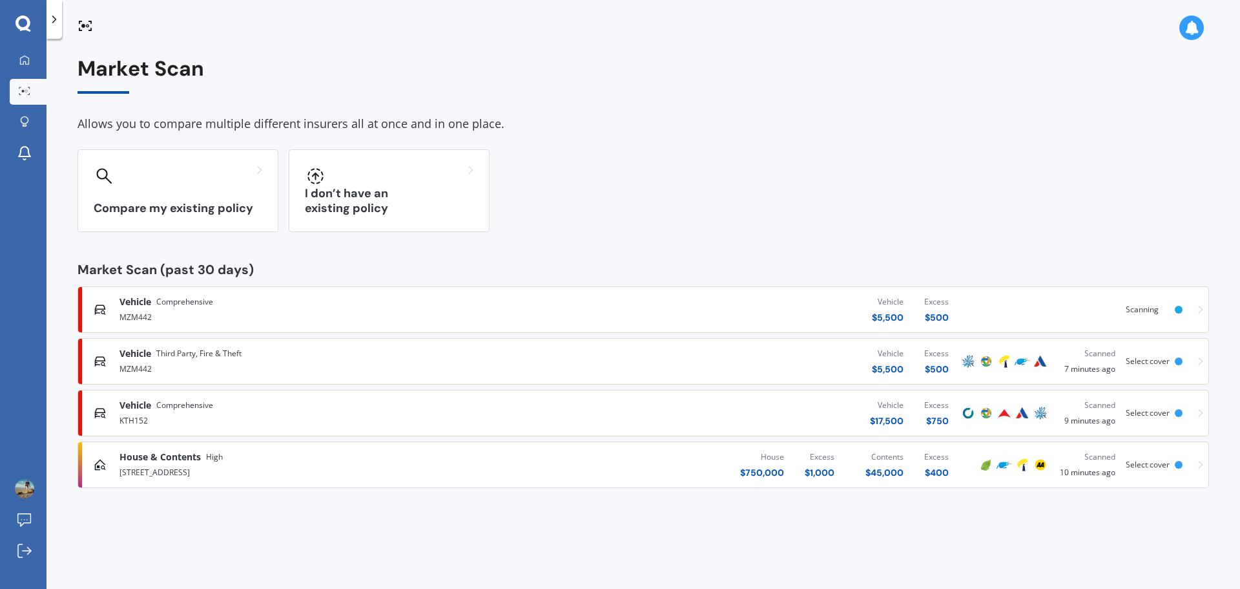
click at [302, 474] on div "[STREET_ADDRESS]" at bounding box center [323, 471] width 407 height 16
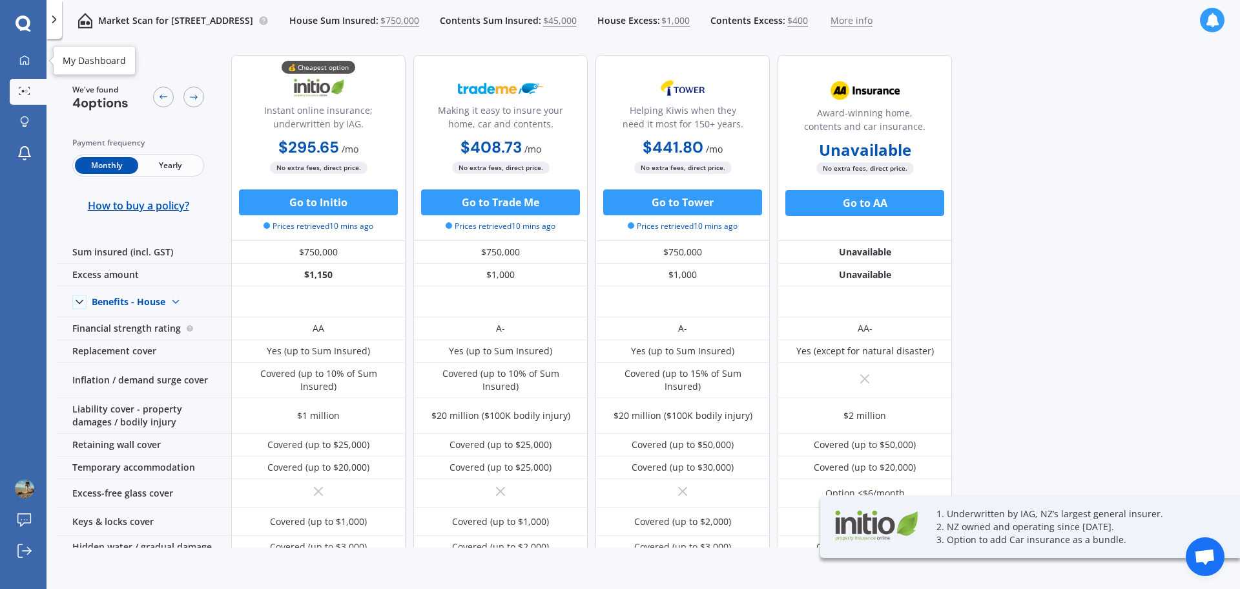
click at [26, 87] on icon at bounding box center [25, 91] width 12 height 8
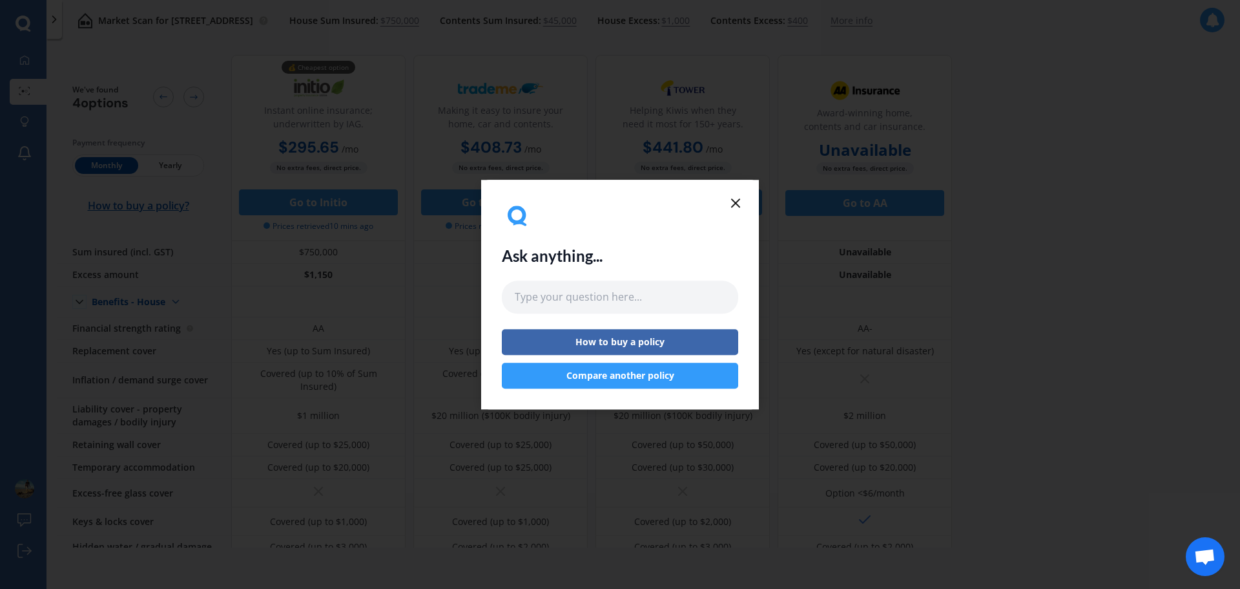
click at [726, 207] on div "Ask anything... How to buy a policy Compare another policy" at bounding box center [620, 294] width 236 height 188
click at [733, 201] on icon at bounding box center [736, 203] width 16 height 16
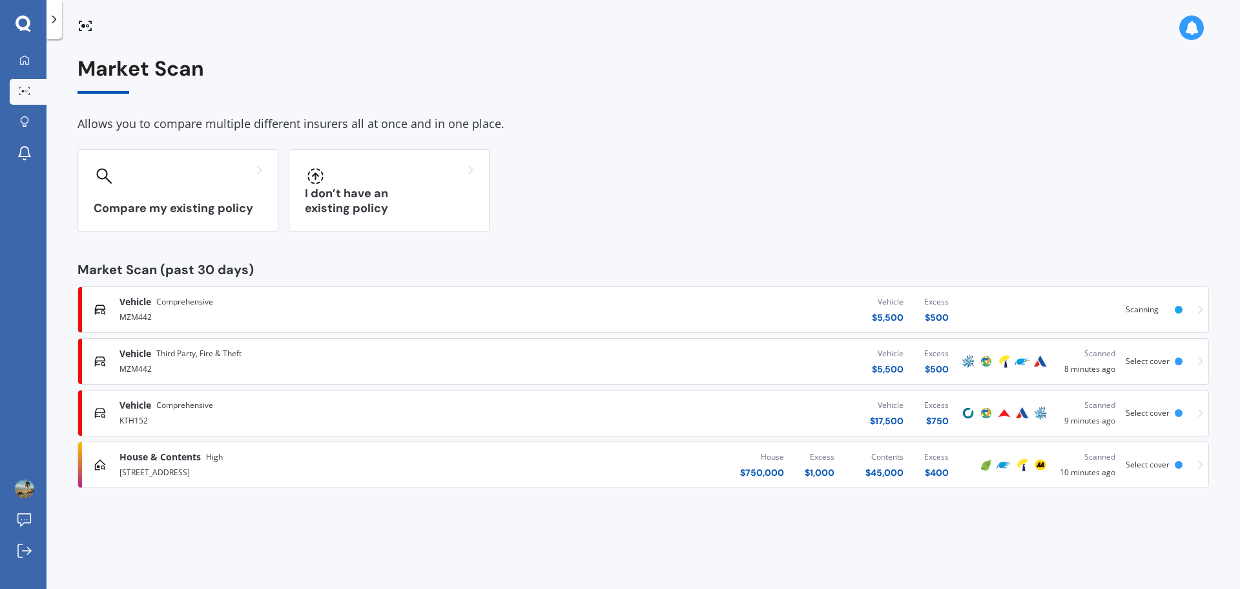
click at [204, 309] on div "MZM442" at bounding box center [323, 316] width 407 height 16
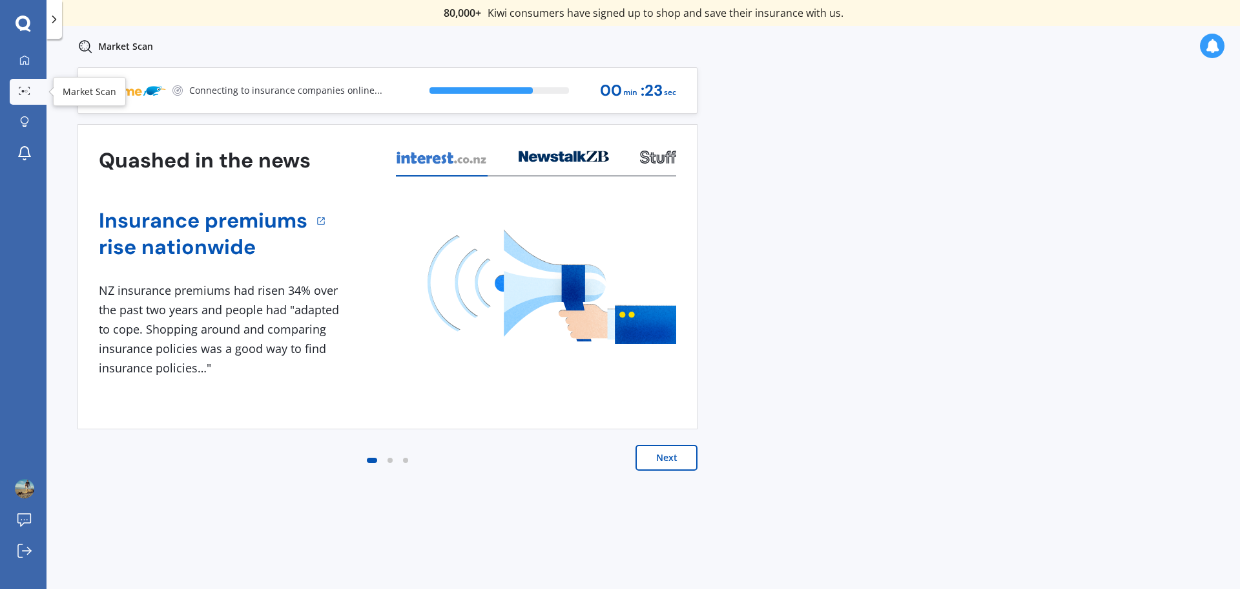
click at [27, 89] on icon at bounding box center [25, 91] width 12 height 8
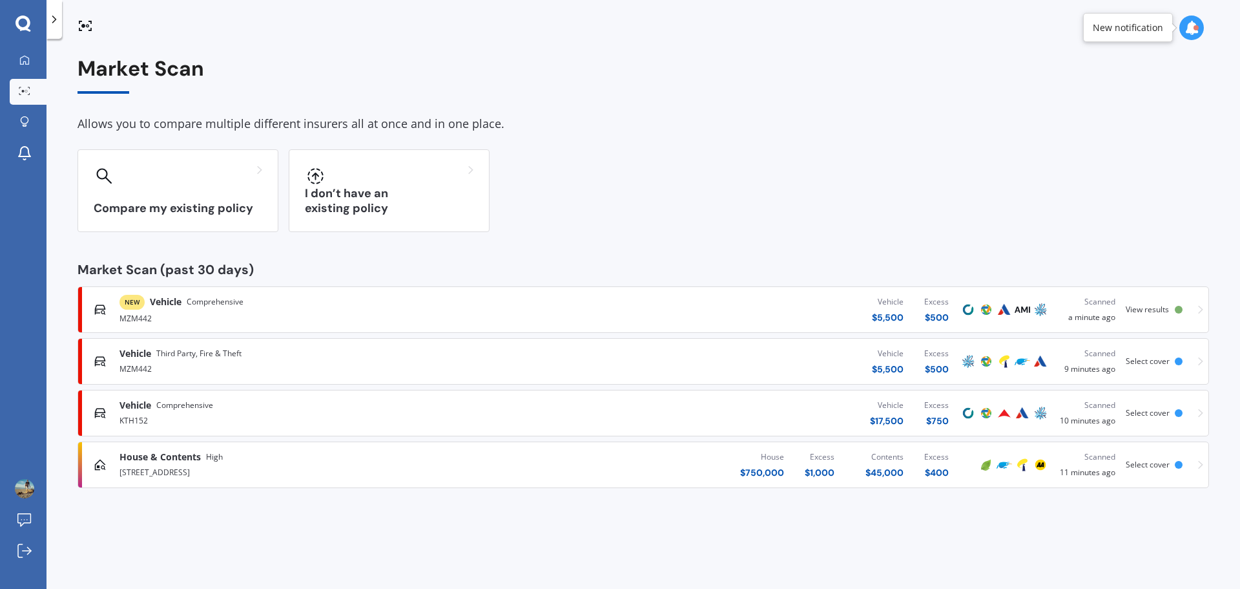
click at [1147, 307] on span "View results" at bounding box center [1147, 309] width 43 height 11
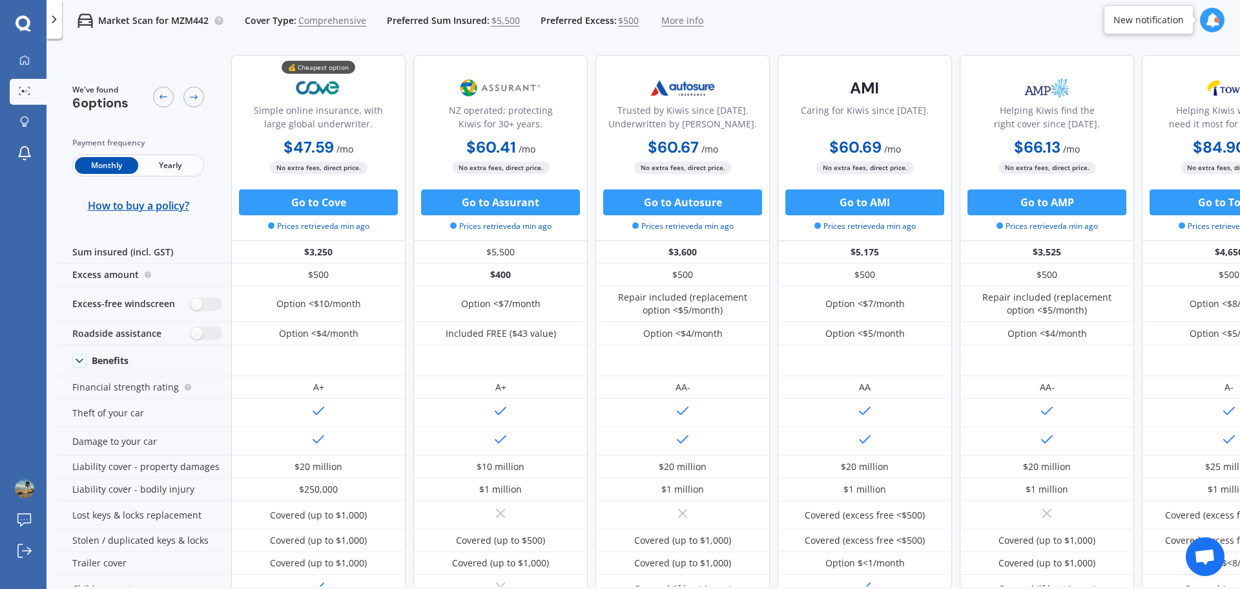
click at [143, 165] on span "Yearly" at bounding box center [169, 165] width 63 height 17
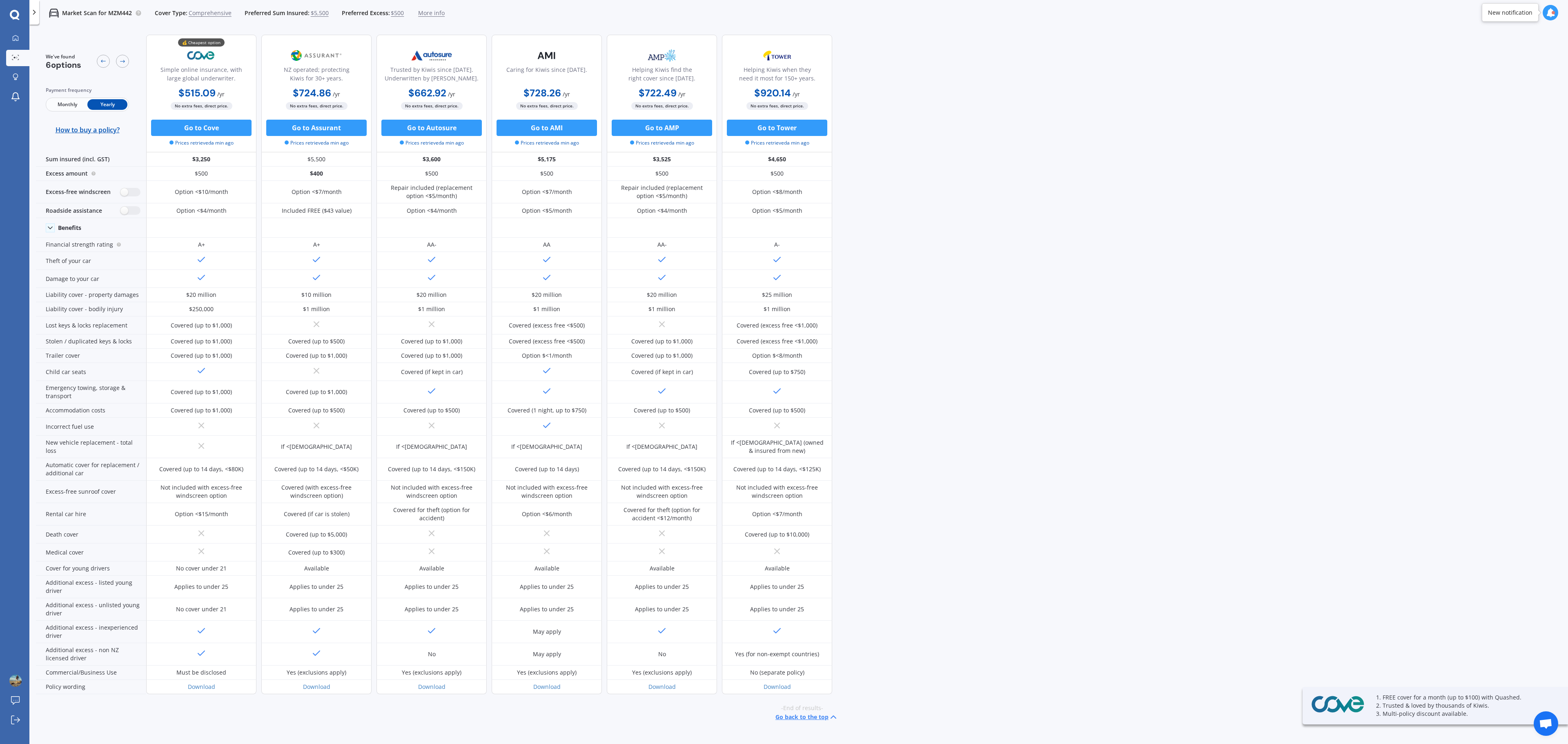
scroll to position [4, 0]
click at [1232, 238] on div "We've found 6 options Payment frequency Monthly Yearly How to buy a policy? 💰 C…" at bounding box center [802, 386] width 1532 height 714
